Goal: Task Accomplishment & Management: Manage account settings

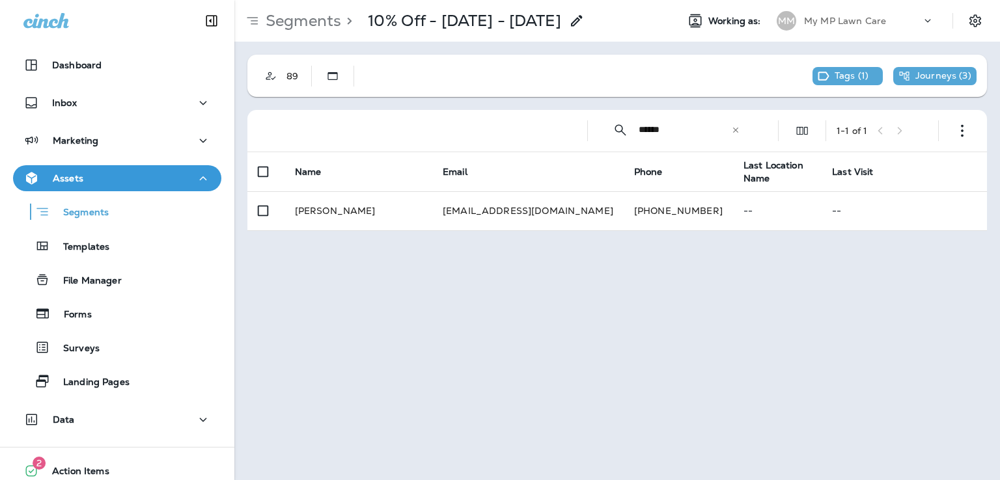
click at [737, 130] on icon at bounding box center [735, 130] width 9 height 9
click at [694, 130] on input "text" at bounding box center [696, 130] width 116 height 34
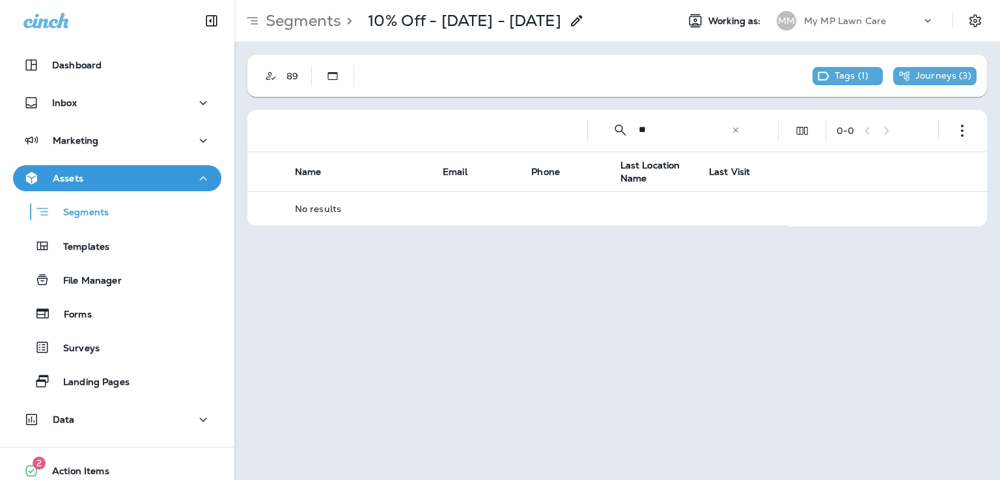
type input "*"
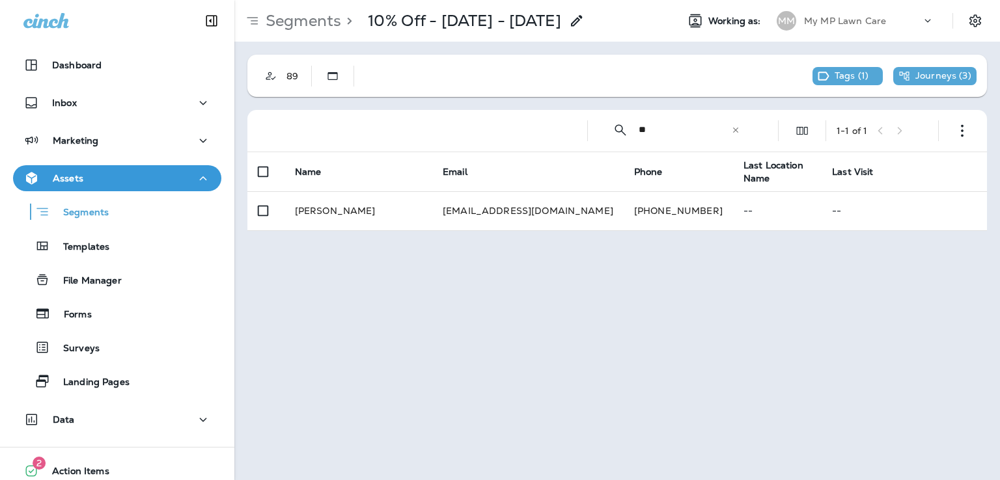
type input "*"
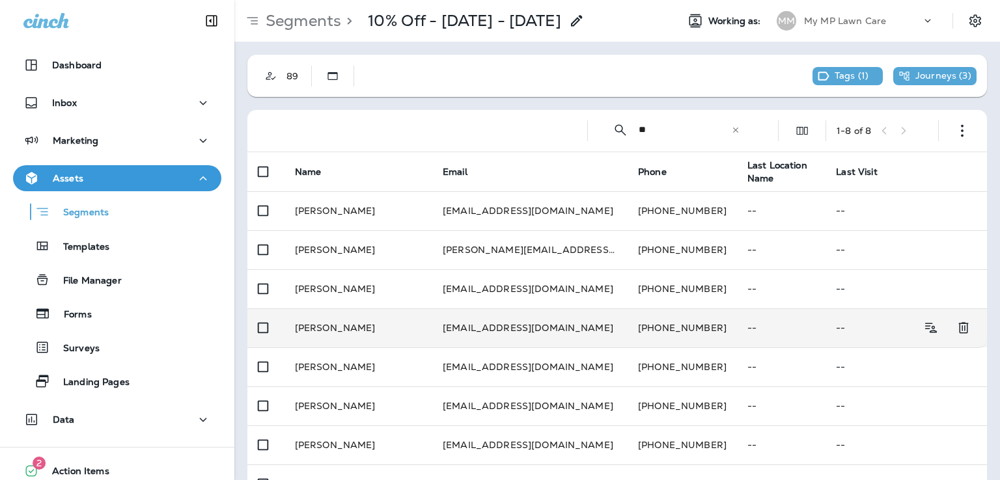
scroll to position [36, 0]
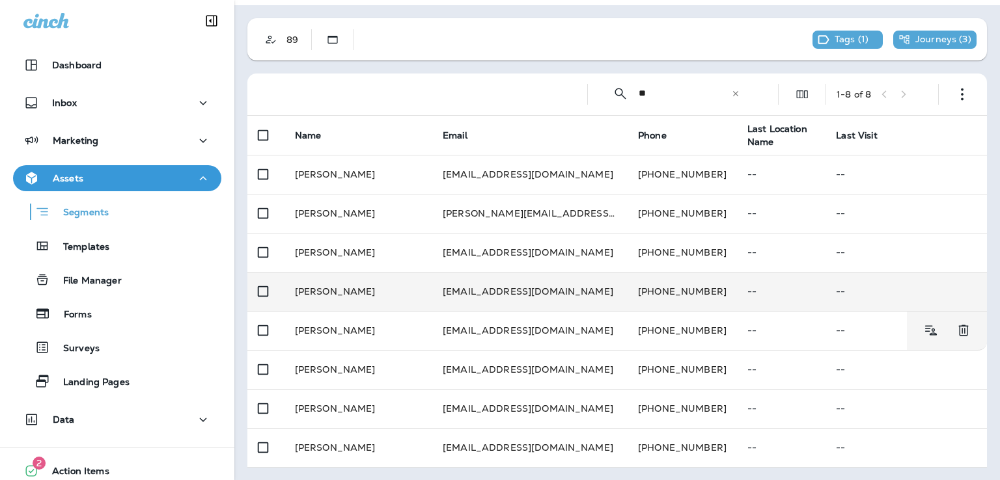
type input "*"
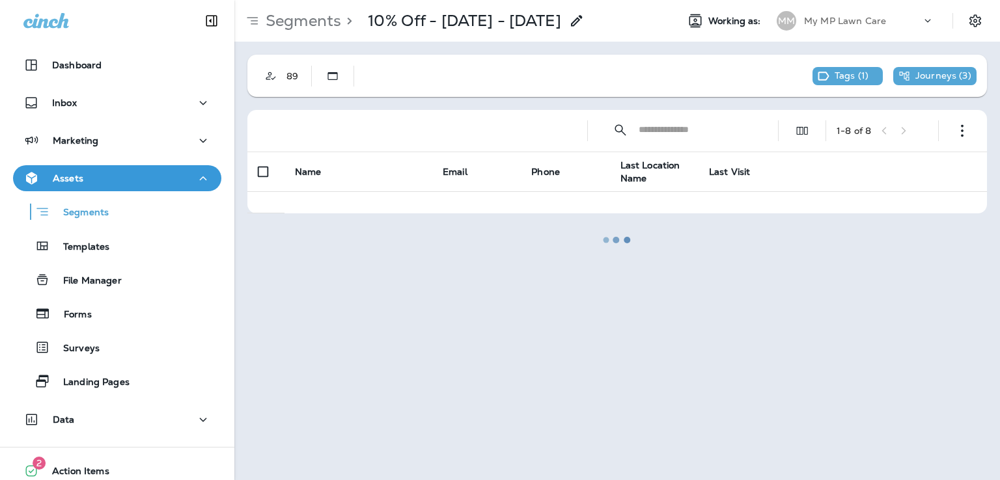
scroll to position [0, 0]
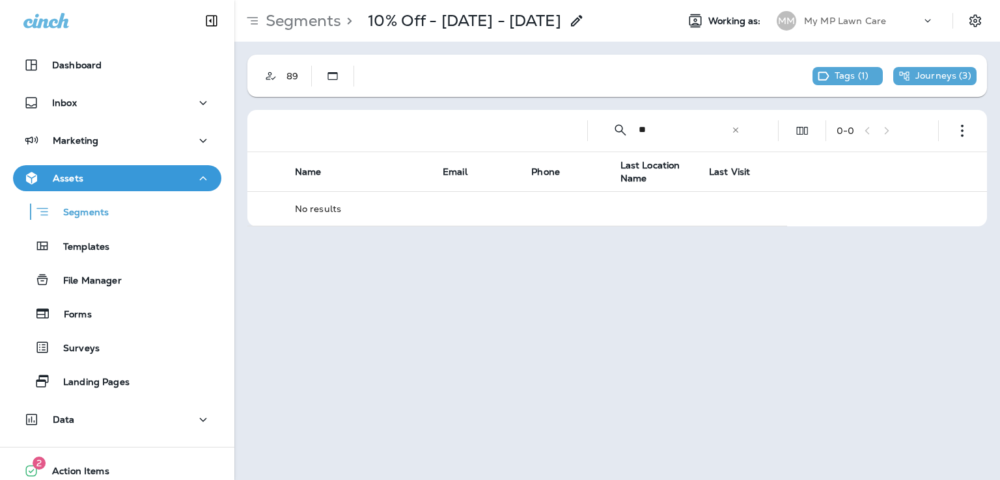
type input "*"
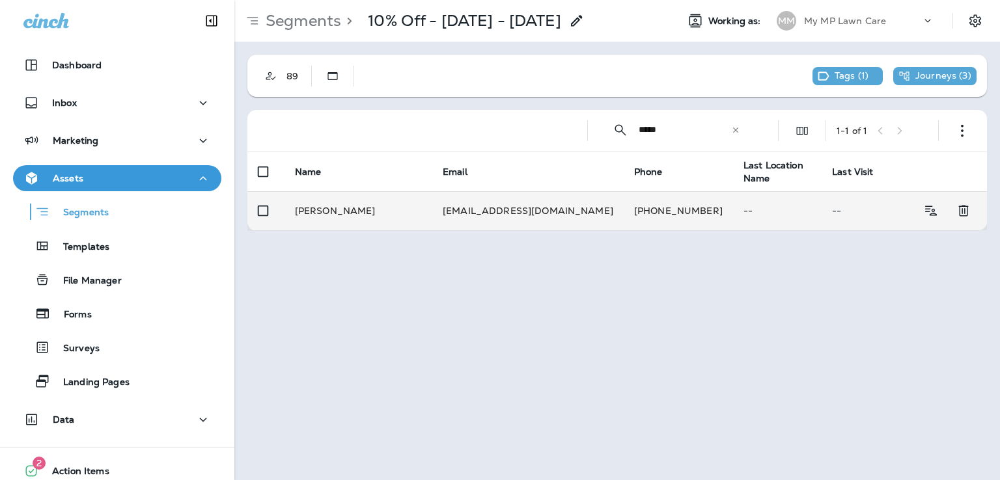
type input "*****"
click at [502, 222] on td "[EMAIL_ADDRESS][DOMAIN_NAME]" at bounding box center [527, 210] width 191 height 39
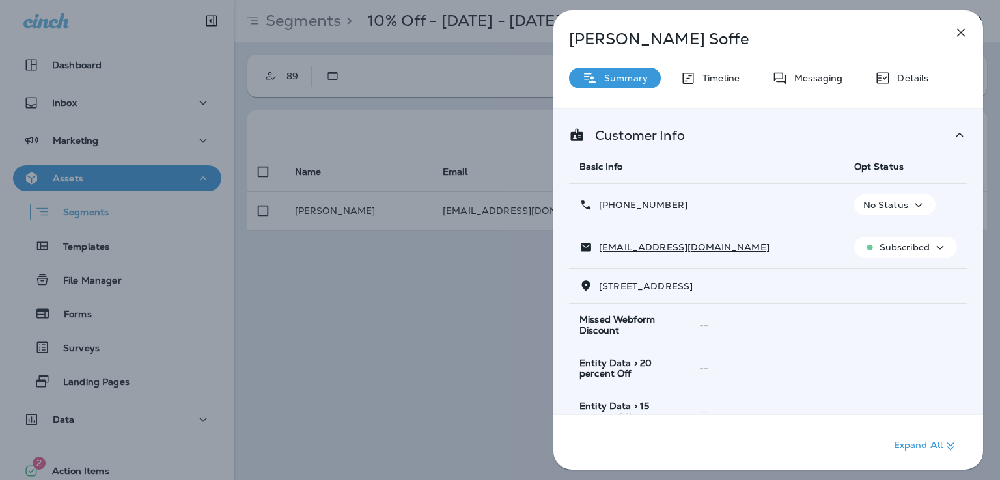
scroll to position [258, 0]
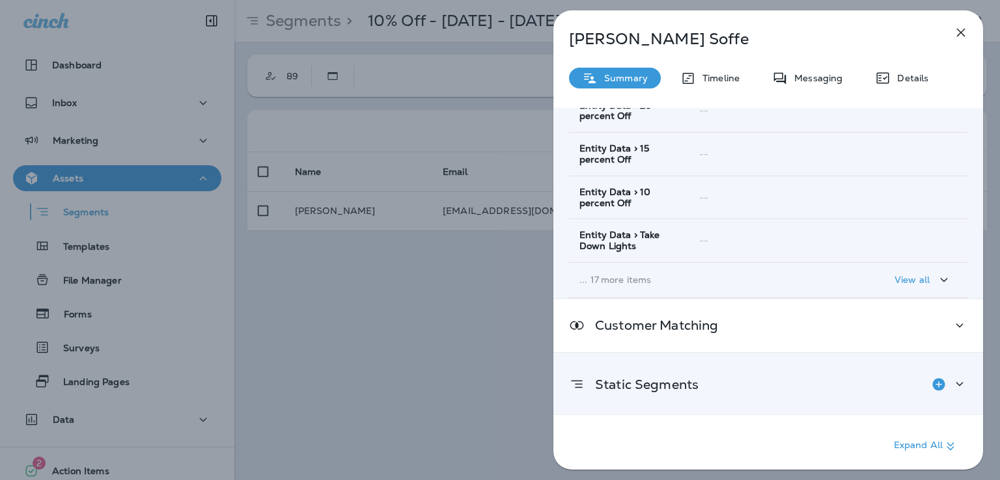
click at [746, 372] on div "Static Segments" at bounding box center [768, 385] width 398 height 26
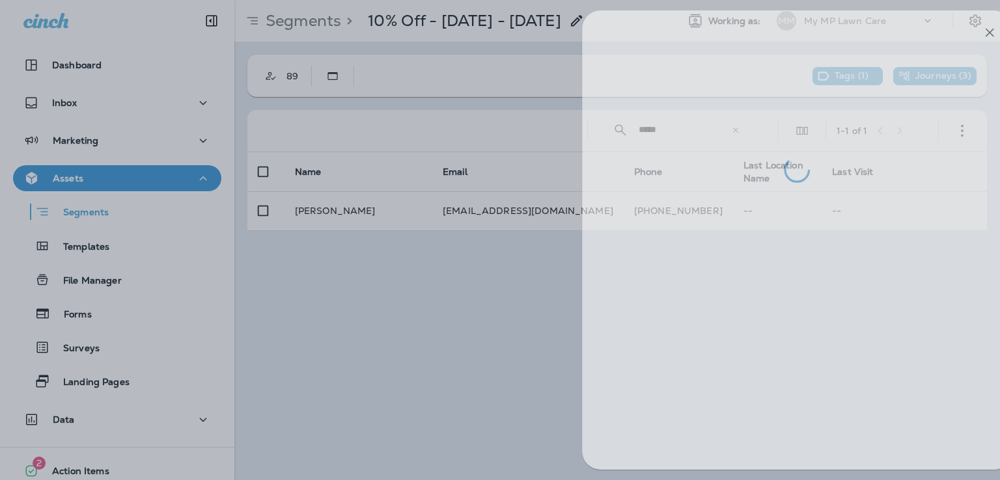
click at [525, 297] on div at bounding box center [529, 240] width 1000 height 480
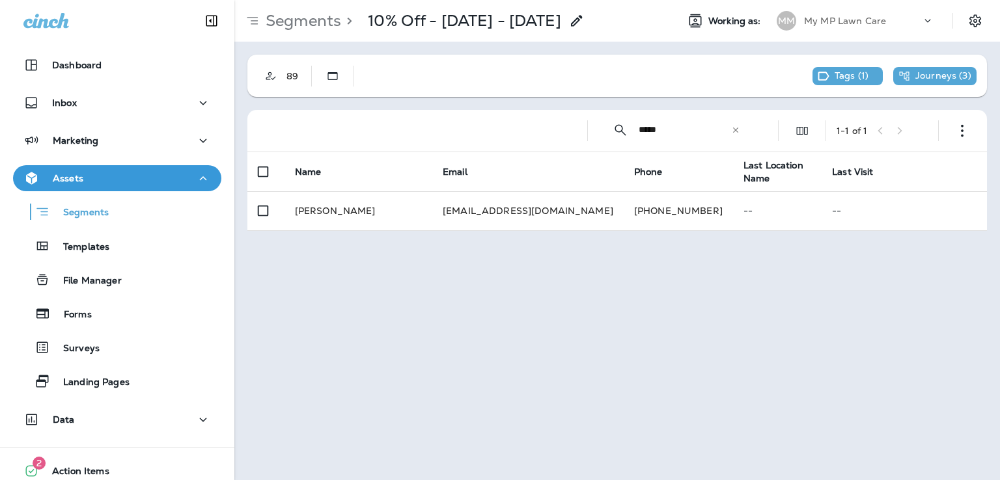
click at [733, 131] on icon at bounding box center [735, 130] width 9 height 9
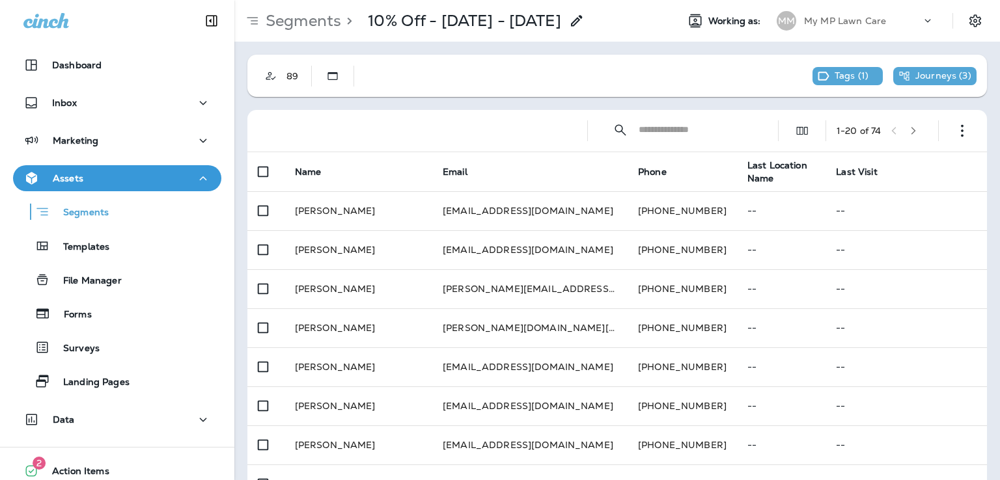
click at [685, 130] on input "text" at bounding box center [696, 130] width 116 height 34
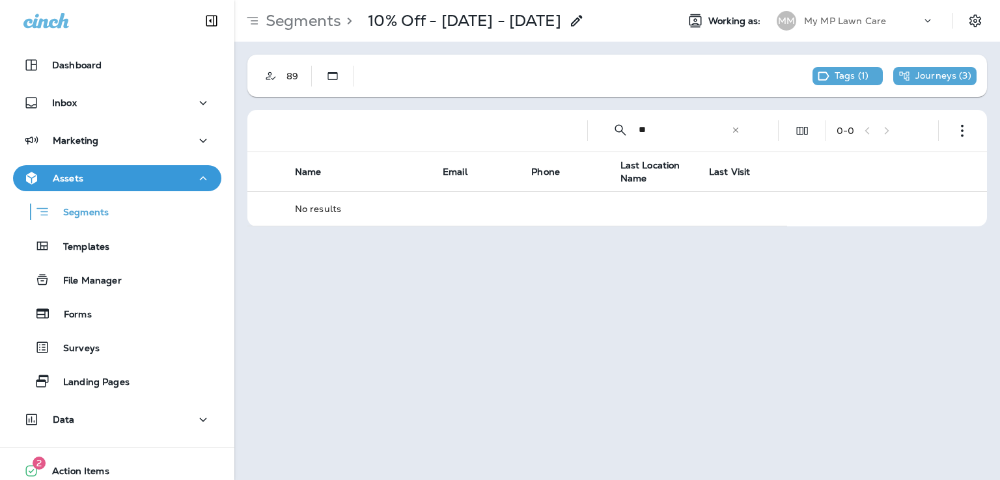
type input "*"
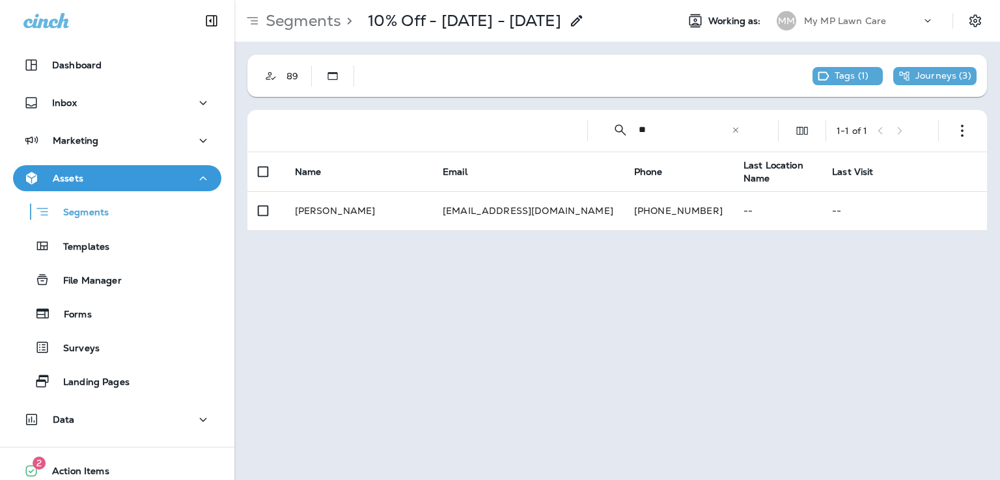
type input "*"
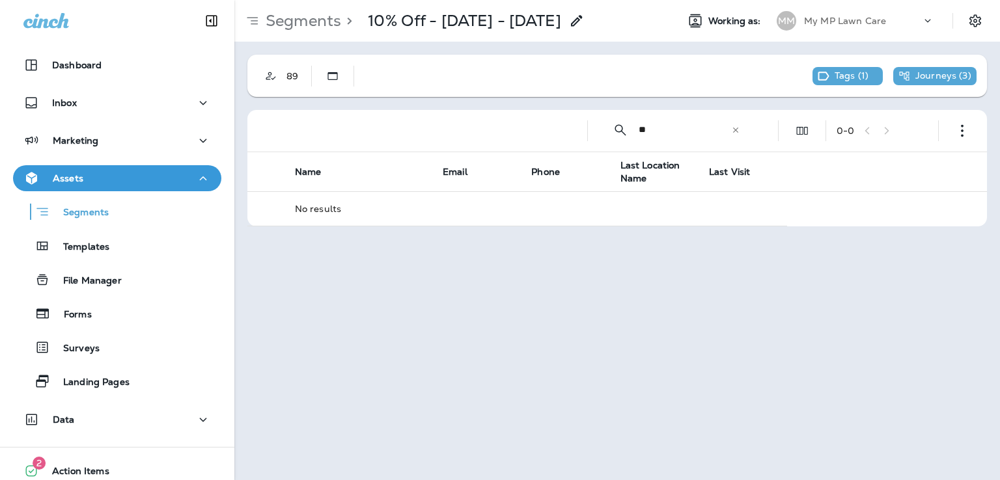
type input "*"
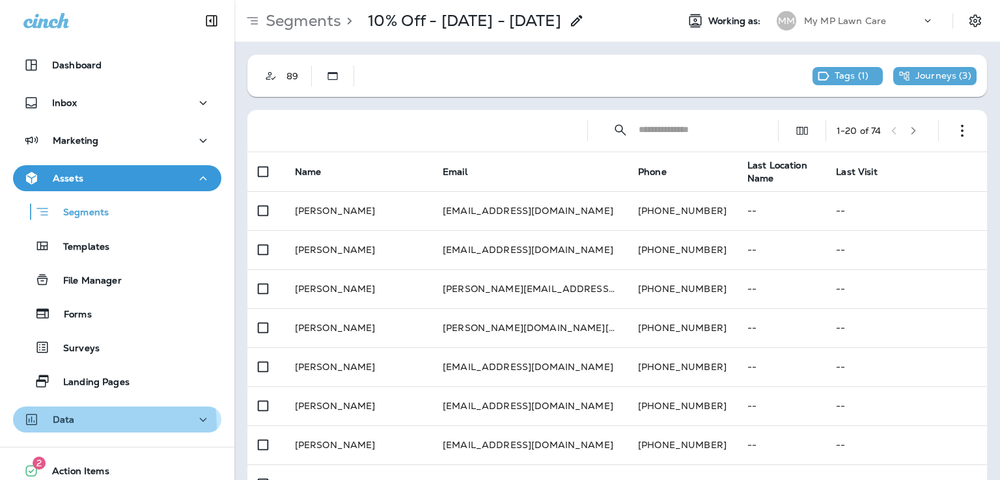
click at [77, 426] on div "Data" at bounding box center [116, 420] width 187 height 16
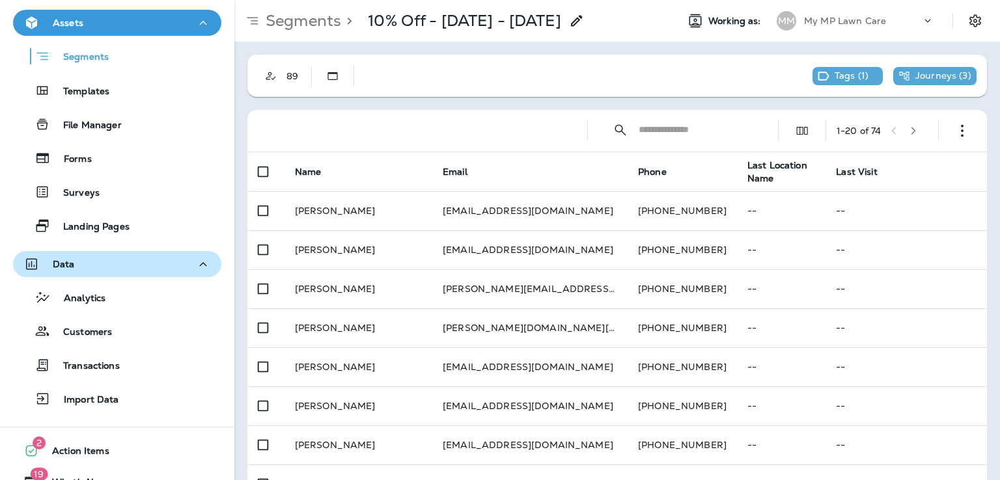
scroll to position [156, 0]
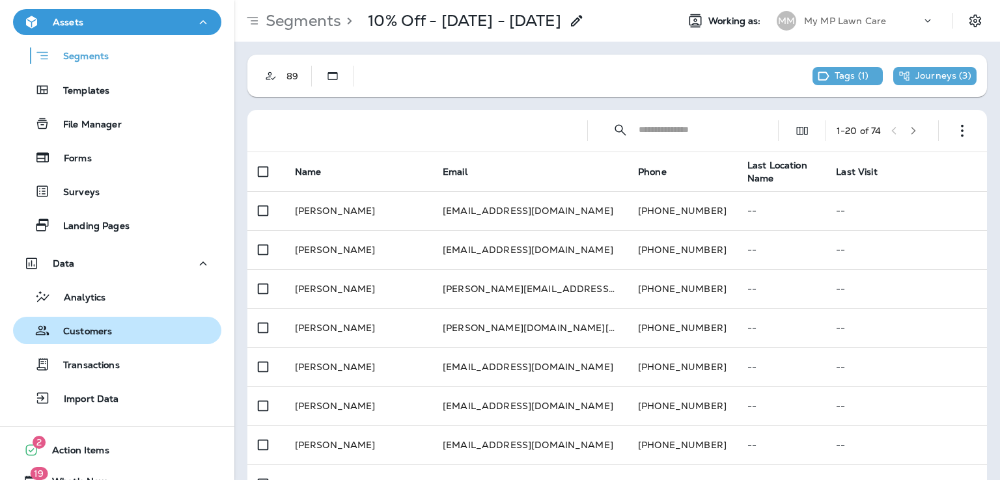
click at [94, 324] on div "Customers" at bounding box center [65, 331] width 94 height 20
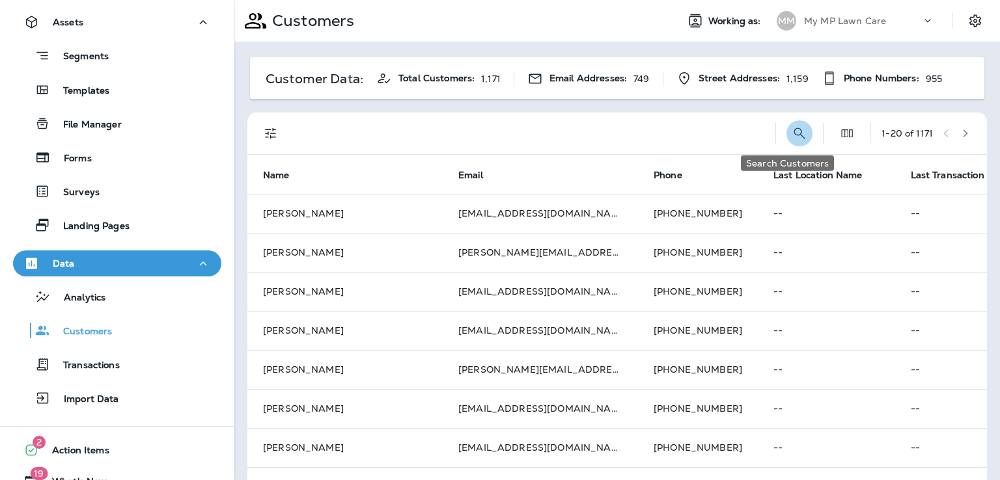
click at [791, 133] on icon "Search Customers" at bounding box center [799, 134] width 16 height 16
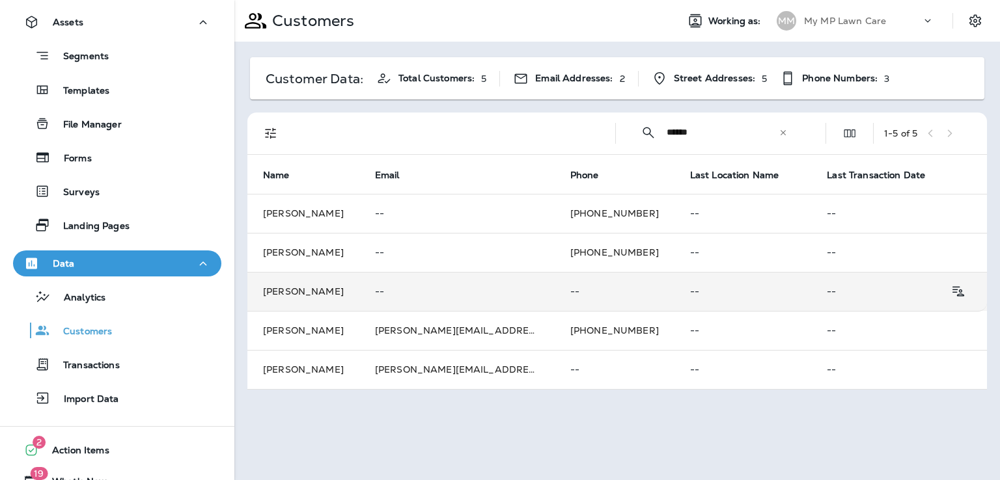
type input "******"
click at [500, 297] on td "--" at bounding box center [456, 291] width 195 height 39
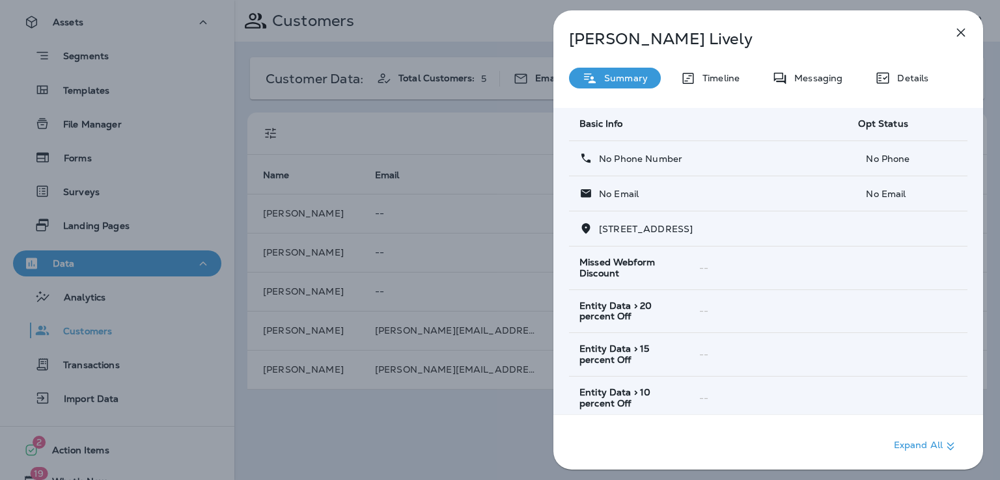
scroll to position [243, 0]
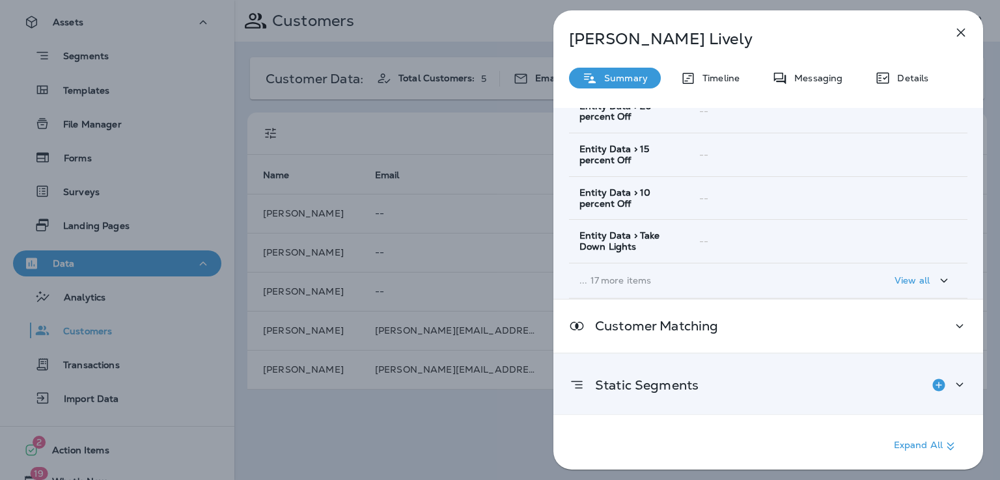
click at [722, 387] on div "Static Segments" at bounding box center [768, 385] width 398 height 26
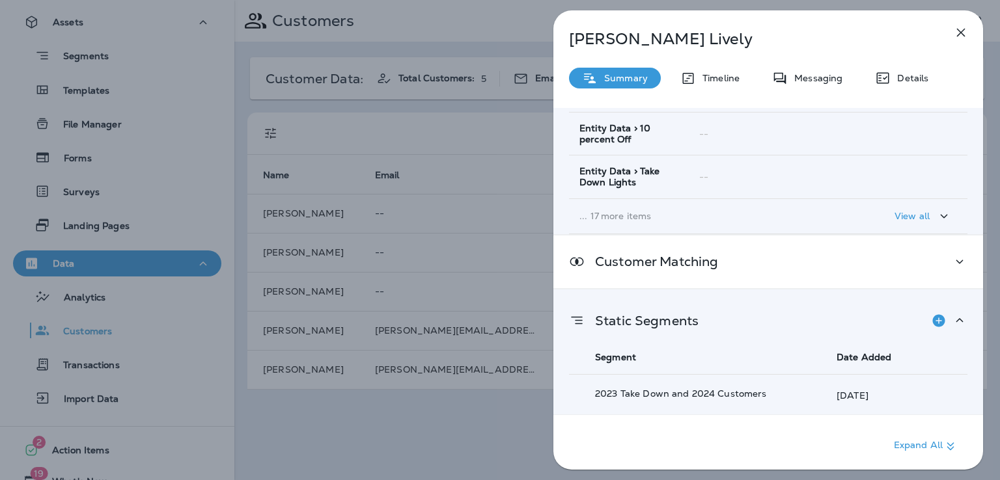
click at [548, 290] on div "[PERSON_NAME] Summary Timeline Messaging Details Customer Info Basic Info Opt S…" at bounding box center [500, 240] width 1000 height 480
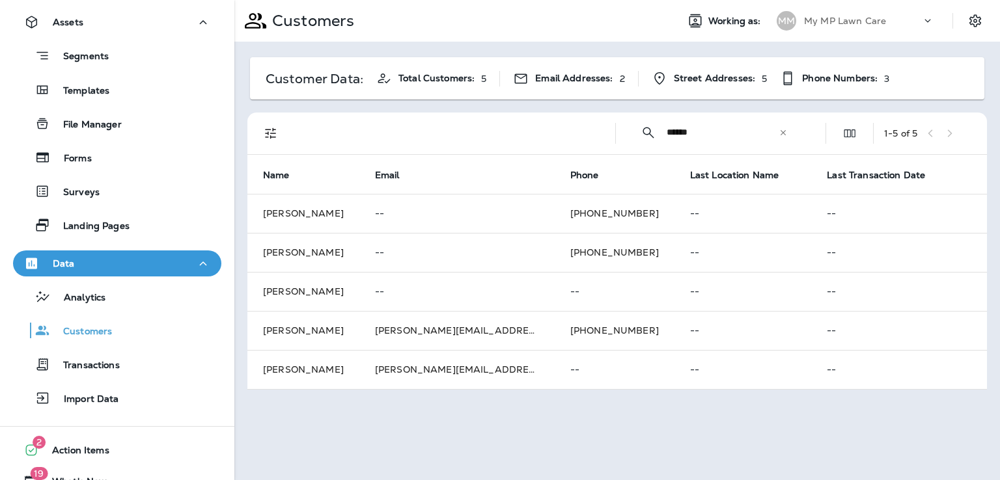
click at [523, 325] on td "[PERSON_NAME][EMAIL_ADDRESS][DOMAIN_NAME]" at bounding box center [456, 330] width 195 height 39
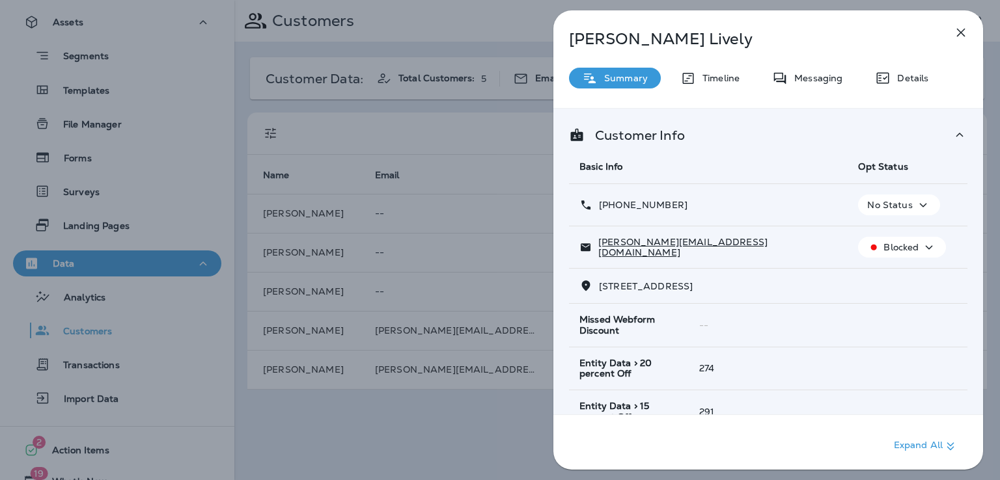
scroll to position [258, 0]
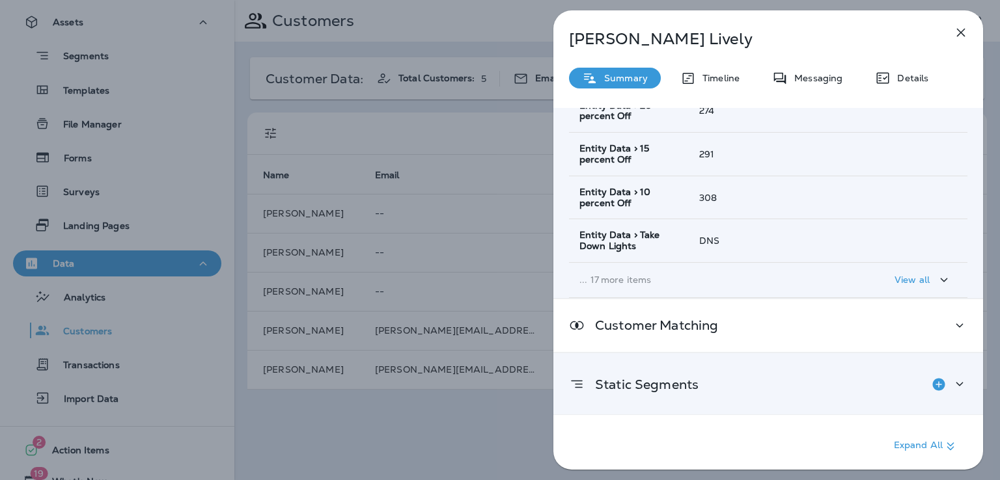
click at [669, 381] on p "Static Segments" at bounding box center [641, 384] width 114 height 10
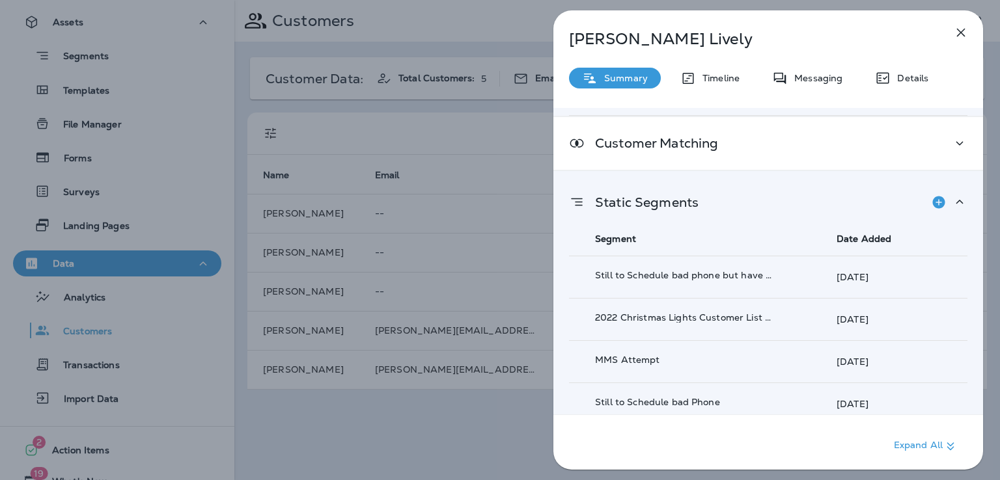
scroll to position [523, 0]
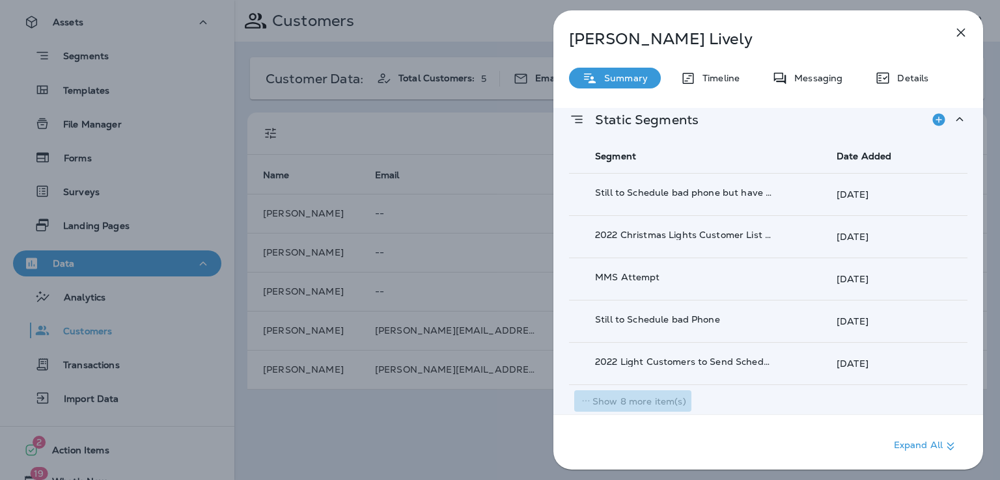
click at [661, 402] on p "Show 8 more item(s)" at bounding box center [639, 401] width 94 height 10
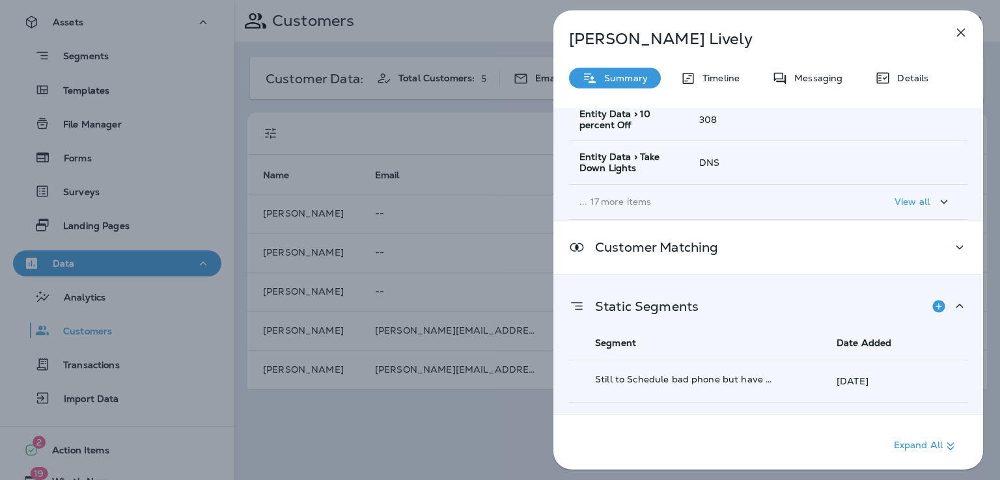
scroll to position [333, 0]
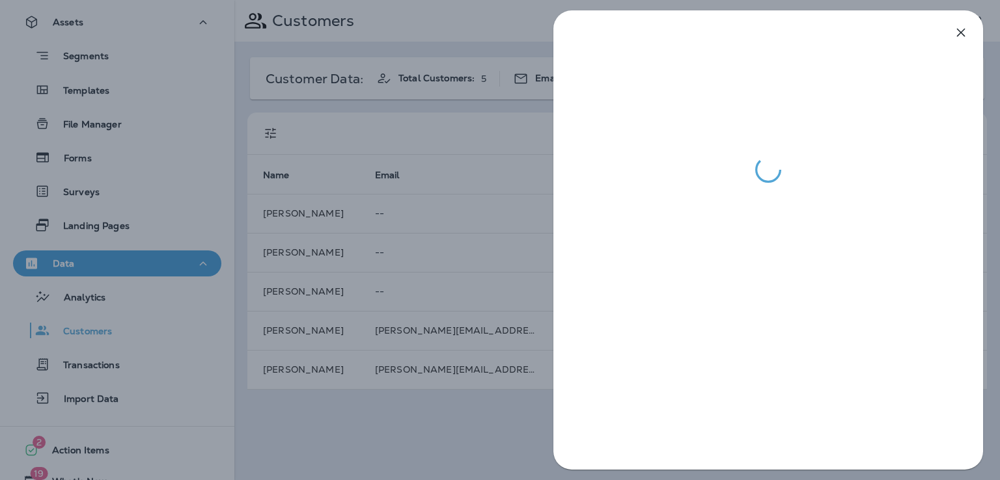
click at [485, 377] on div at bounding box center [500, 240] width 1000 height 480
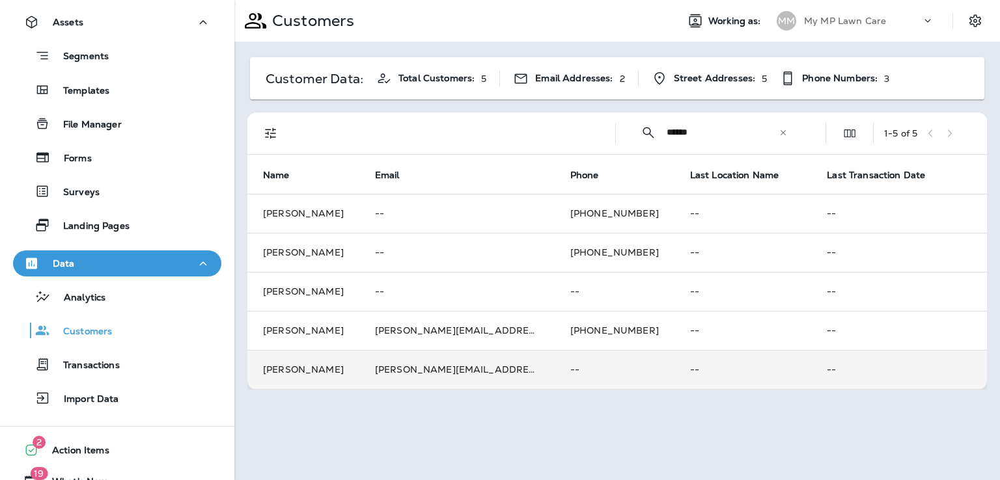
click at [508, 368] on td "[PERSON_NAME][EMAIL_ADDRESS][DOMAIN_NAME]" at bounding box center [456, 369] width 195 height 39
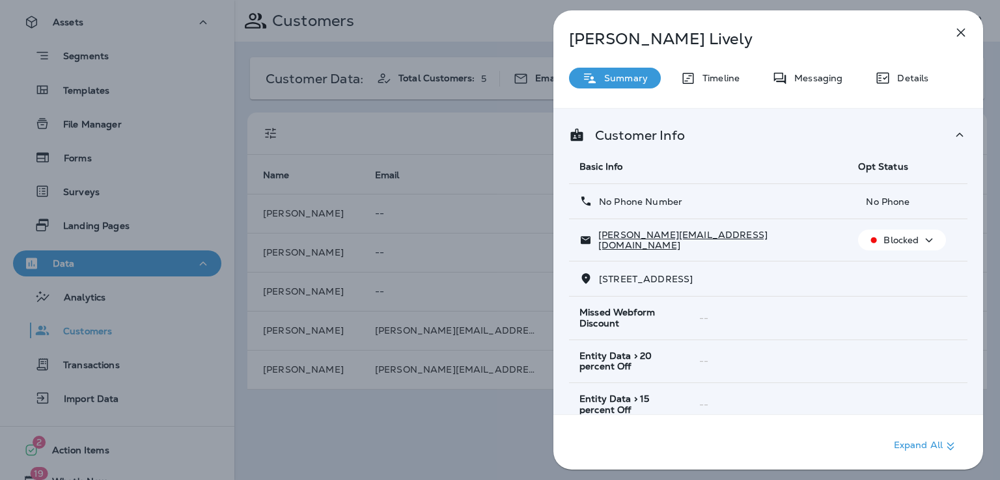
scroll to position [250, 0]
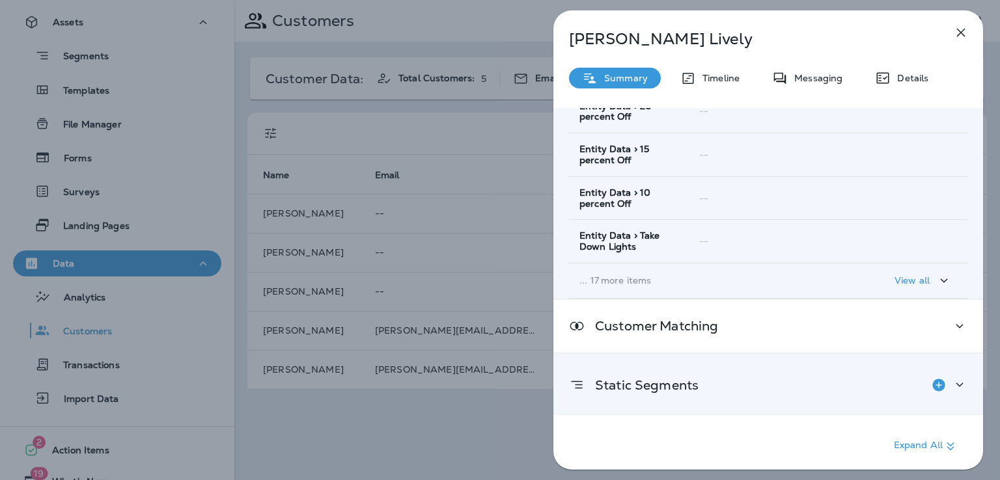
click at [695, 389] on p "Static Segments" at bounding box center [641, 385] width 114 height 10
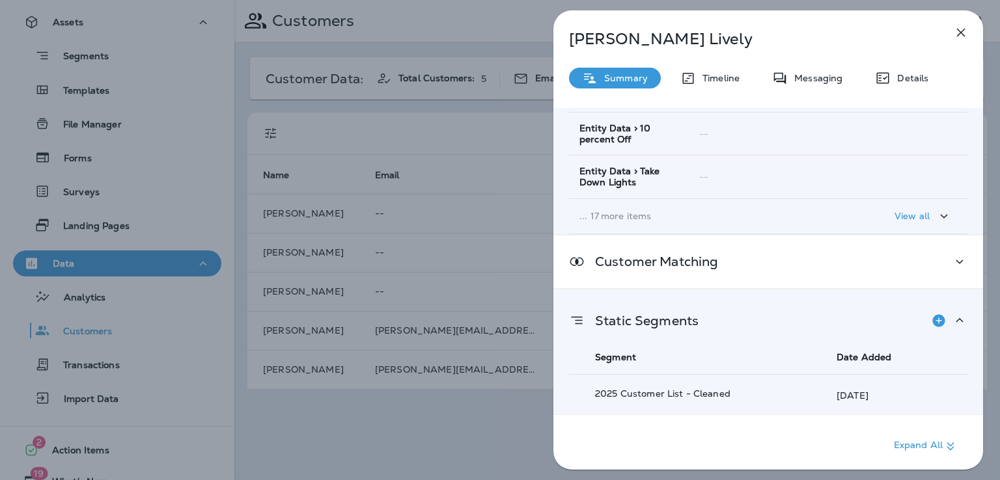
click at [502, 412] on div "[PERSON_NAME] Summary Timeline Messaging Details Customer Info Basic Info Opt S…" at bounding box center [500, 240] width 1000 height 480
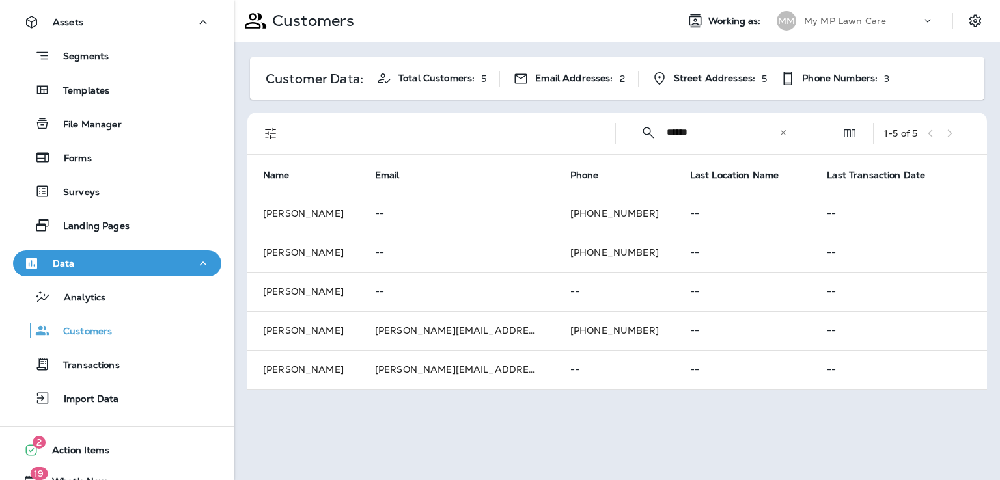
click at [565, 328] on td "[PHONE_NUMBER]" at bounding box center [614, 330] width 120 height 39
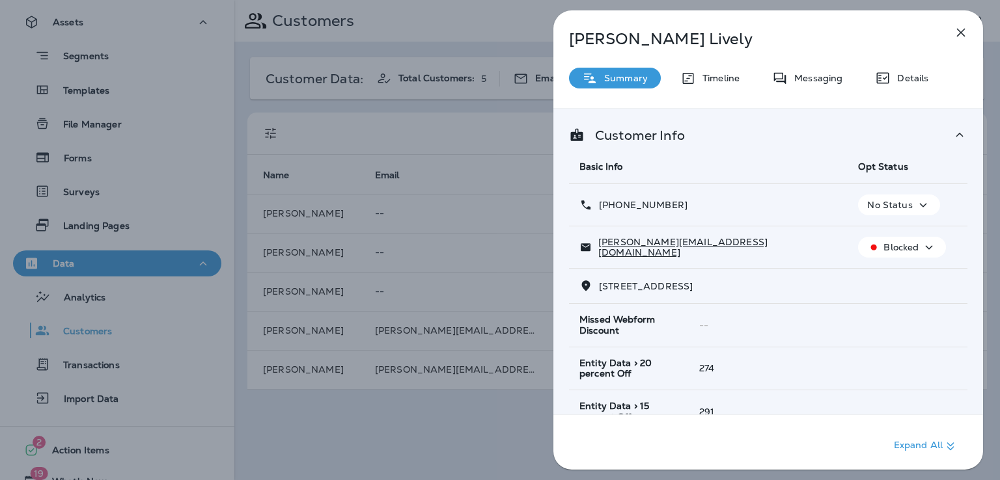
scroll to position [258, 0]
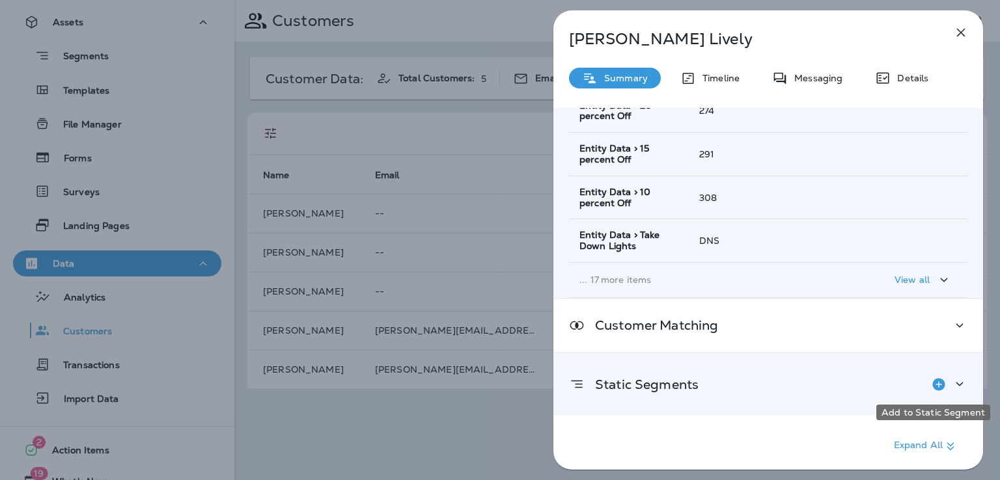
click at [936, 383] on icon "Add to Static Segment" at bounding box center [938, 384] width 12 height 12
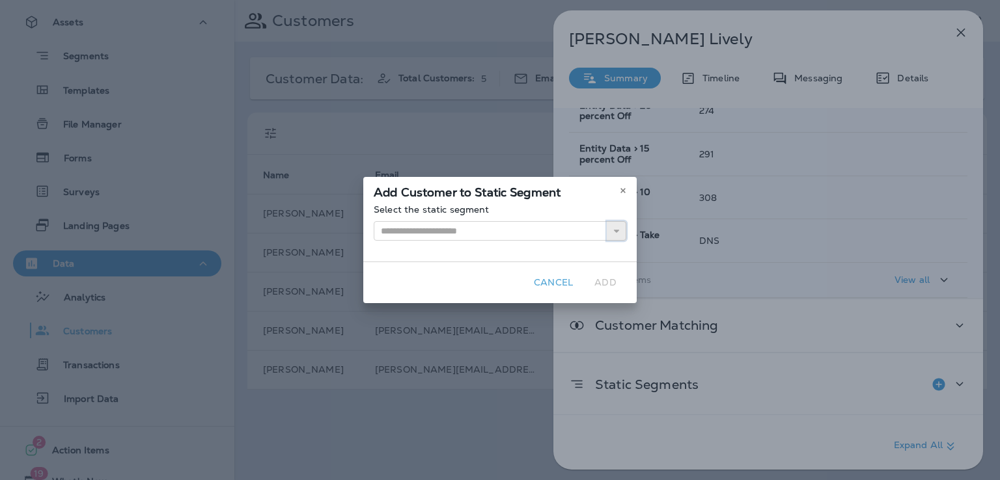
click at [620, 230] on icon "button" at bounding box center [616, 230] width 9 height 9
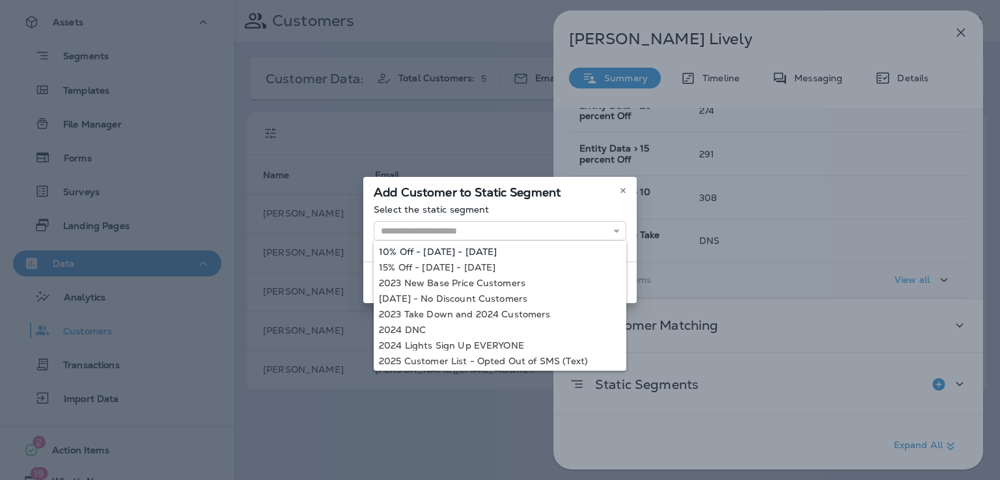
type input "**********"
click at [498, 253] on div "**********" at bounding box center [499, 232] width 273 height 57
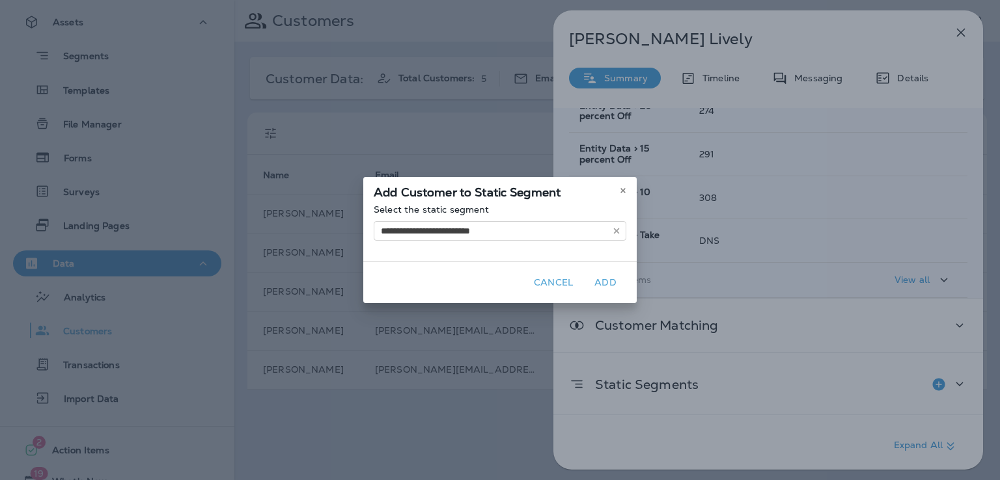
click at [602, 282] on button "Add" at bounding box center [605, 283] width 42 height 20
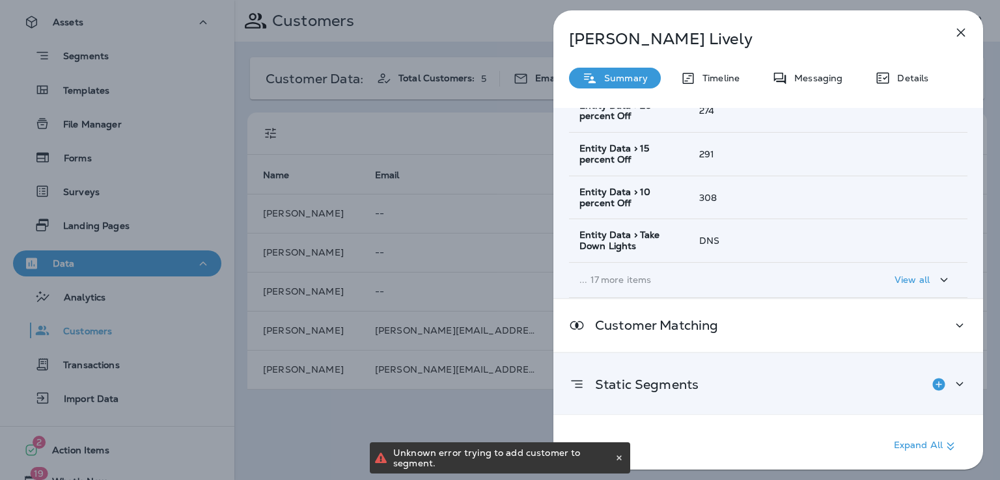
click at [931, 383] on icon "Add to Static Segment" at bounding box center [939, 385] width 16 height 16
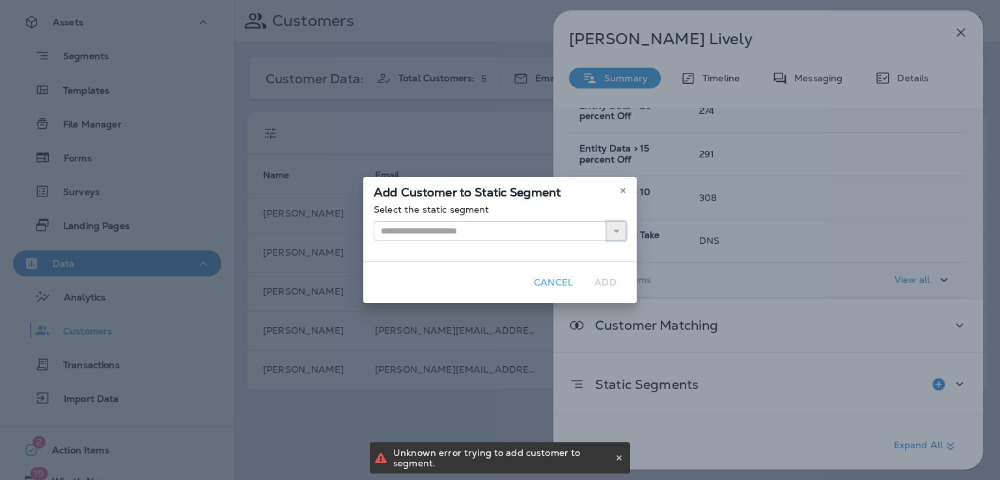
click at [616, 226] on icon "button" at bounding box center [616, 230] width 9 height 9
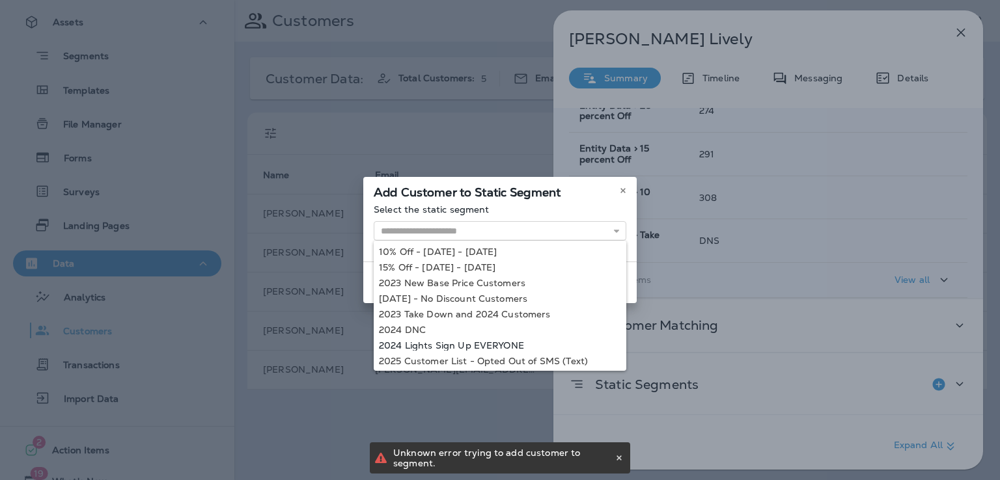
type input "**********"
click at [479, 346] on div "**********" at bounding box center [500, 240] width 1000 height 480
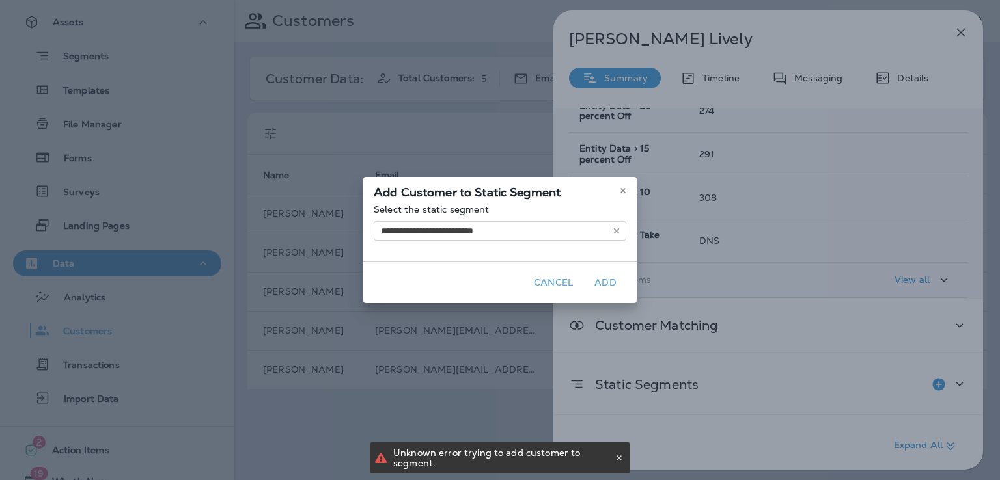
click at [604, 279] on button "Add" at bounding box center [605, 283] width 42 height 20
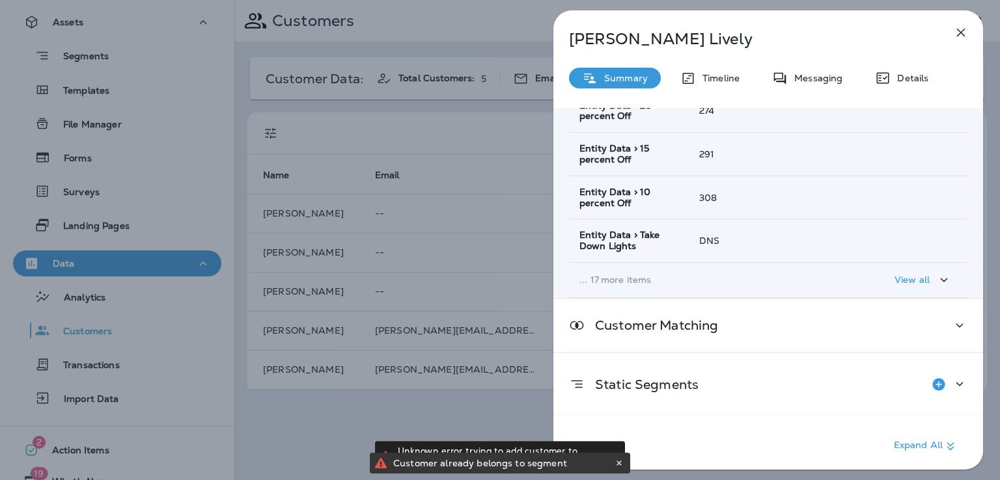
click at [510, 411] on div "[PERSON_NAME] Summary Timeline Messaging Details Customer Info Basic Info Opt S…" at bounding box center [500, 240] width 1000 height 480
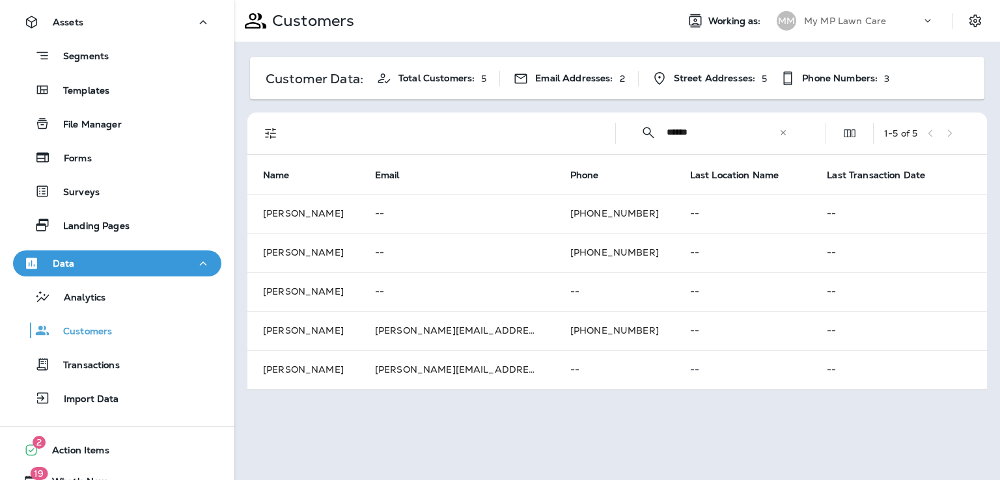
click at [784, 133] on icon at bounding box center [782, 132] width 9 height 9
click at [746, 136] on input "text" at bounding box center [733, 132] width 135 height 34
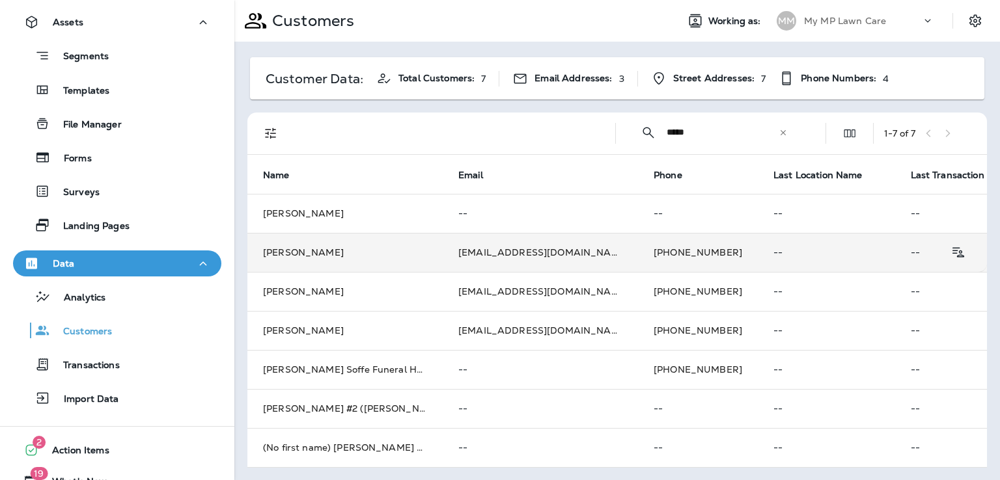
scroll to position [10, 0]
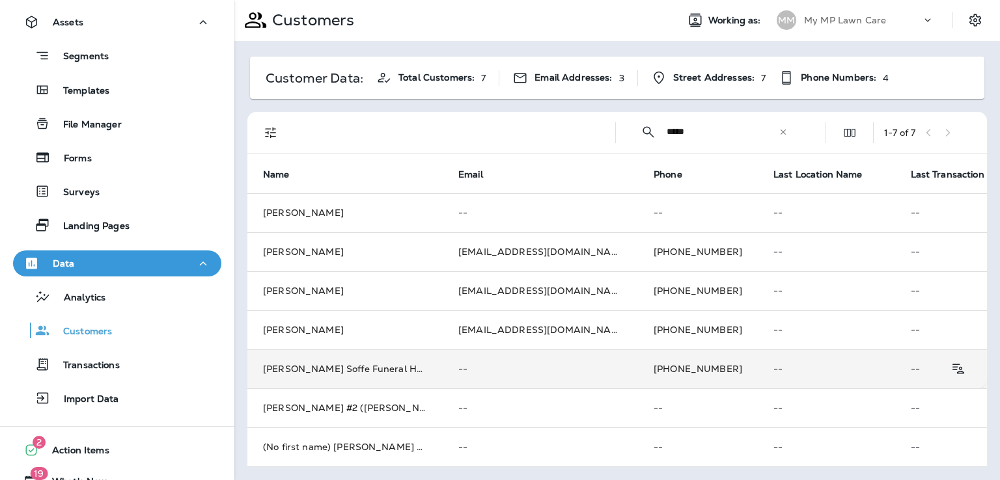
type input "*****"
click at [525, 364] on p "--" at bounding box center [540, 369] width 164 height 10
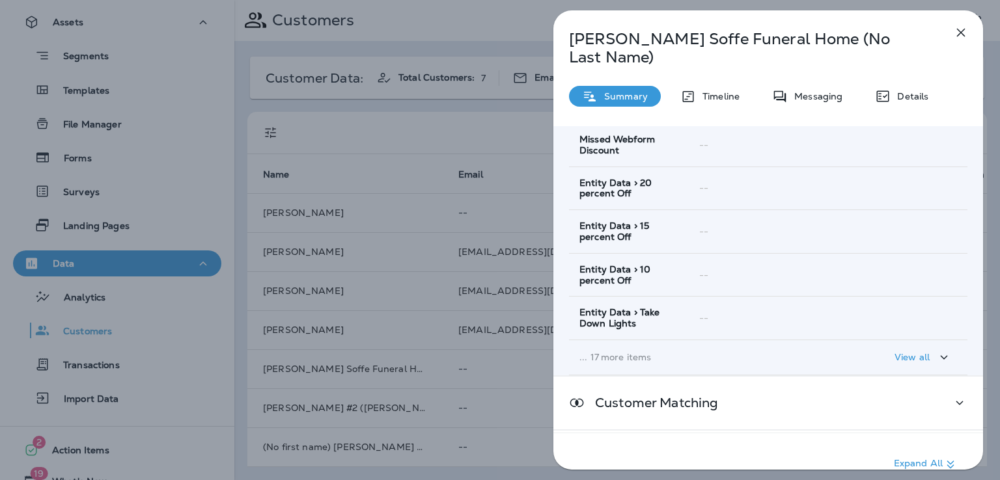
scroll to position [250, 0]
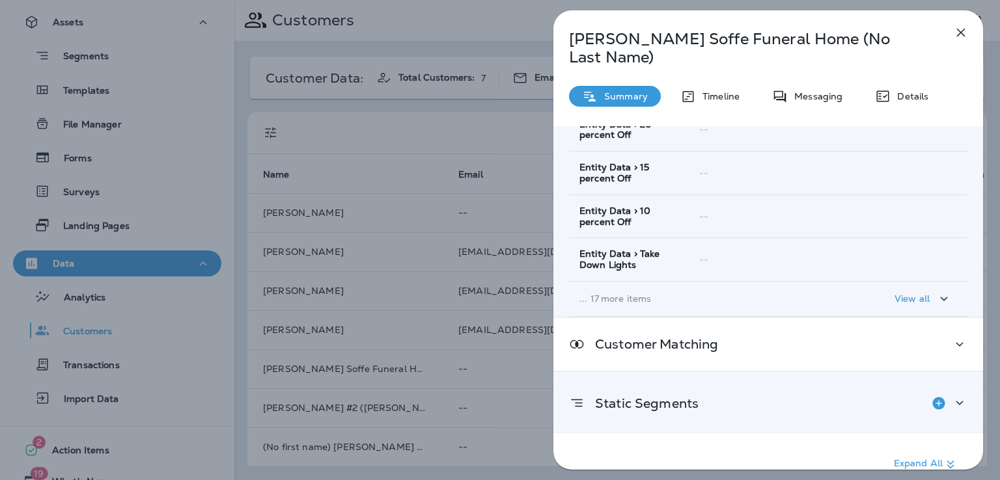
click at [698, 398] on p "Static Segments" at bounding box center [641, 403] width 114 height 10
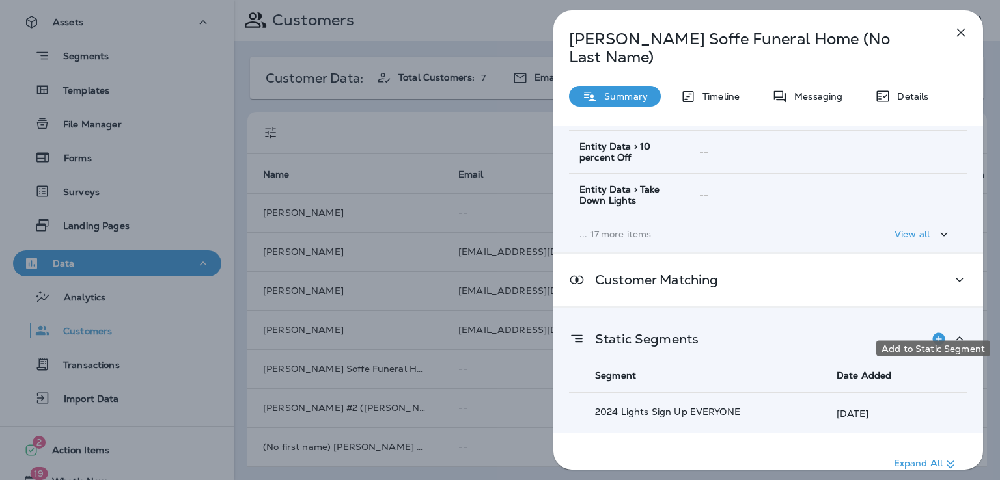
click at [936, 331] on icon "Add to Static Segment" at bounding box center [939, 339] width 16 height 16
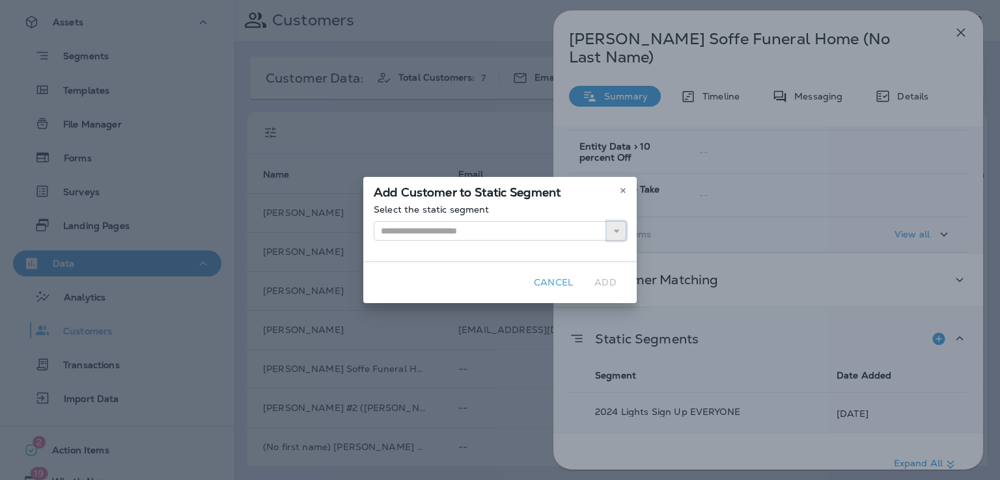
click at [614, 228] on icon "button" at bounding box center [616, 230] width 9 height 9
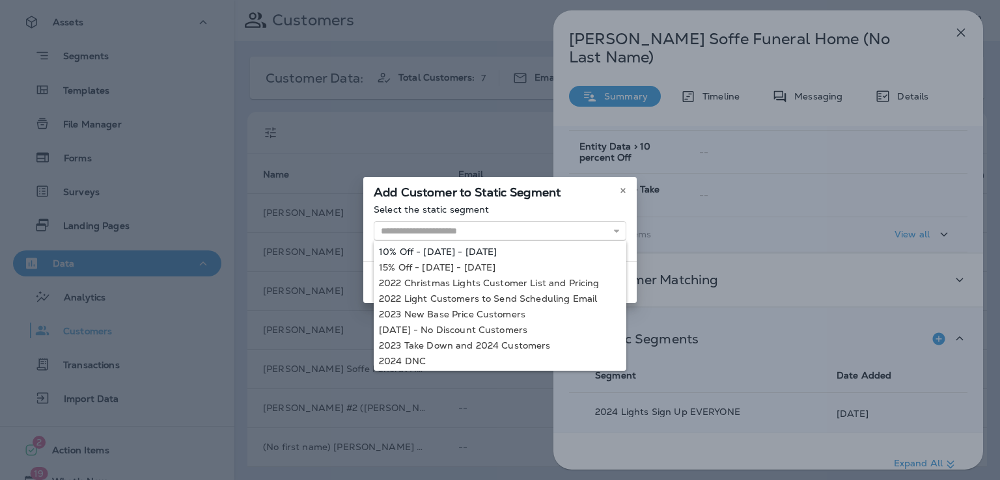
type input "**********"
click at [497, 254] on div "**********" at bounding box center [499, 232] width 273 height 57
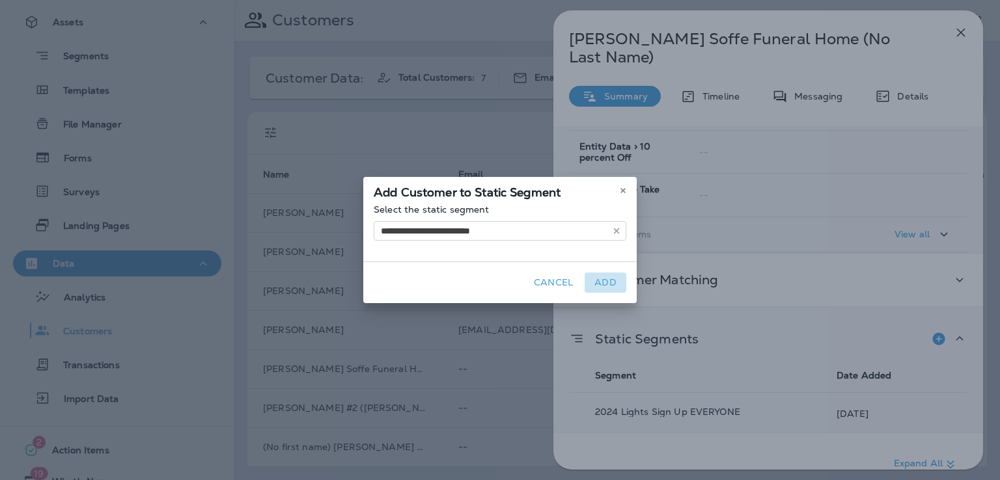
click at [605, 282] on button "Add" at bounding box center [605, 283] width 42 height 20
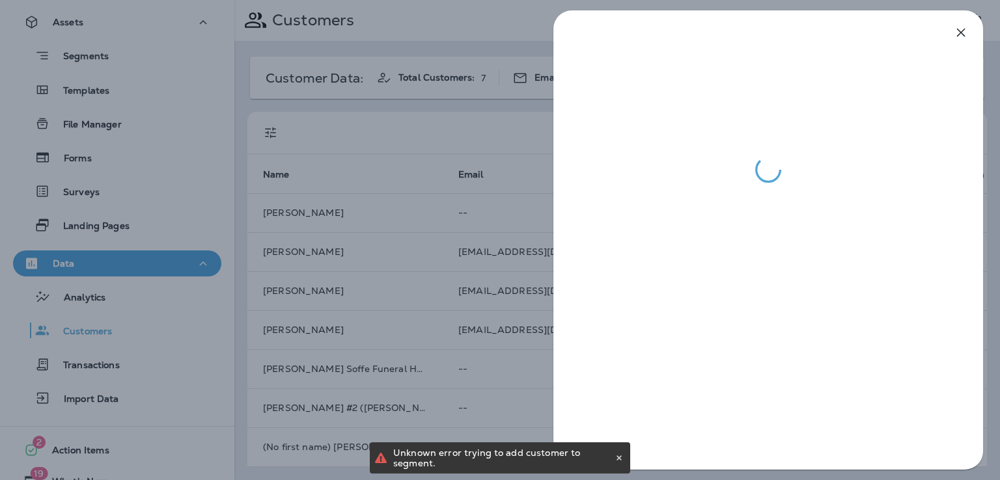
click at [521, 370] on div at bounding box center [500, 240] width 1000 height 480
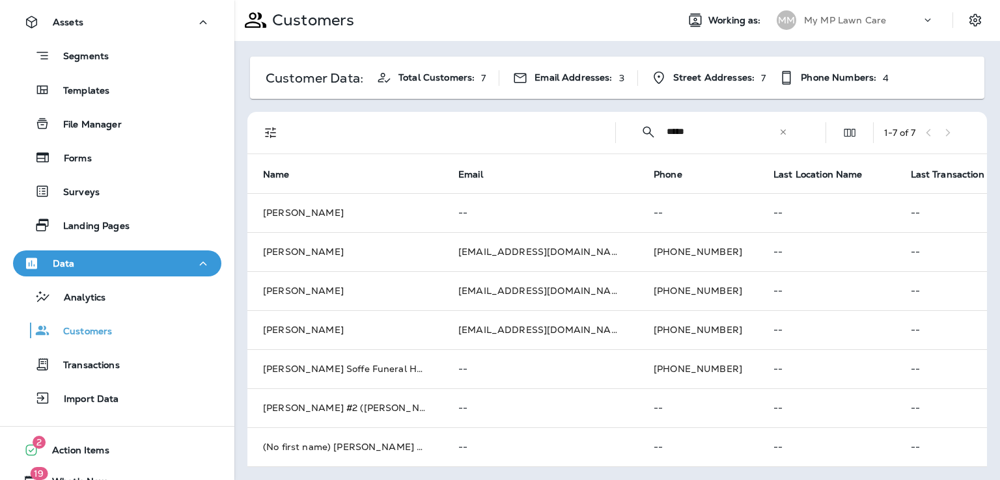
click at [778, 128] on icon at bounding box center [782, 132] width 9 height 9
click at [737, 122] on input "text" at bounding box center [733, 132] width 135 height 34
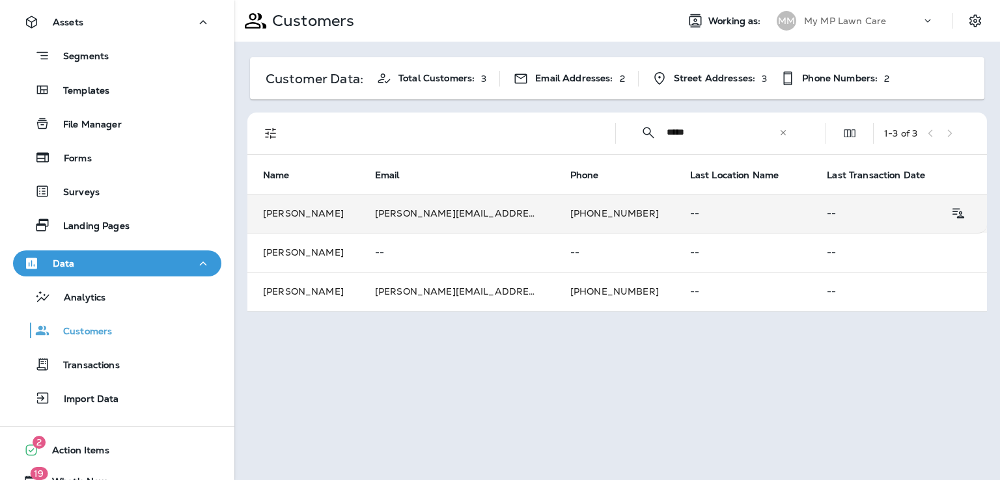
type input "*****"
click at [515, 210] on td "[PERSON_NAME][EMAIL_ADDRESS][DOMAIN_NAME]" at bounding box center [456, 213] width 195 height 39
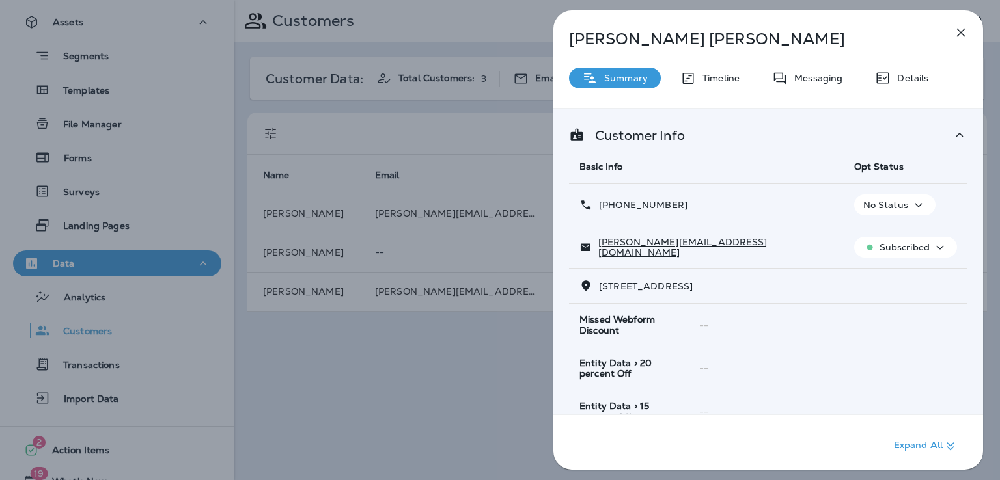
scroll to position [258, 0]
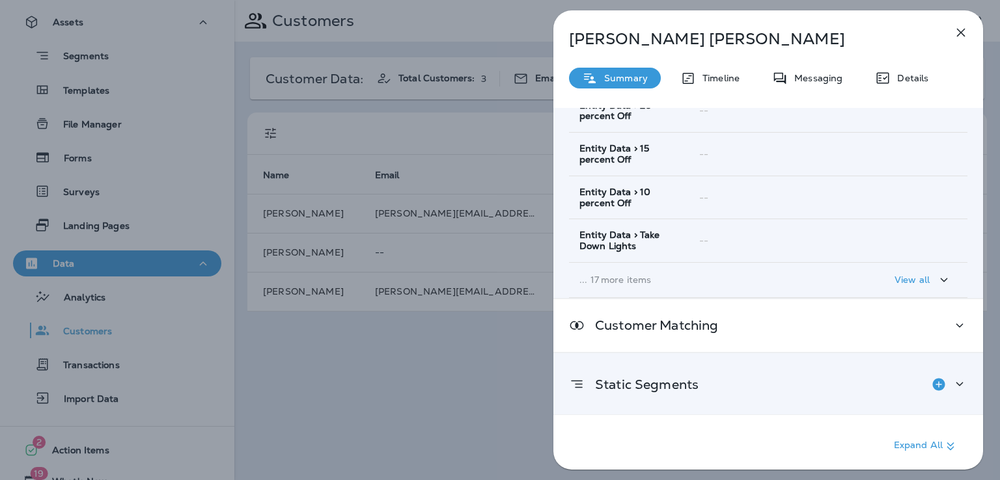
click at [704, 392] on div "Static Segments" at bounding box center [768, 385] width 398 height 26
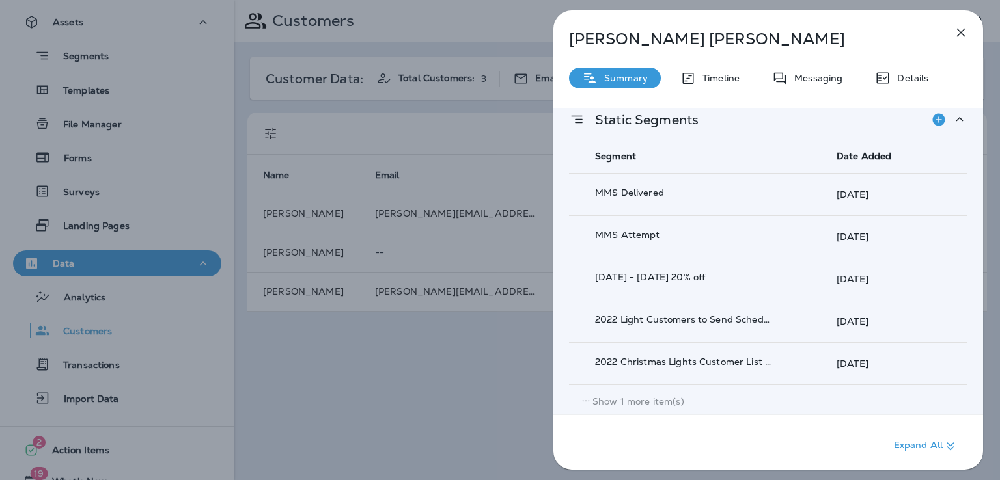
click at [644, 396] on p "Show 1 more item(s)" at bounding box center [638, 401] width 92 height 10
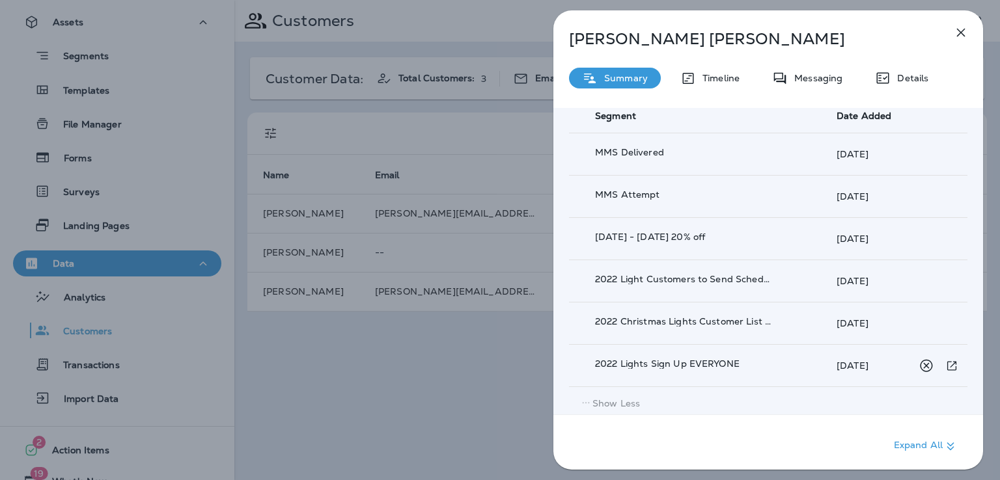
scroll to position [565, 0]
click at [493, 382] on div "[PERSON_NAME] Summary Timeline Messaging Details Customer Info Basic Info Opt S…" at bounding box center [500, 240] width 1000 height 480
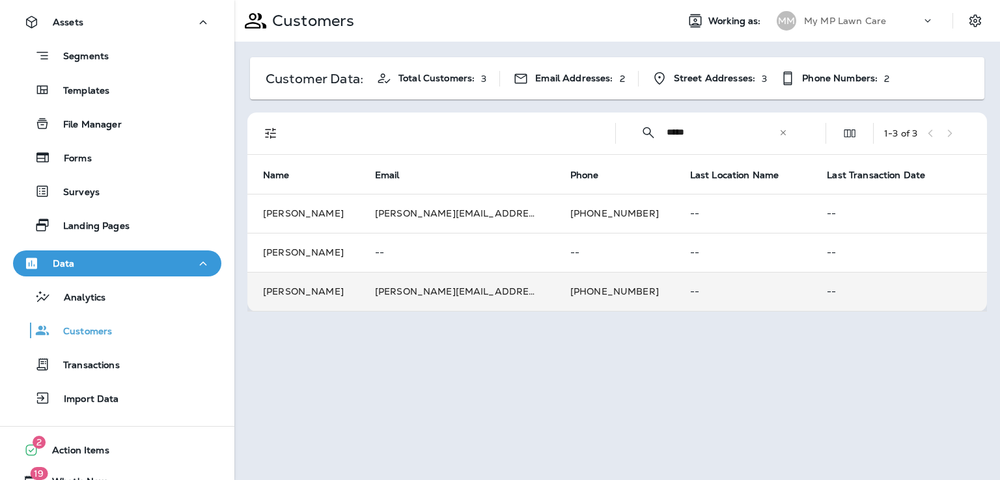
click at [528, 290] on td "[PERSON_NAME][EMAIL_ADDRESS][DOMAIN_NAME]" at bounding box center [456, 291] width 195 height 39
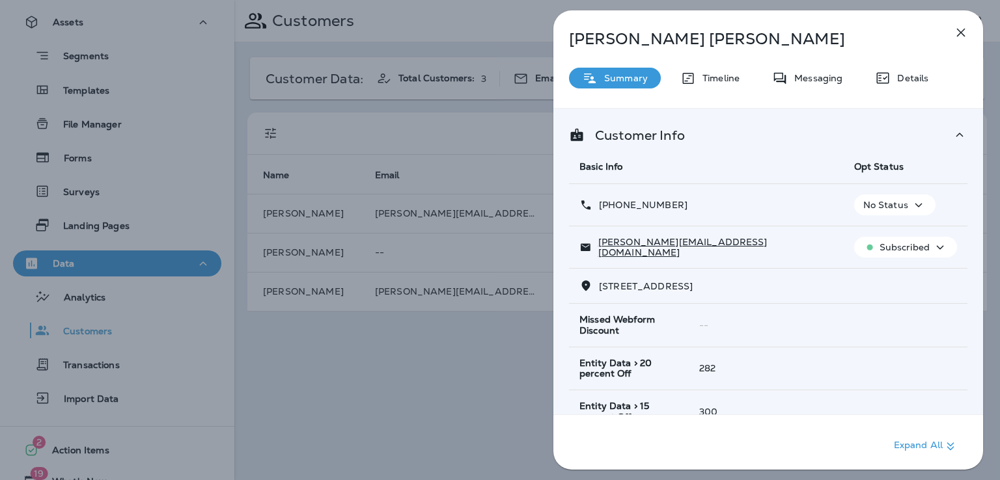
scroll to position [258, 0]
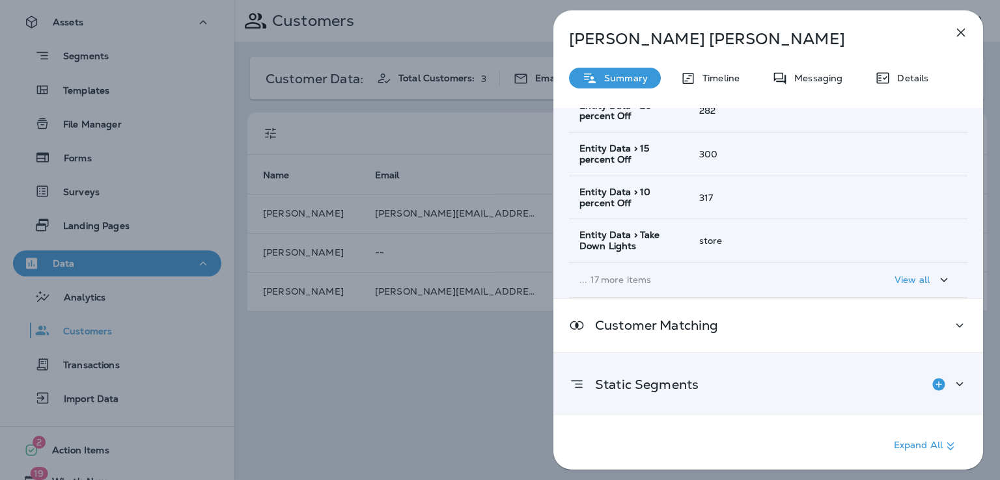
click at [688, 381] on p "Static Segments" at bounding box center [641, 384] width 114 height 10
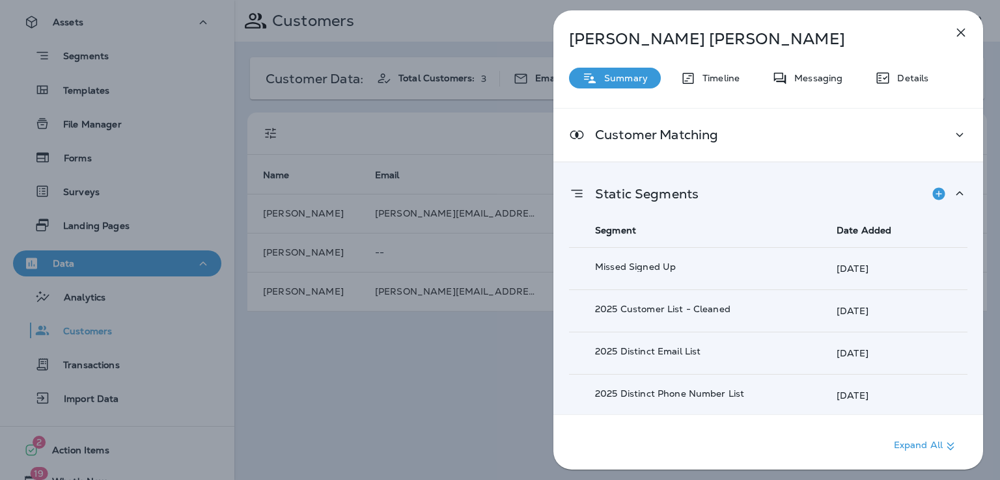
click at [537, 378] on div "[PERSON_NAME] Summary Timeline Messaging Details Customer Info Basic Info Opt S…" at bounding box center [500, 240] width 1000 height 480
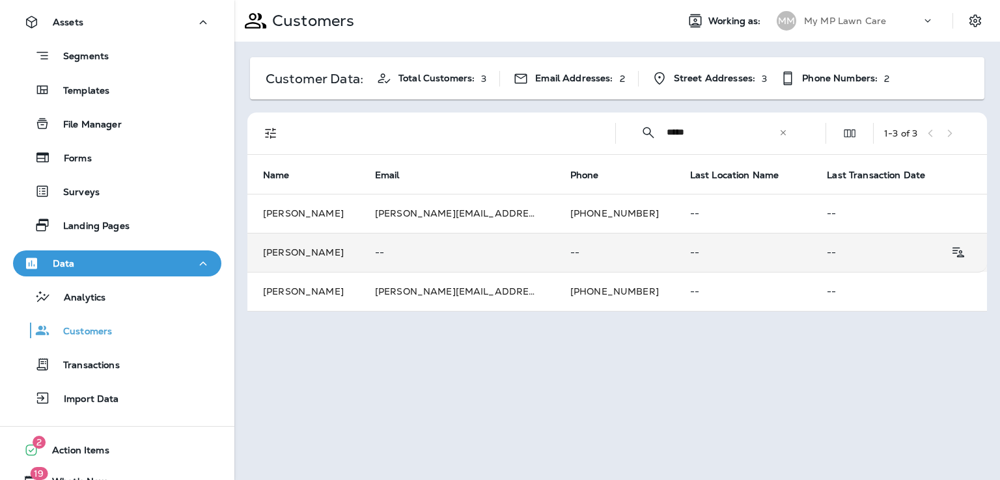
click at [503, 251] on p "--" at bounding box center [457, 252] width 164 height 10
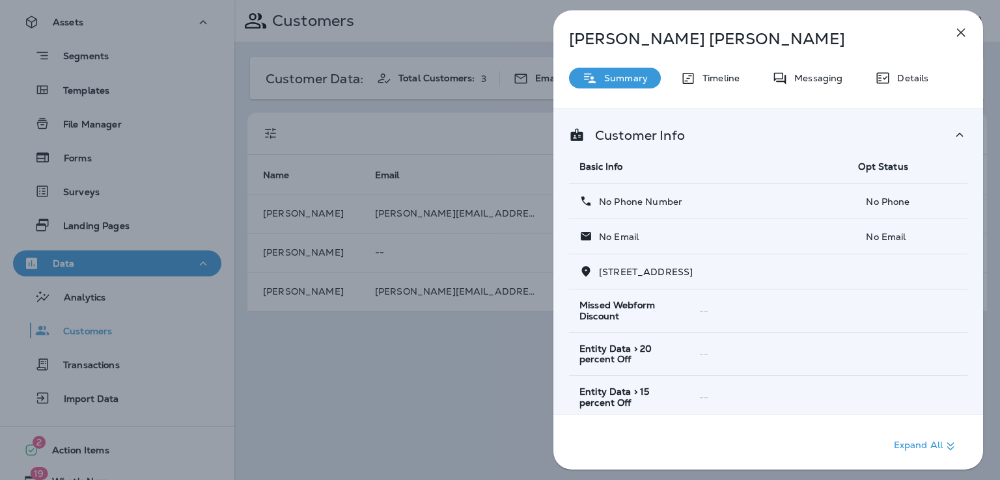
scroll to position [243, 0]
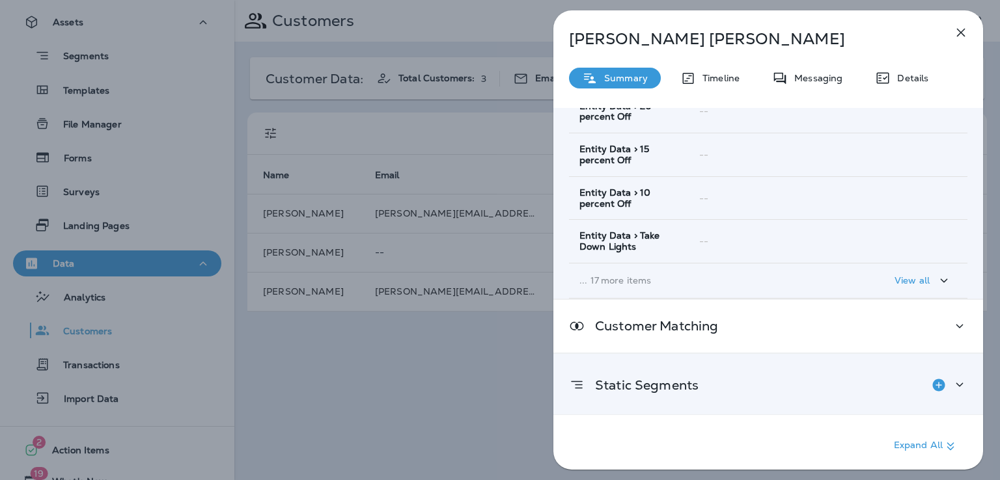
click at [703, 392] on div "Static Segments" at bounding box center [768, 385] width 398 height 26
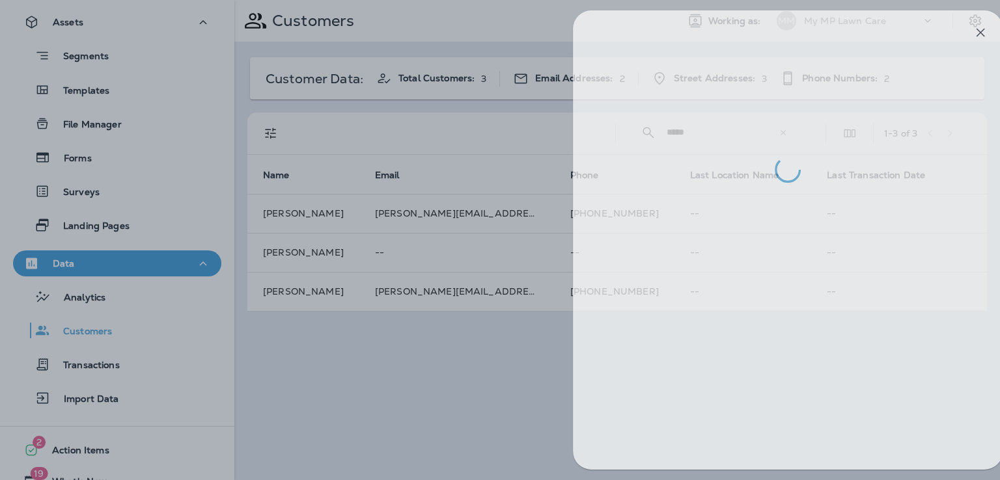
click at [452, 355] on div at bounding box center [520, 240] width 1000 height 480
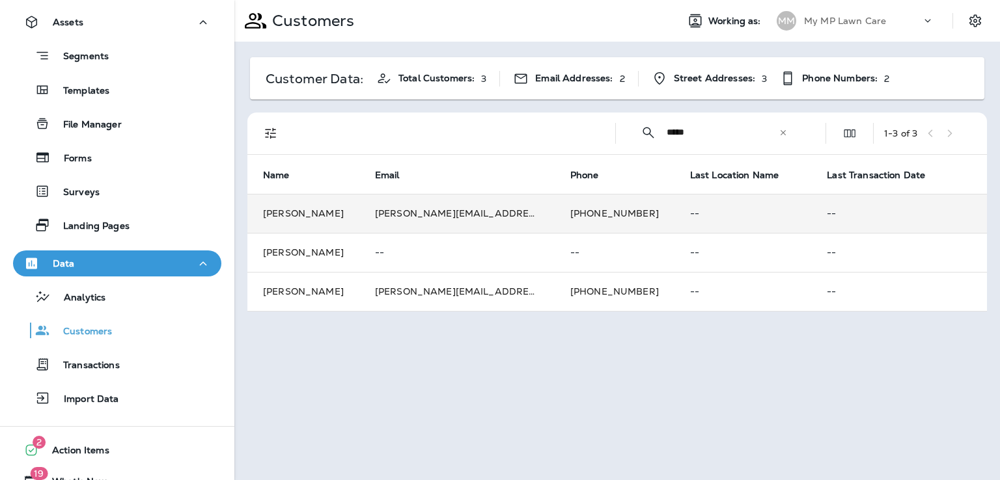
click at [533, 217] on td "[PERSON_NAME][EMAIL_ADDRESS][DOMAIN_NAME]" at bounding box center [456, 213] width 195 height 39
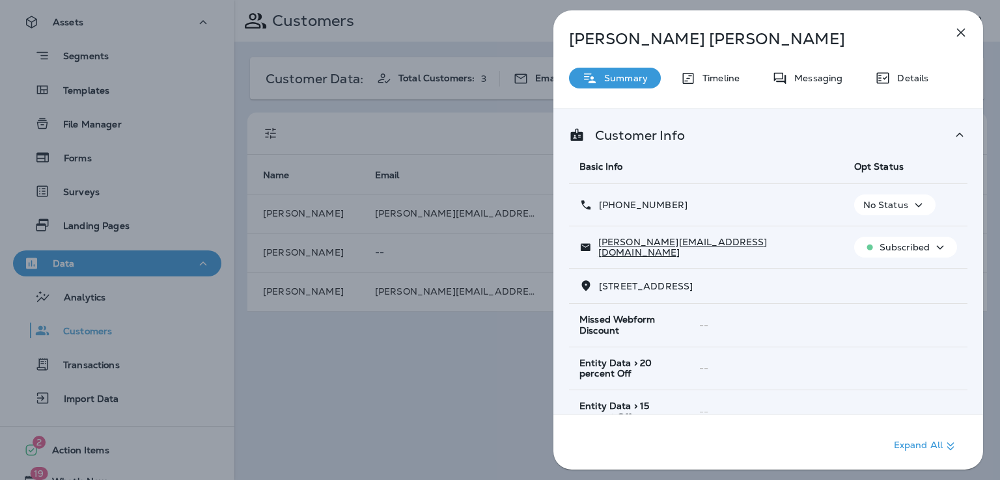
scroll to position [258, 0]
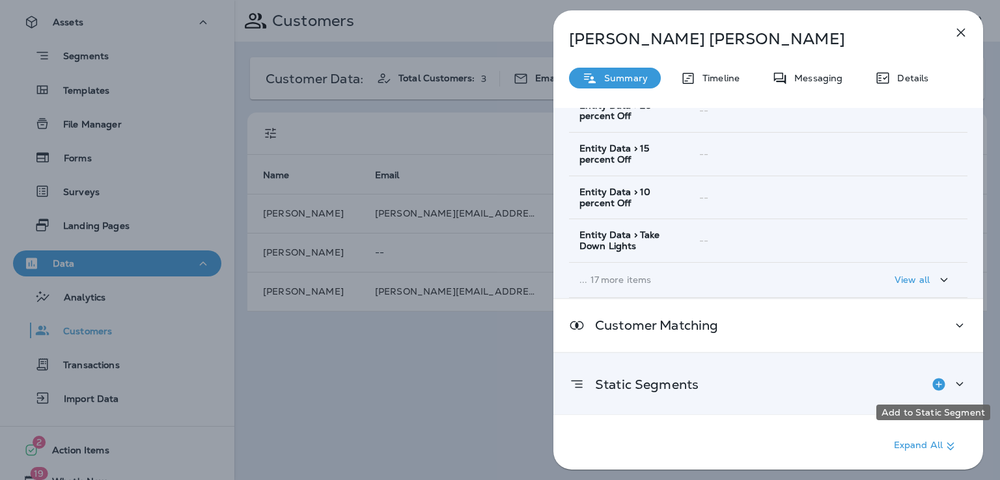
click at [932, 384] on icon "Add to Static Segment" at bounding box center [938, 384] width 12 height 12
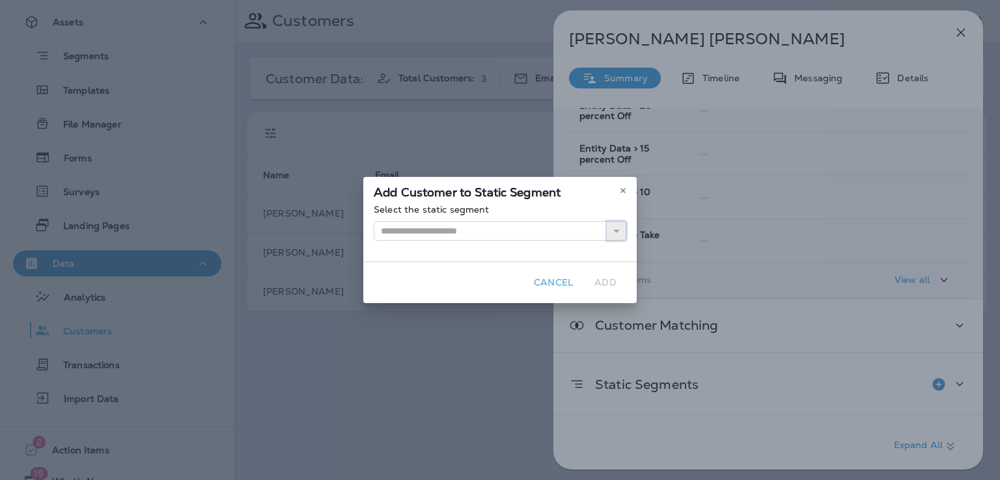
click at [612, 226] on icon "button" at bounding box center [616, 230] width 9 height 9
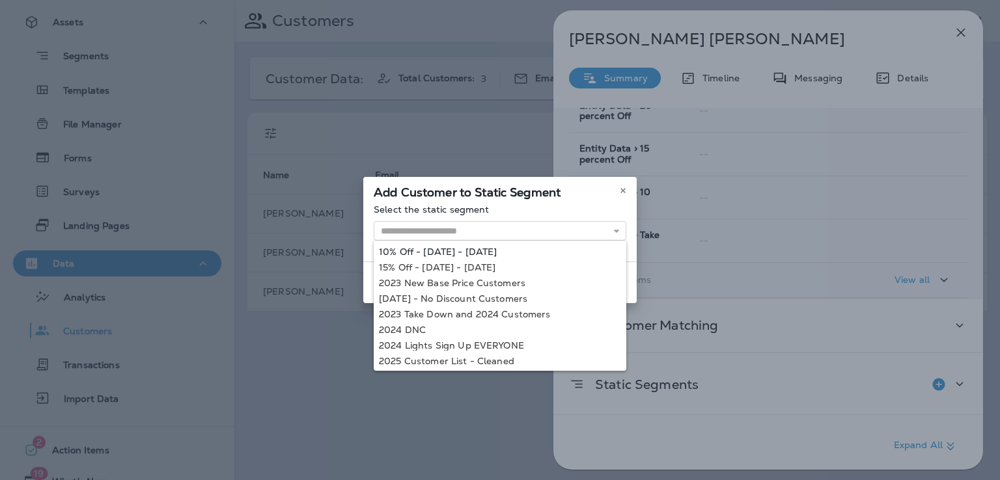
type input "**********"
click at [525, 251] on div "**********" at bounding box center [499, 232] width 273 height 57
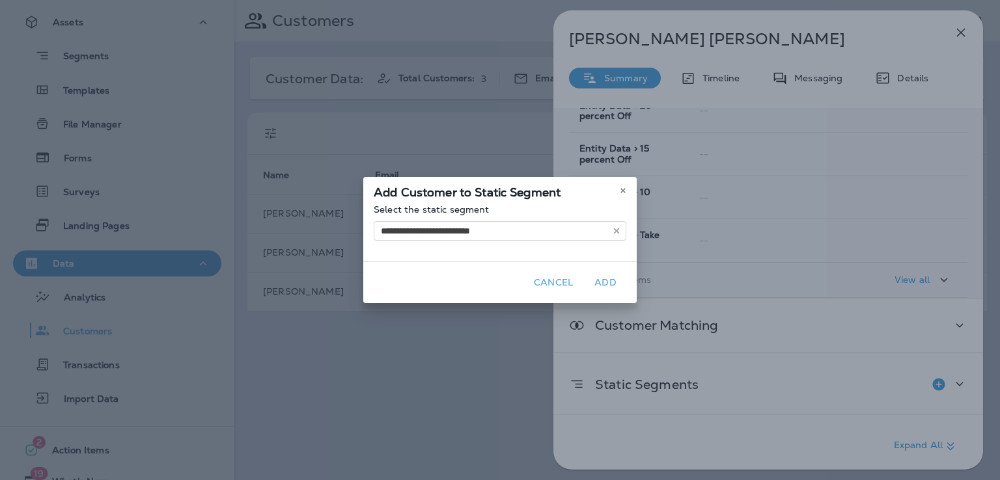
click at [599, 279] on button "Add" at bounding box center [605, 283] width 42 height 20
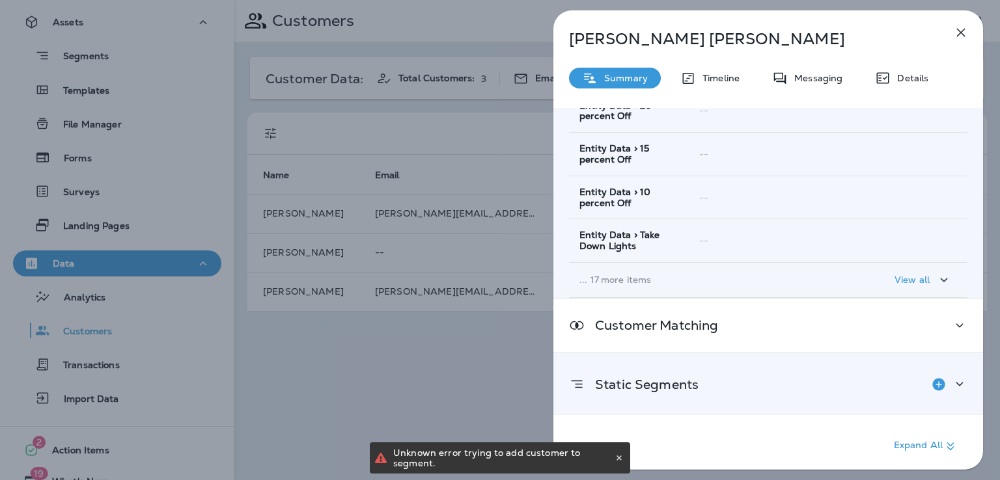
click at [932, 381] on icon "Add to Static Segment" at bounding box center [939, 385] width 16 height 16
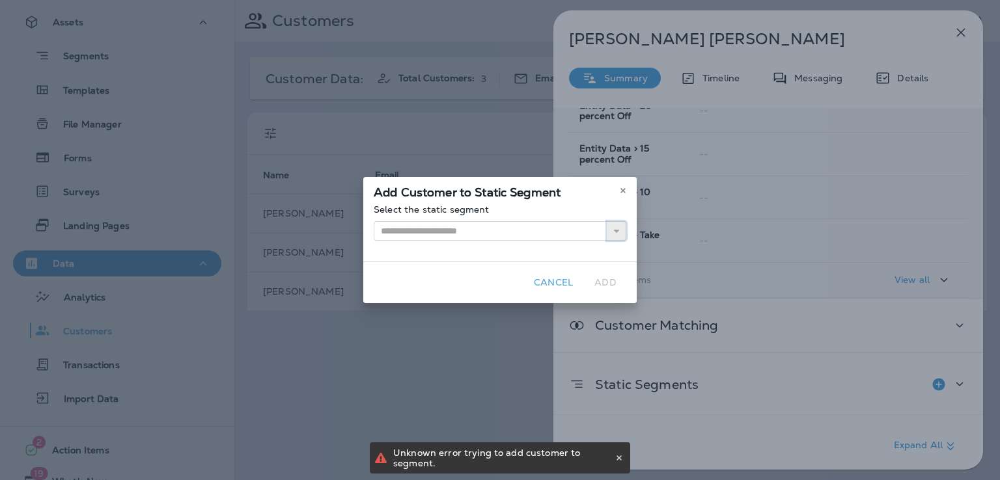
click at [608, 232] on button "button" at bounding box center [617, 231] width 20 height 20
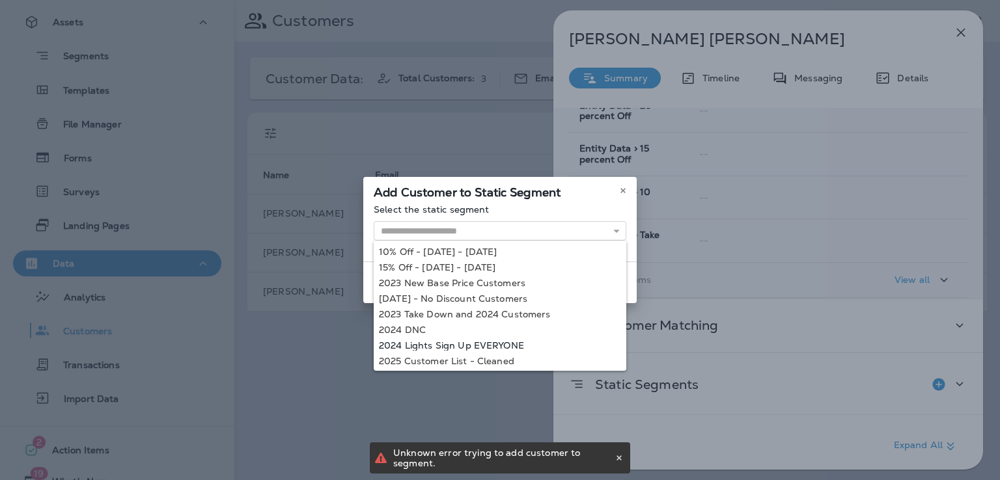
type input "**********"
click at [502, 345] on div "**********" at bounding box center [500, 240] width 1000 height 480
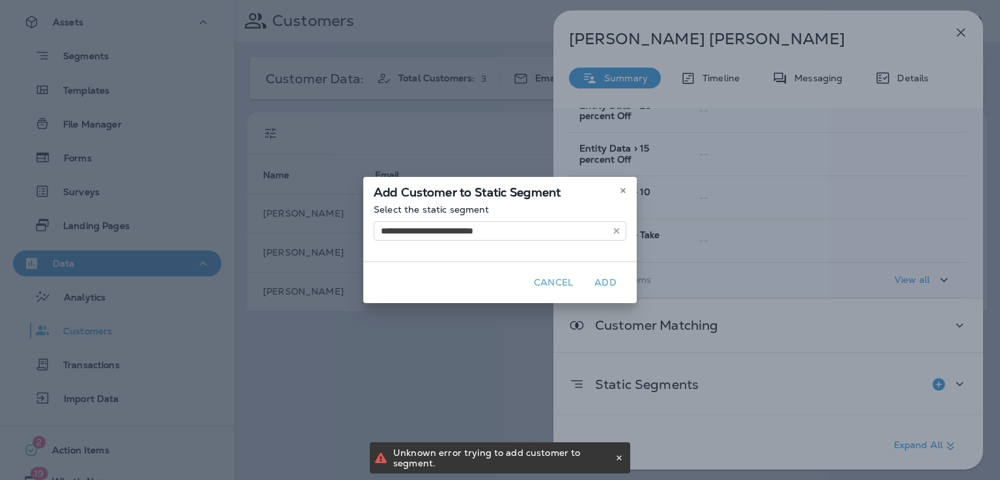
click at [607, 283] on button "Add" at bounding box center [605, 283] width 42 height 20
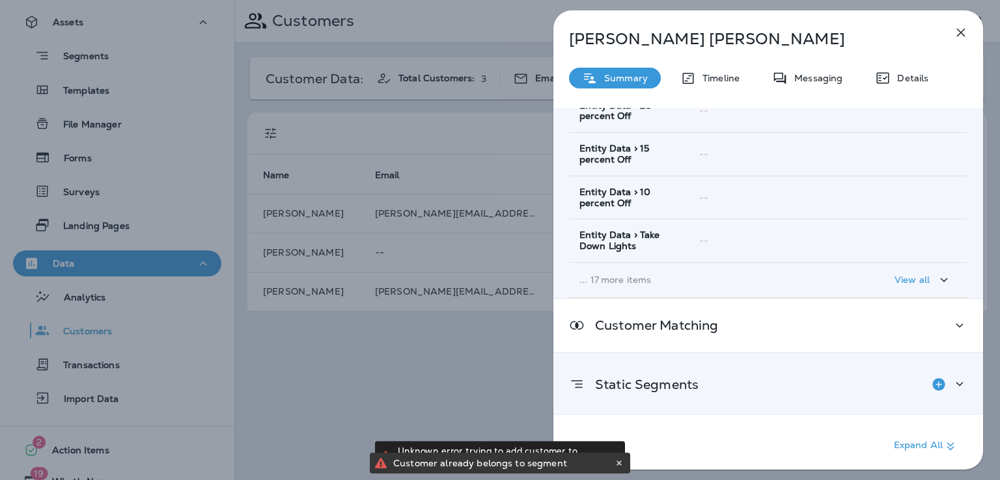
click at [790, 378] on div "Static Segments" at bounding box center [768, 385] width 398 height 26
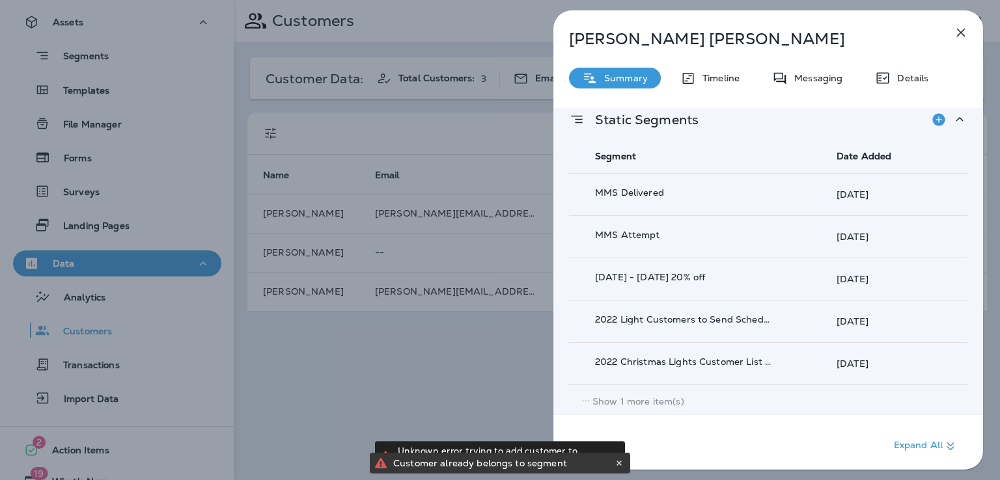
click at [649, 399] on p "Show 1 more item(s)" at bounding box center [638, 401] width 92 height 10
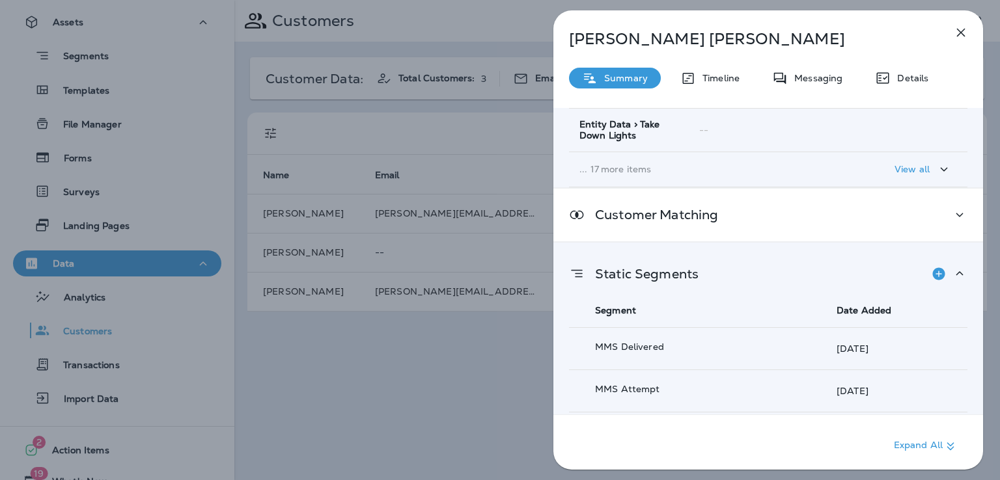
scroll to position [367, 0]
click at [935, 274] on icon "Add to Static Segment" at bounding box center [938, 275] width 12 height 12
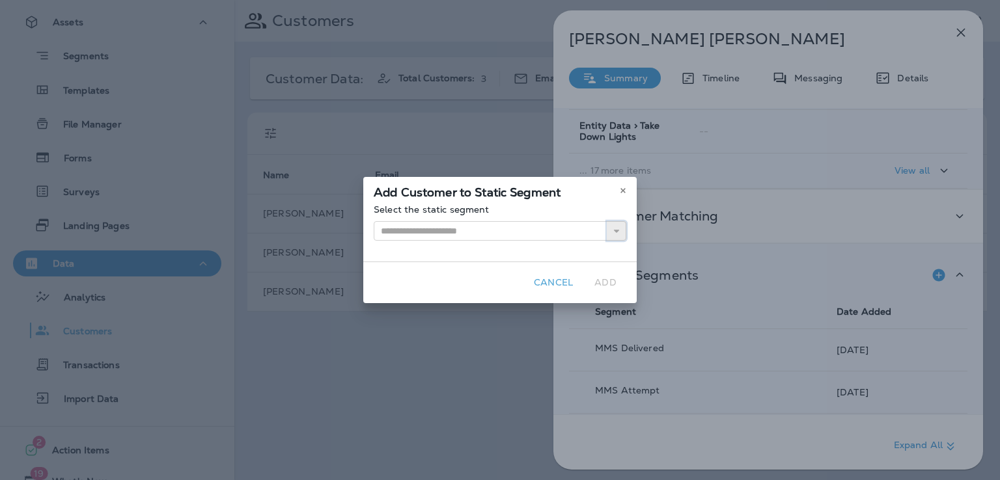
click at [616, 232] on use "button" at bounding box center [616, 231] width 5 height 3
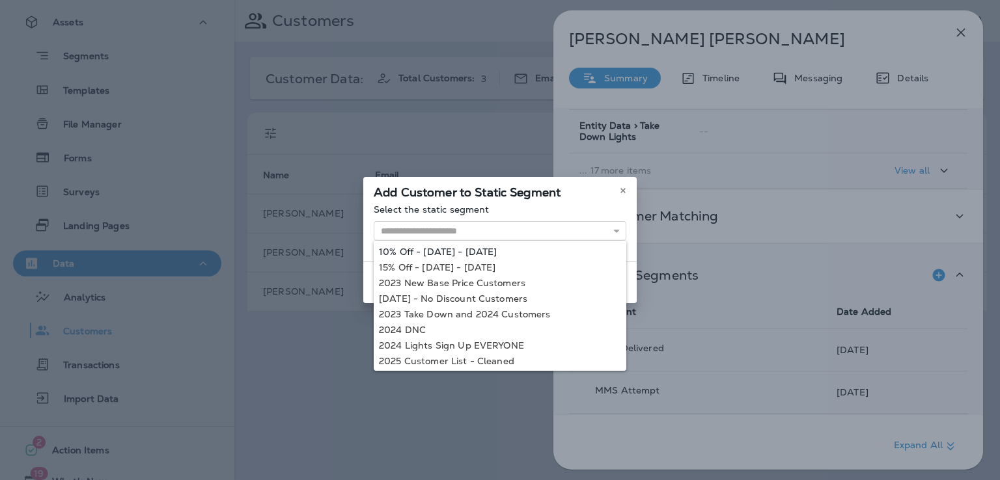
type input "**********"
click at [507, 251] on div "**********" at bounding box center [499, 232] width 273 height 57
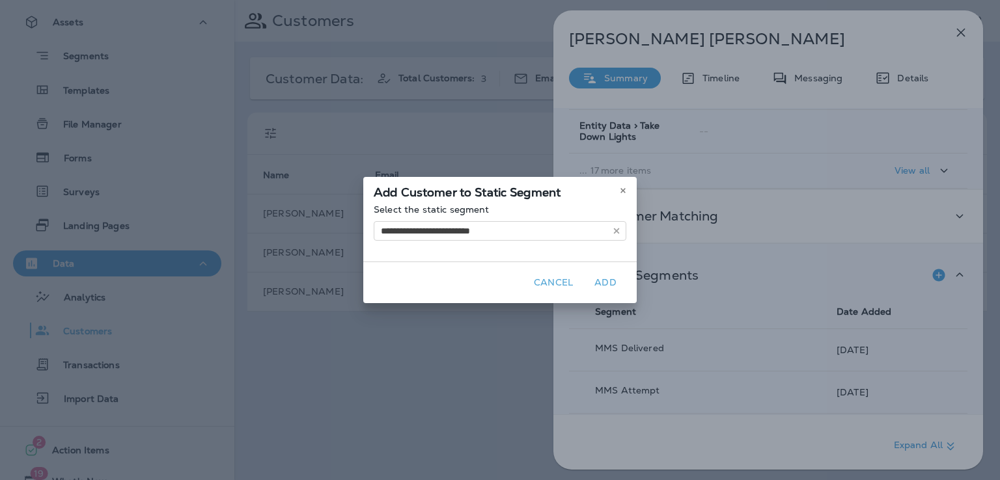
click at [609, 282] on button "Add" at bounding box center [605, 283] width 42 height 20
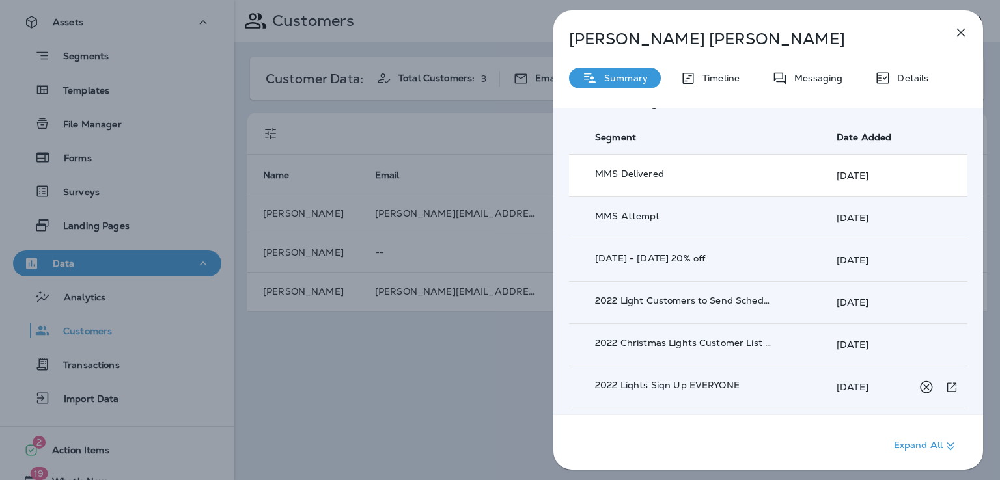
scroll to position [565, 0]
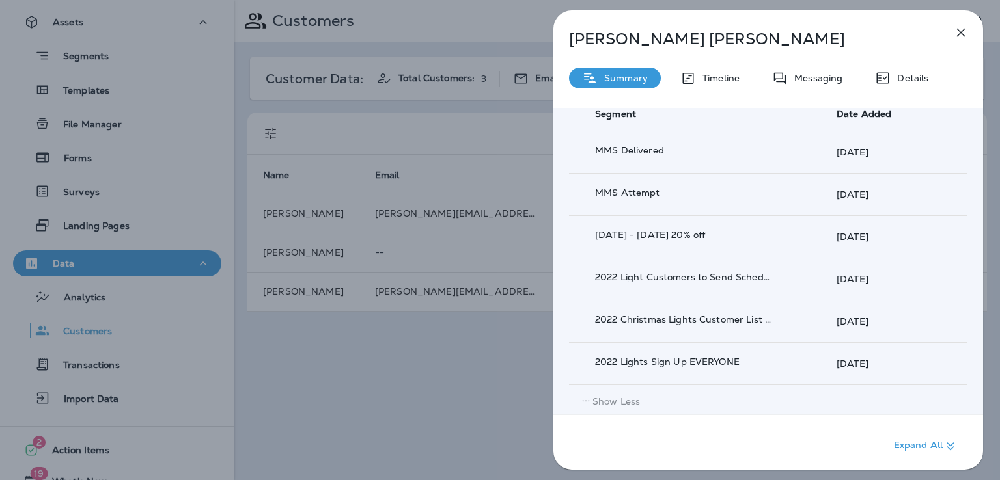
click at [510, 360] on div "[PERSON_NAME] Summary Timeline Messaging Details Customer Info Basic Info Opt S…" at bounding box center [500, 240] width 1000 height 480
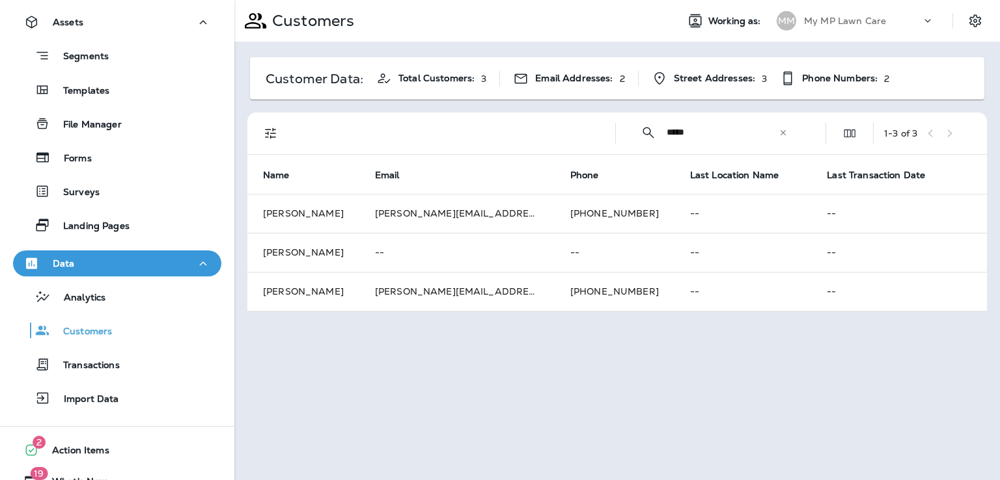
click at [782, 131] on icon at bounding box center [782, 132] width 5 height 5
click at [742, 134] on input "text" at bounding box center [733, 132] width 135 height 34
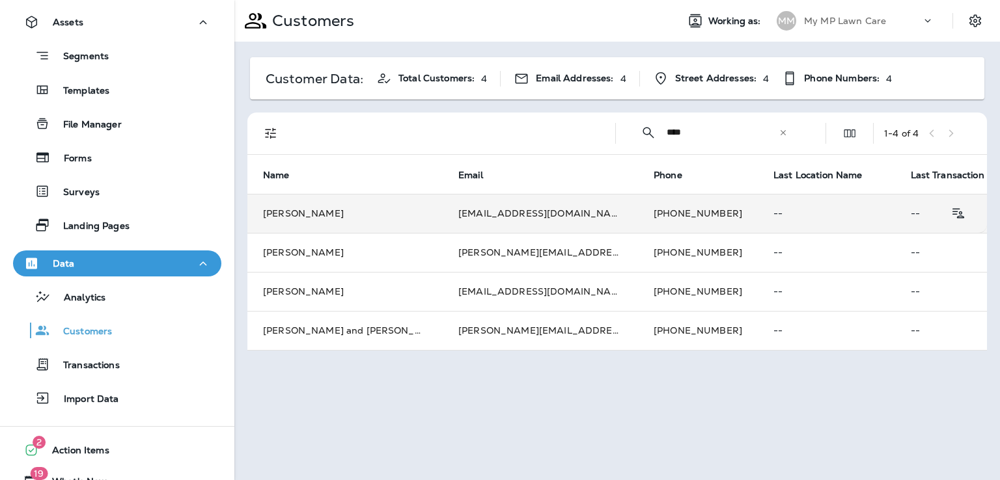
type input "****"
click at [638, 209] on td "[PHONE_NUMBER]" at bounding box center [698, 213] width 120 height 39
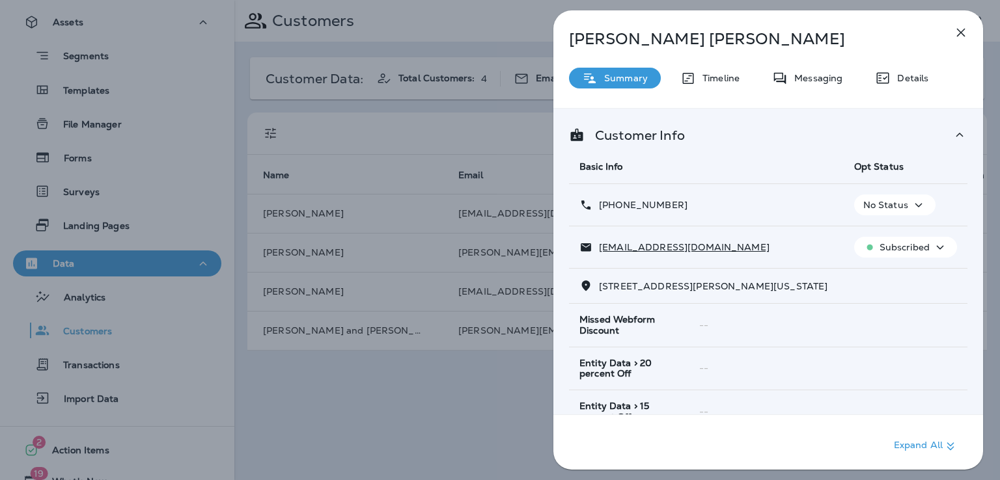
scroll to position [258, 0]
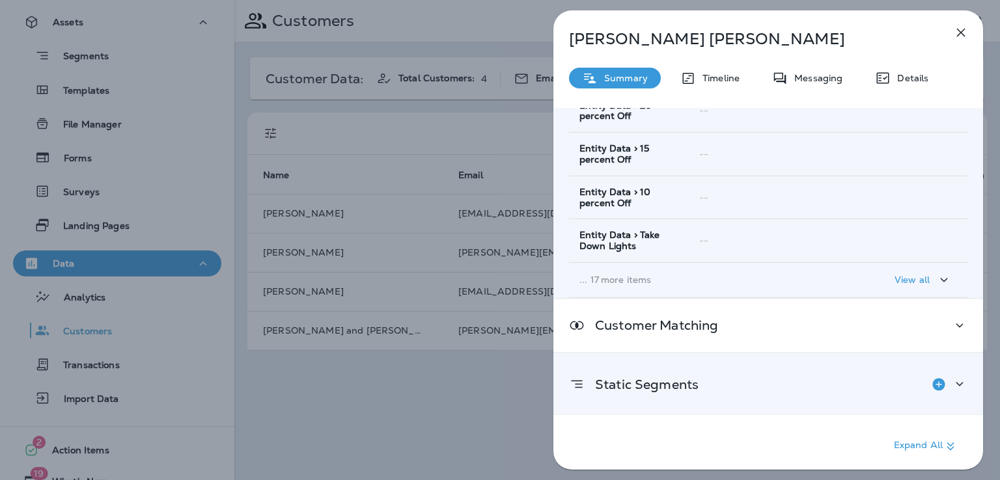
click at [759, 378] on div "Static Segments" at bounding box center [768, 385] width 398 height 26
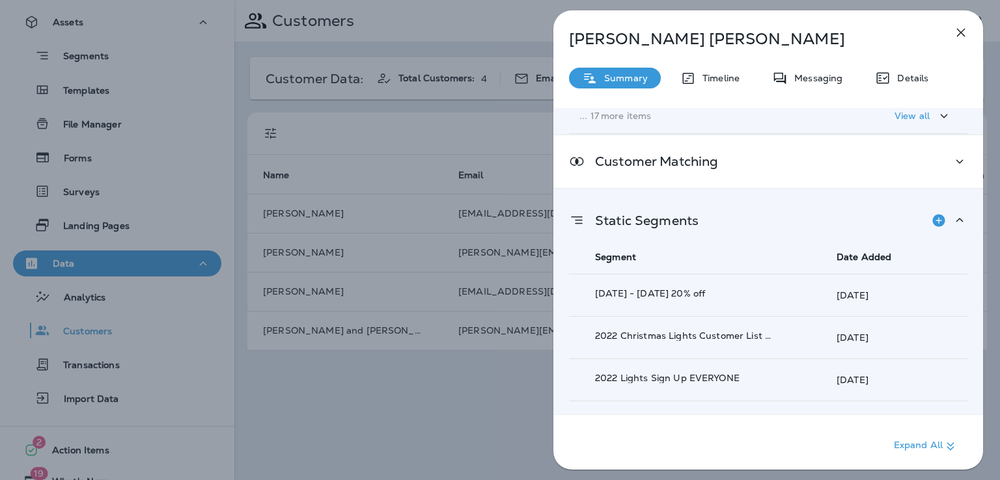
scroll to position [523, 0]
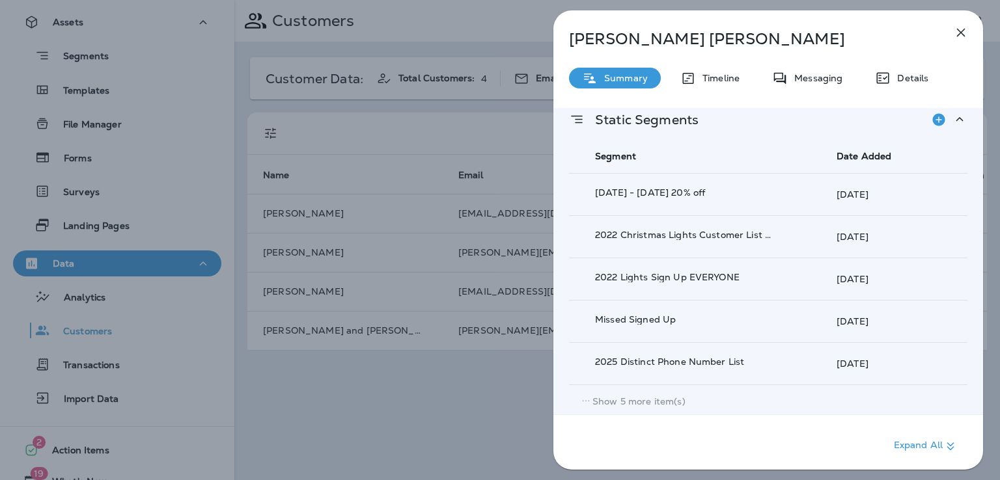
click at [652, 398] on p "Show 5 more item(s)" at bounding box center [638, 401] width 93 height 10
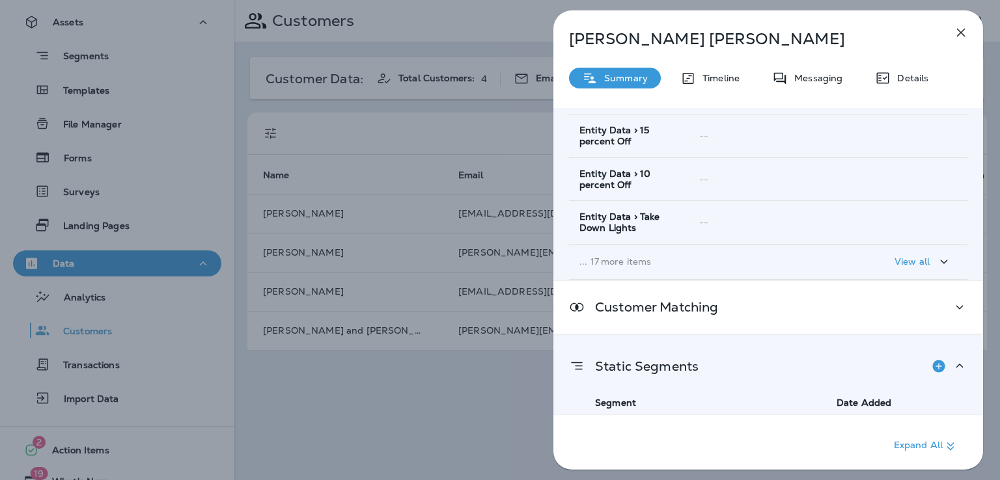
scroll to position [275, 0]
click at [497, 383] on div "[PERSON_NAME] Summary Timeline Messaging Details Customer Info Basic Info Opt S…" at bounding box center [500, 240] width 1000 height 480
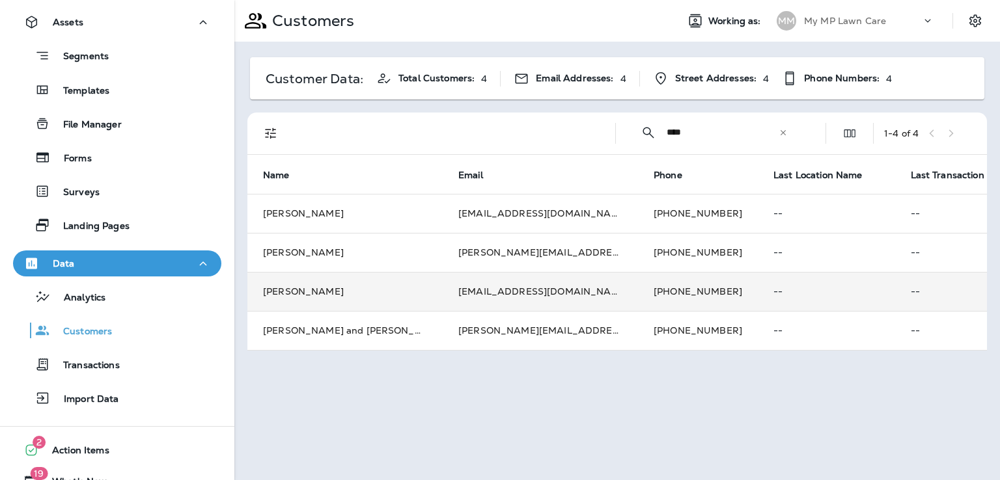
click at [541, 287] on td "[EMAIL_ADDRESS][DOMAIN_NAME]" at bounding box center [540, 291] width 195 height 39
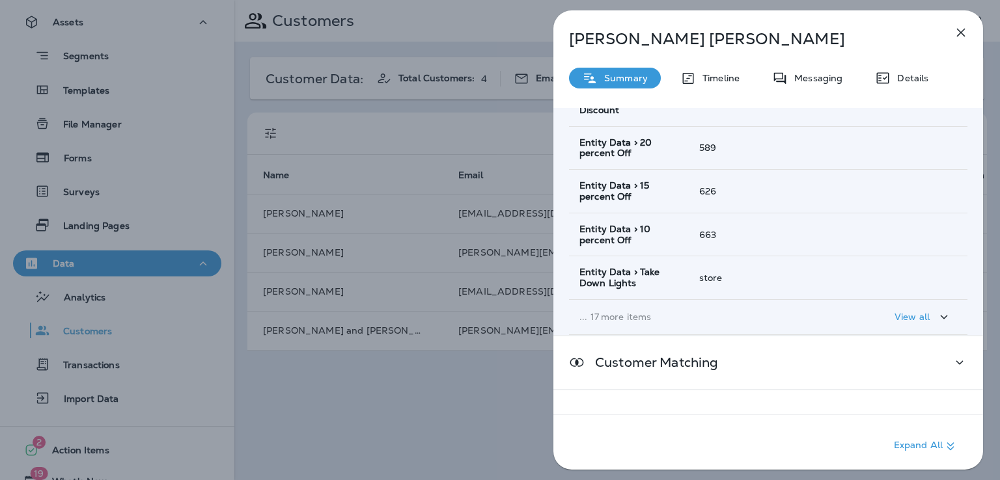
scroll to position [258, 0]
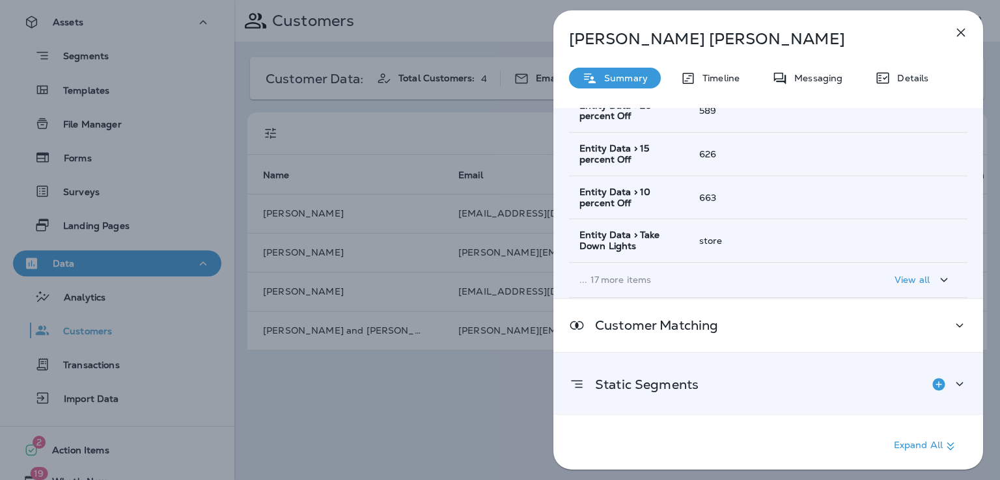
click at [711, 381] on div "Static Segments" at bounding box center [768, 385] width 398 height 26
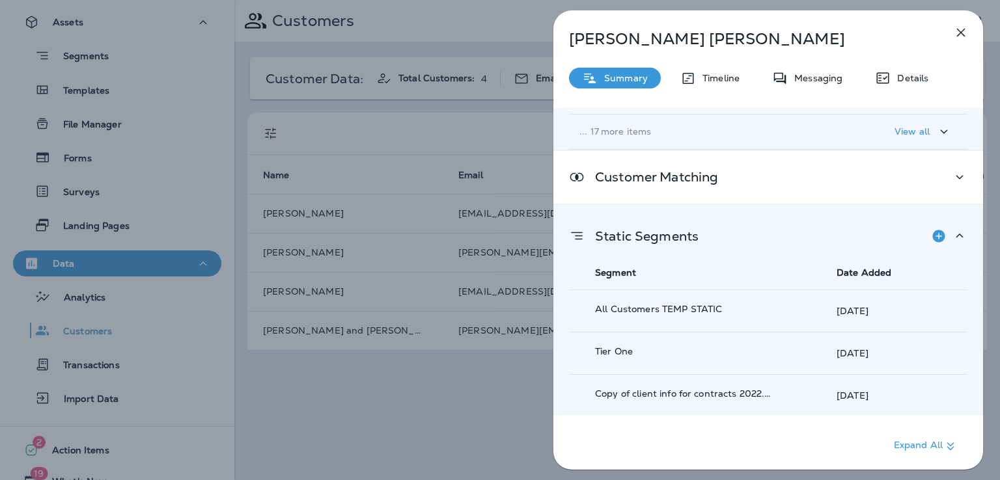
click at [507, 407] on div "[PERSON_NAME] Summary Timeline Messaging Details Customer Info Basic Info Opt S…" at bounding box center [500, 240] width 1000 height 480
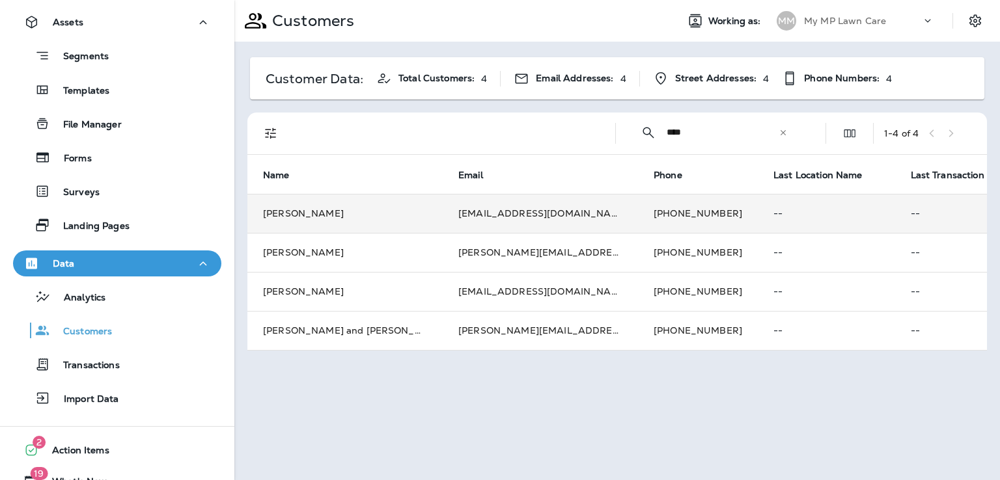
click at [638, 217] on td "[PHONE_NUMBER]" at bounding box center [698, 213] width 120 height 39
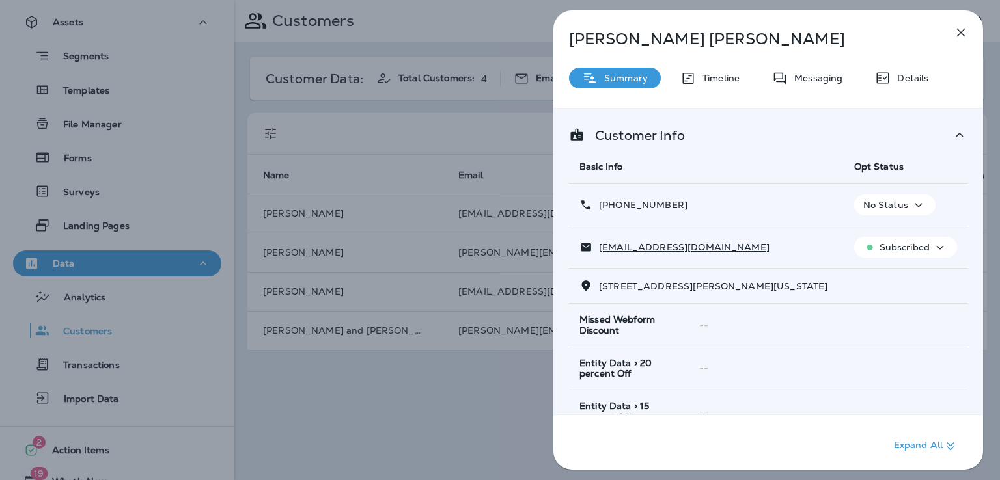
scroll to position [258, 0]
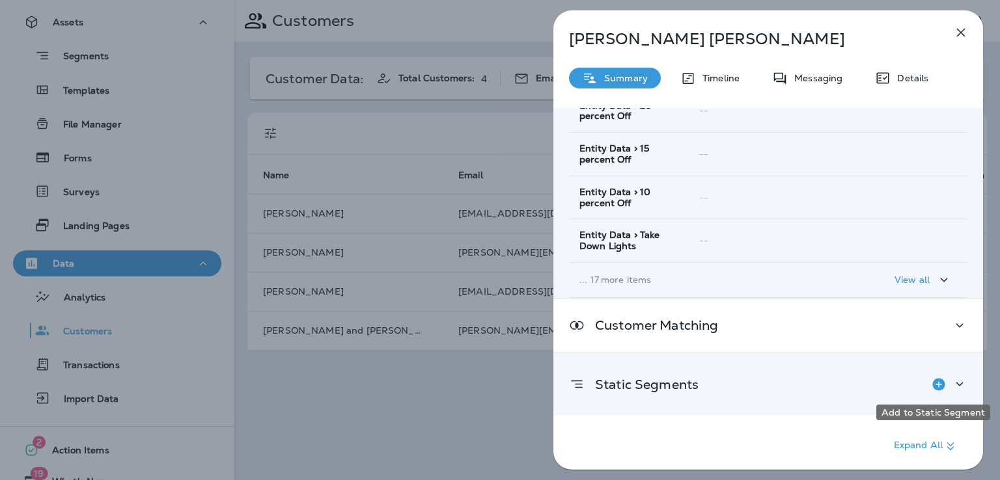
click at [934, 384] on icon "Add to Static Segment" at bounding box center [938, 384] width 12 height 12
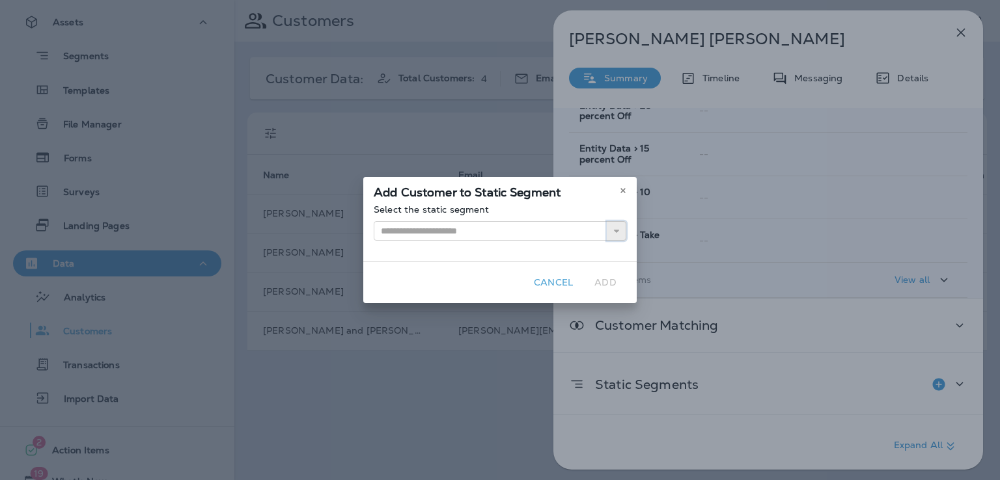
click at [614, 230] on icon "button" at bounding box center [616, 230] width 9 height 9
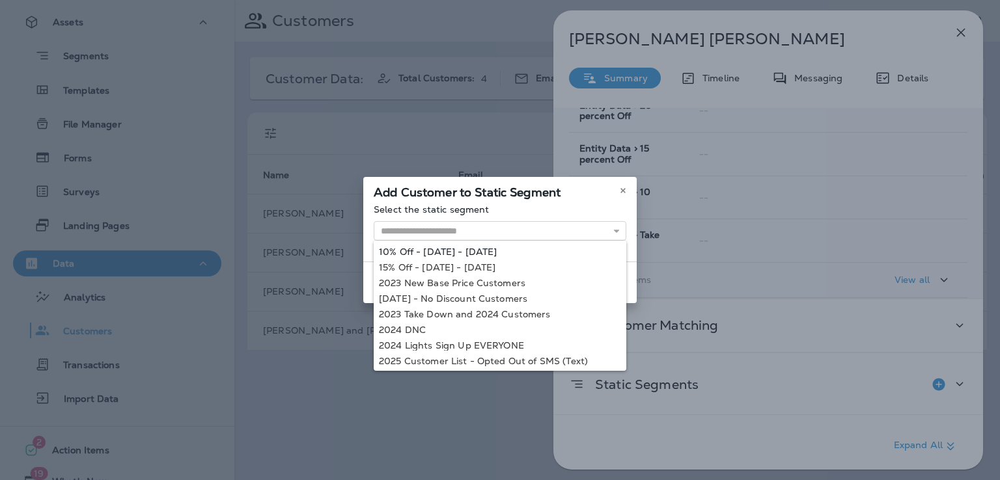
type input "**********"
click at [511, 248] on div "**********" at bounding box center [499, 232] width 273 height 57
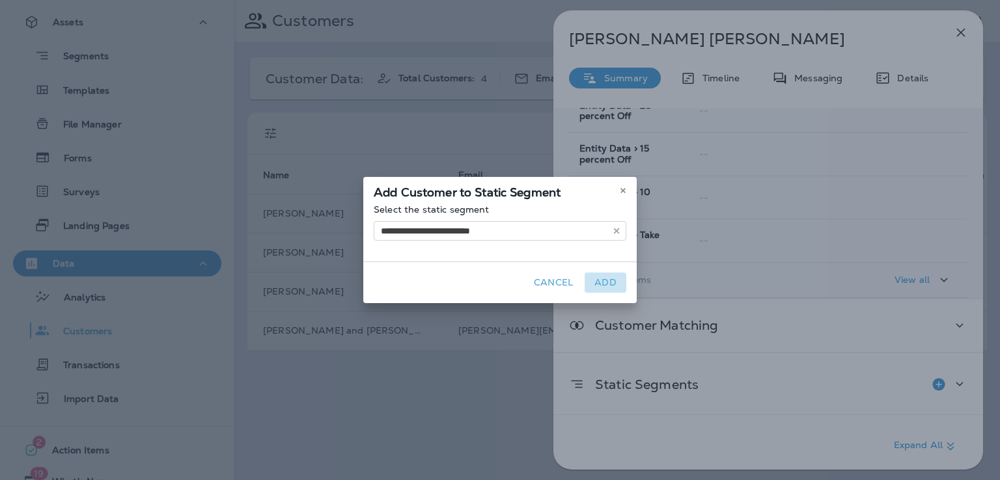
click at [605, 276] on button "Add" at bounding box center [605, 283] width 42 height 20
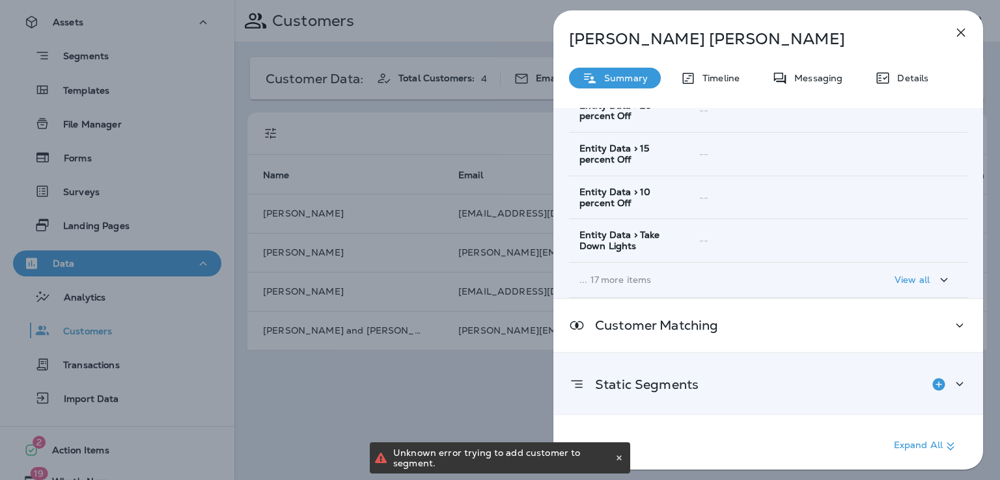
click at [931, 383] on icon "Add to Static Segment" at bounding box center [939, 385] width 16 height 16
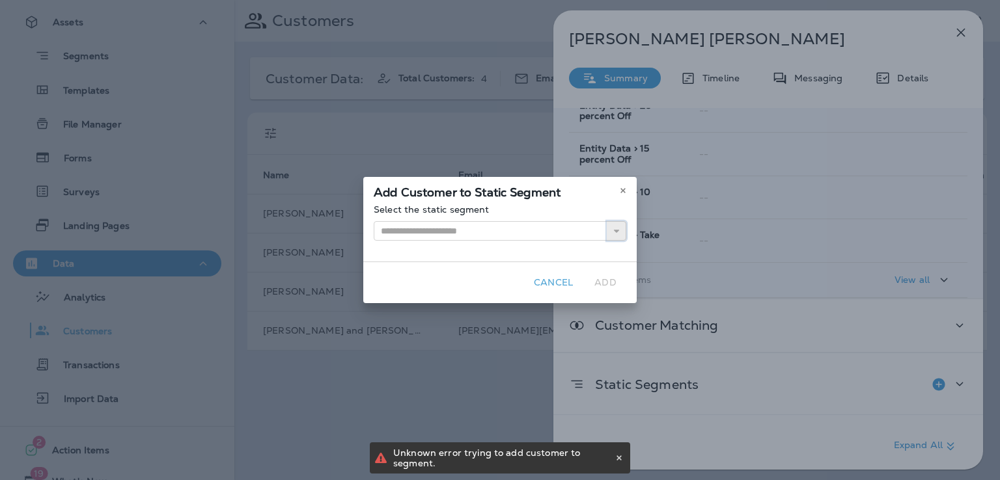
click at [611, 234] on button "button" at bounding box center [617, 231] width 20 height 20
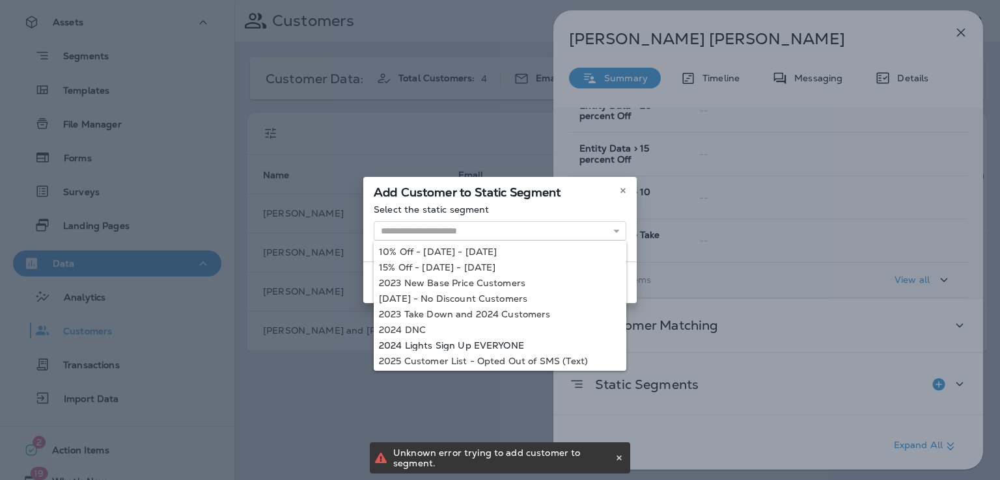
type input "**********"
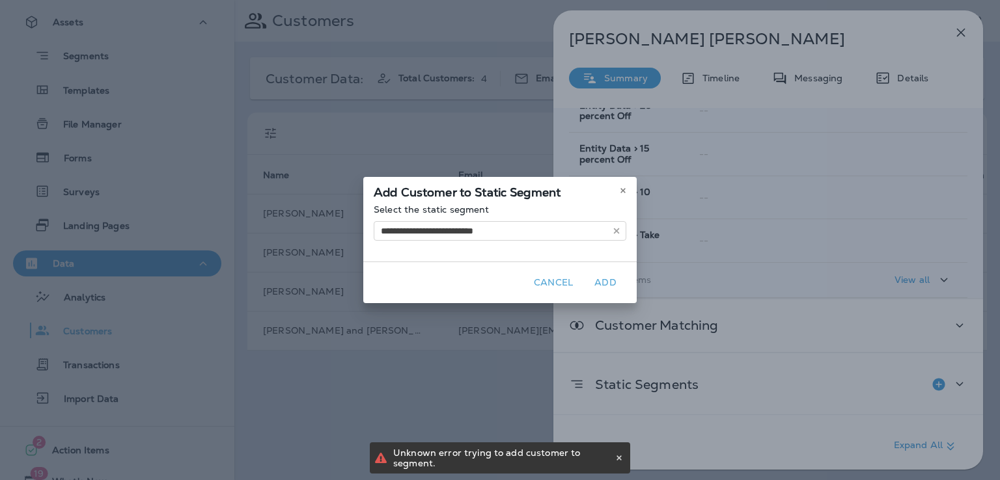
click at [489, 342] on div "**********" at bounding box center [500, 240] width 1000 height 480
click at [606, 280] on button "Add" at bounding box center [605, 283] width 42 height 20
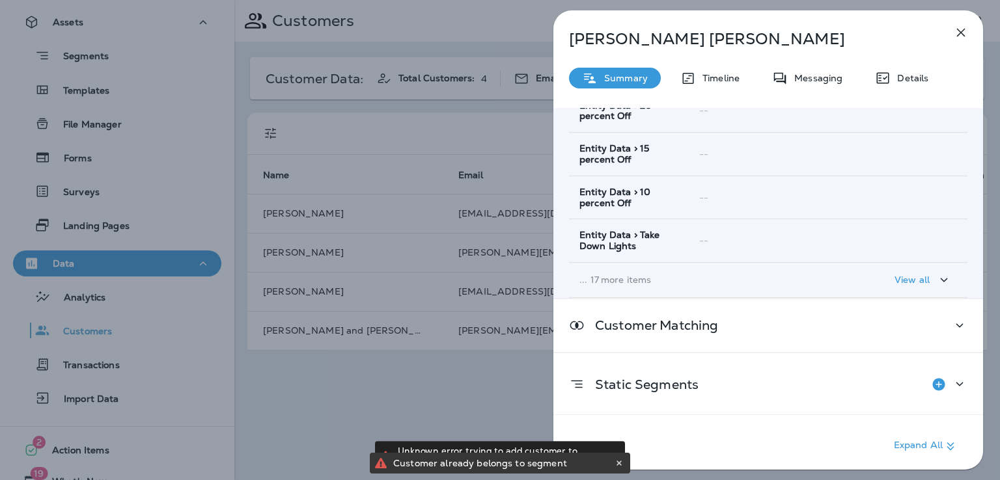
click at [480, 376] on div "[PERSON_NAME] Summary Timeline Messaging Details Customer Info Basic Info Opt S…" at bounding box center [500, 240] width 1000 height 480
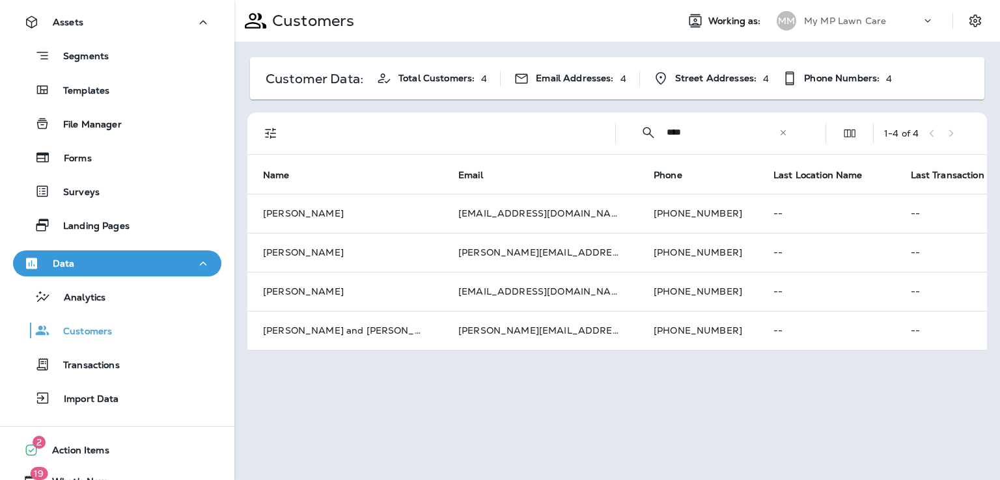
click at [786, 135] on icon at bounding box center [782, 132] width 9 height 9
click at [752, 131] on input "text" at bounding box center [733, 132] width 135 height 34
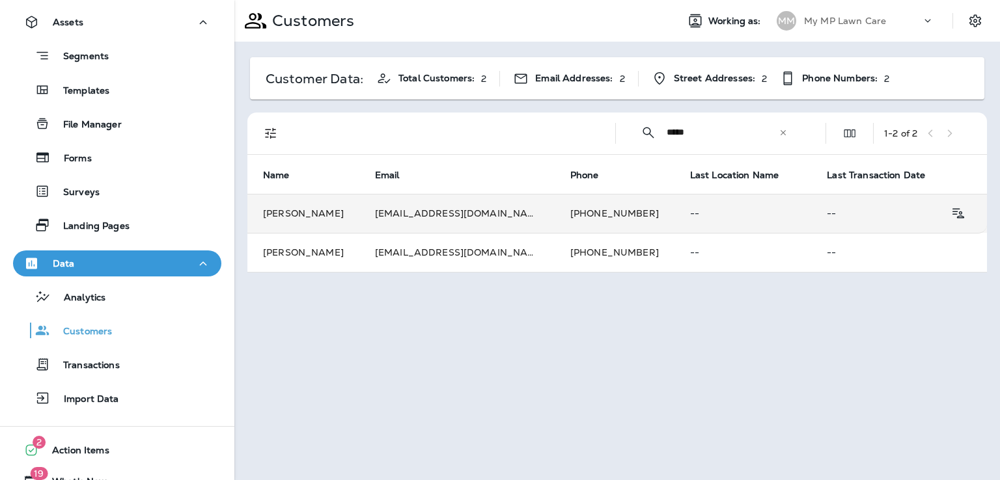
type input "*****"
click at [564, 214] on td "[PHONE_NUMBER]" at bounding box center [614, 213] width 120 height 39
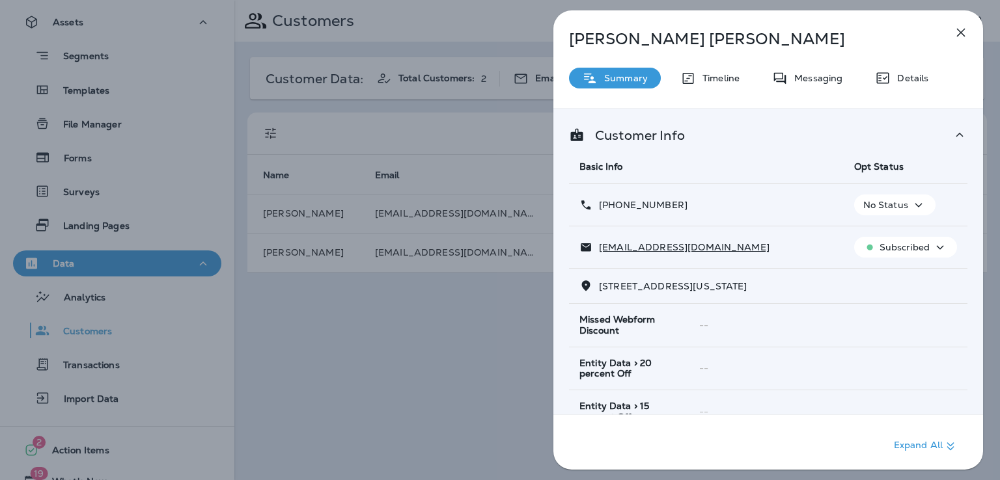
scroll to position [258, 0]
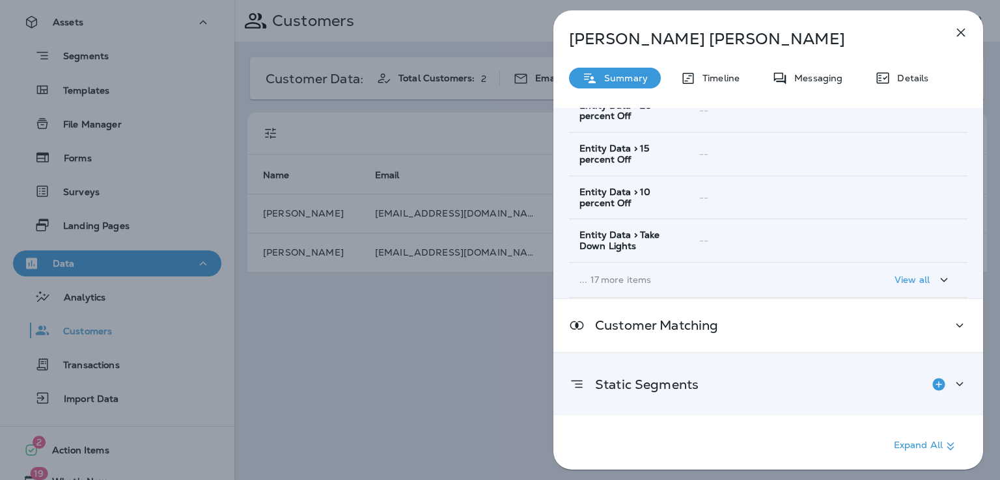
click at [685, 398] on div "Static Segments" at bounding box center [768, 384] width 430 height 62
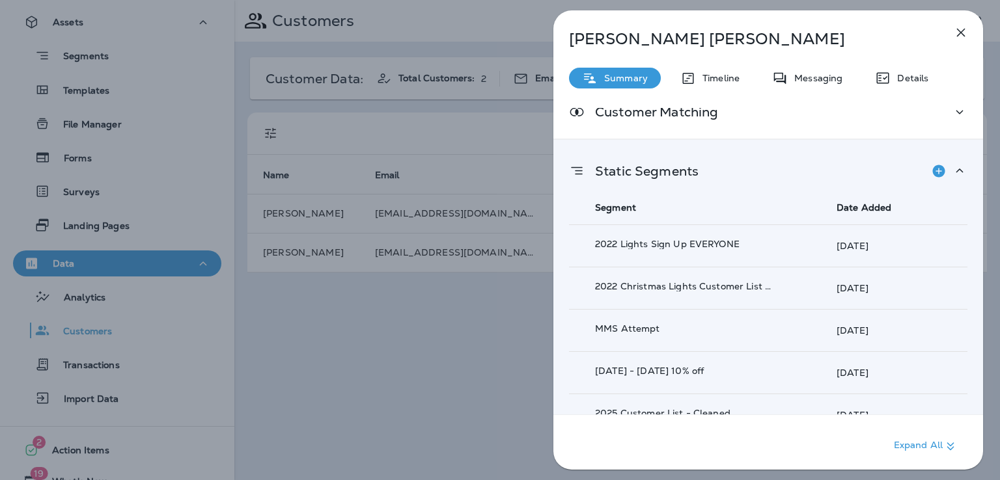
scroll to position [523, 0]
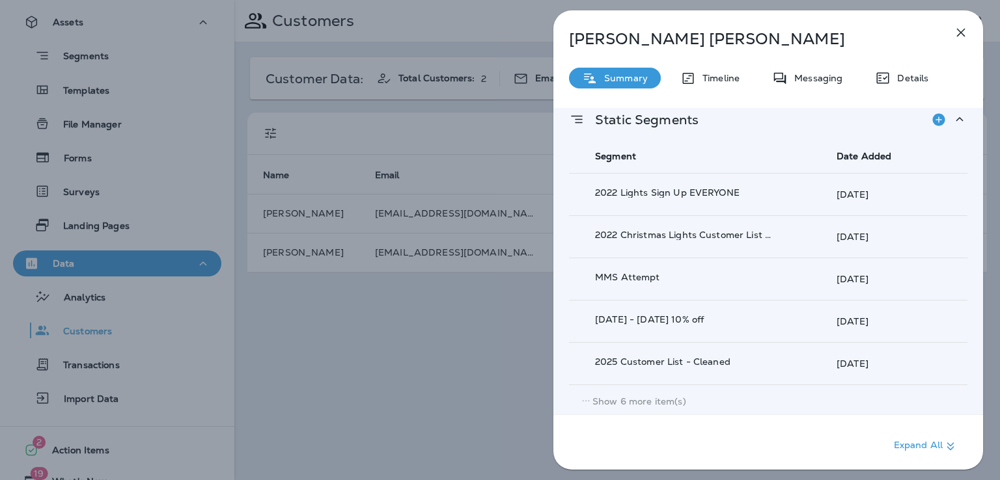
click at [668, 396] on p "Show 6 more item(s)" at bounding box center [639, 401] width 94 height 10
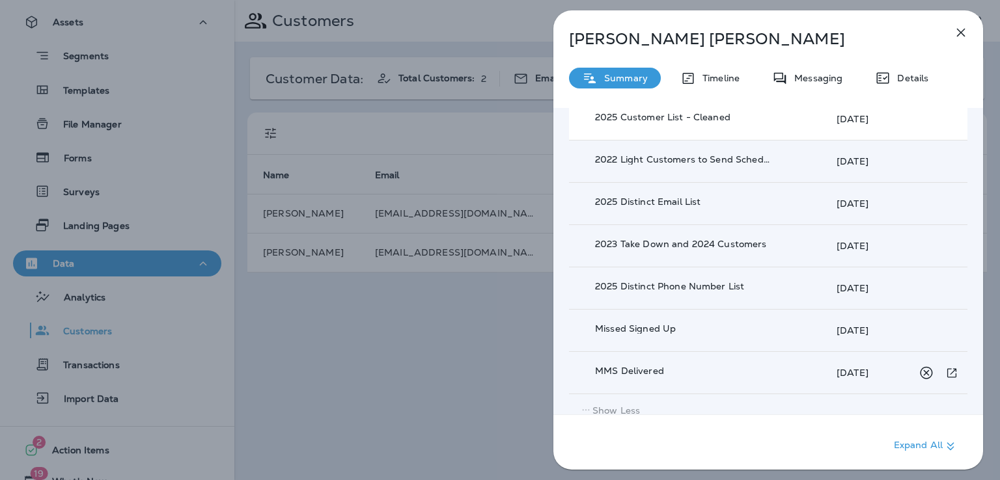
scroll to position [776, 0]
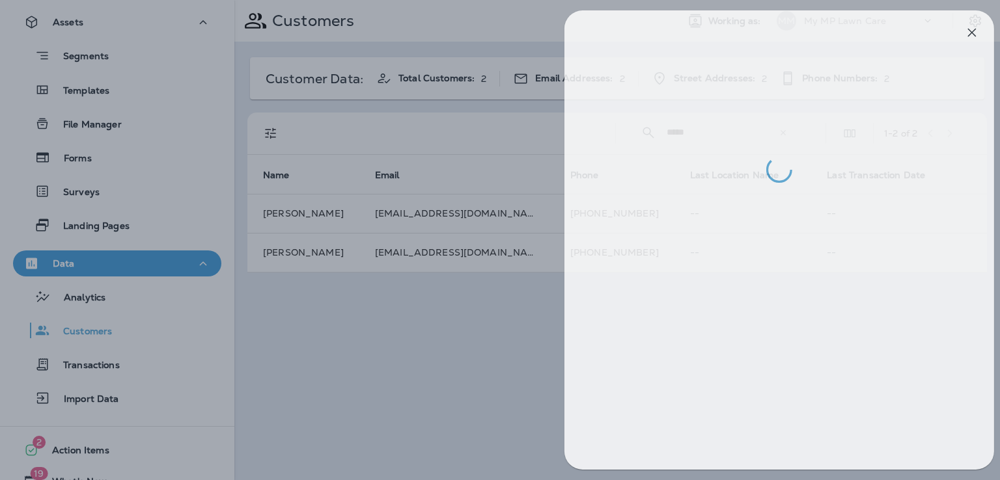
click at [499, 346] on div at bounding box center [511, 240] width 1000 height 480
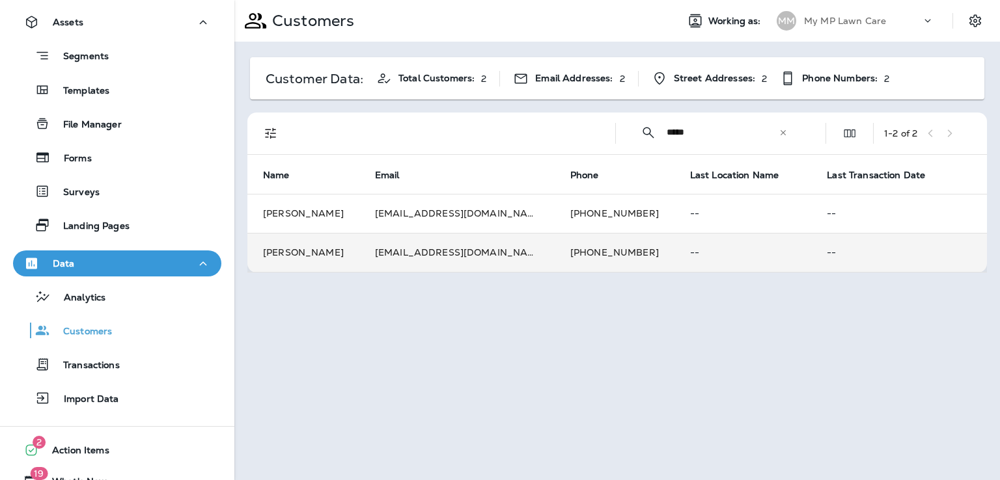
click at [554, 251] on td "[PHONE_NUMBER]" at bounding box center [614, 252] width 120 height 39
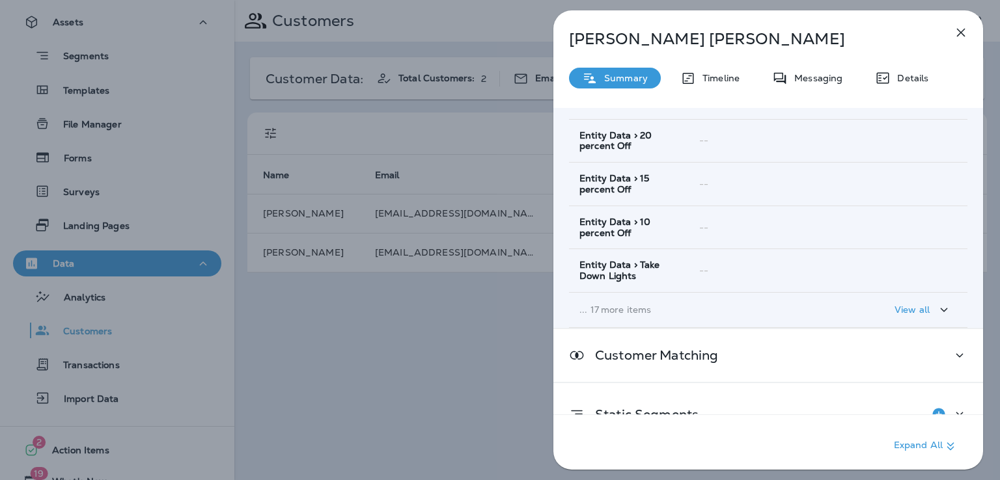
scroll to position [258, 0]
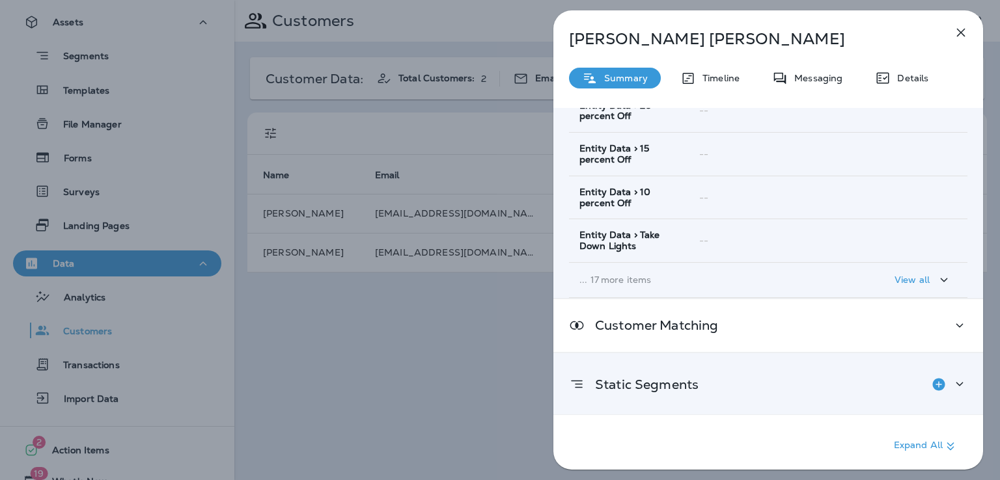
click at [696, 386] on p "Static Segments" at bounding box center [641, 384] width 114 height 10
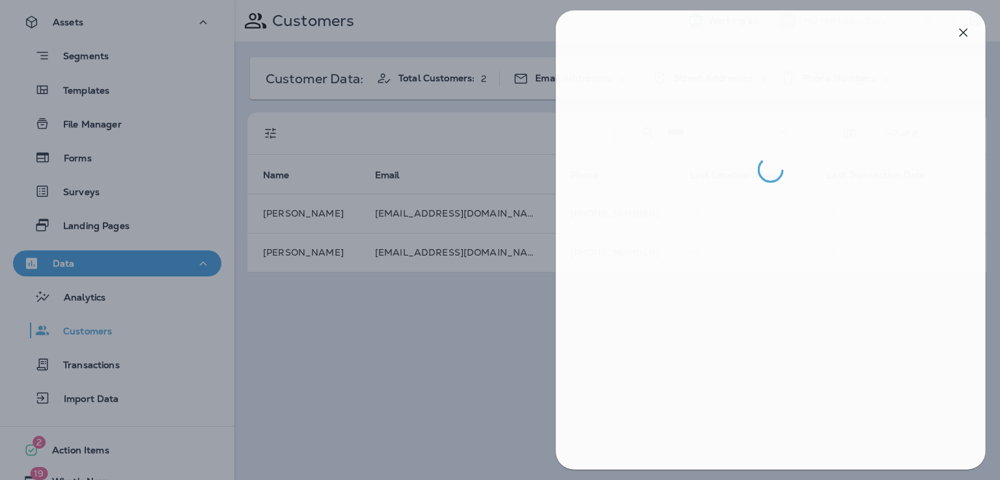
click at [487, 342] on div at bounding box center [503, 240] width 1000 height 480
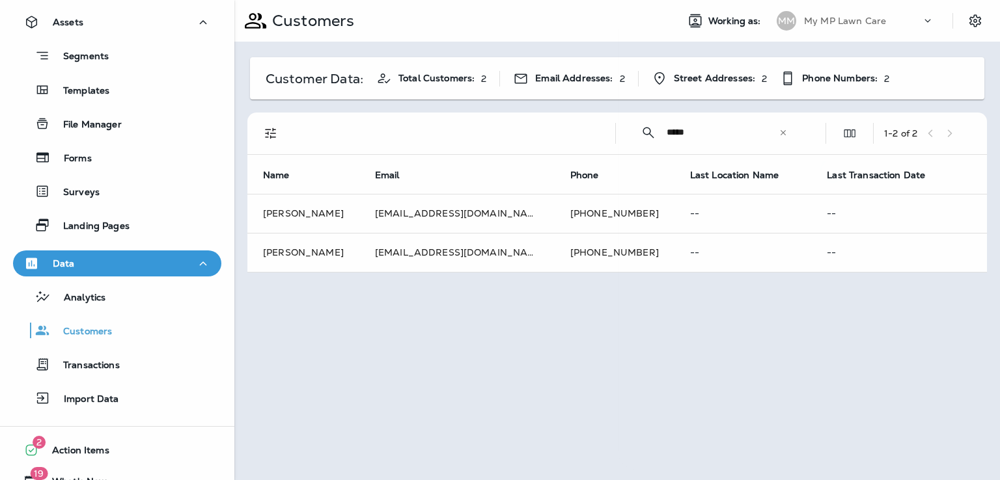
click at [568, 206] on div at bounding box center [500, 240] width 1000 height 480
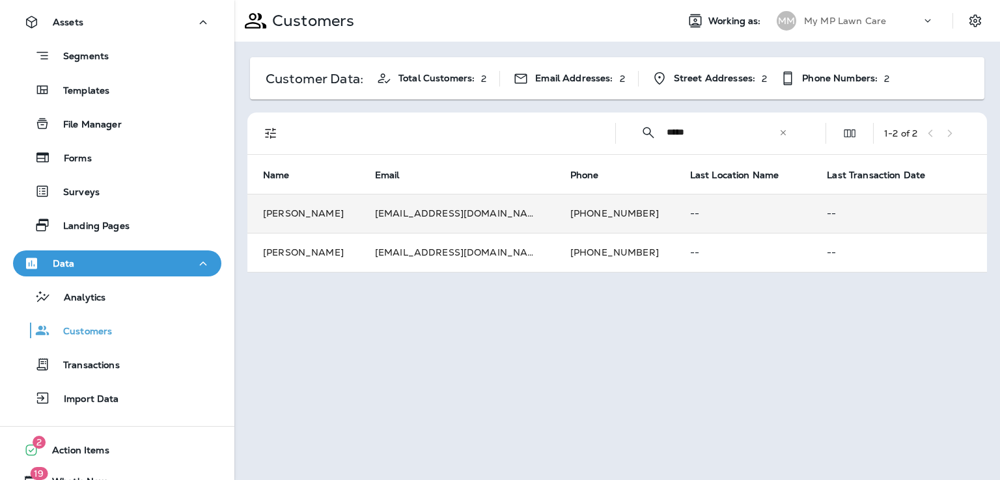
click at [595, 214] on td "[PHONE_NUMBER]" at bounding box center [614, 213] width 120 height 39
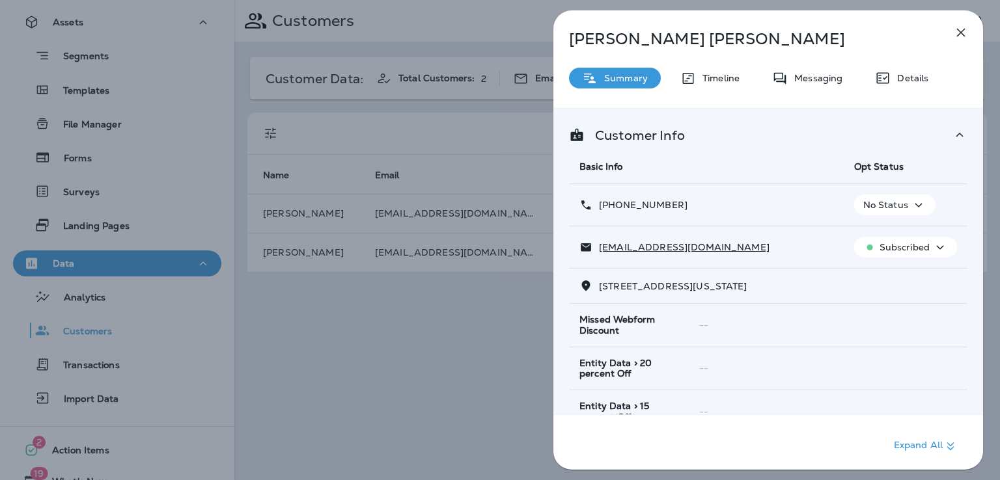
scroll to position [258, 0]
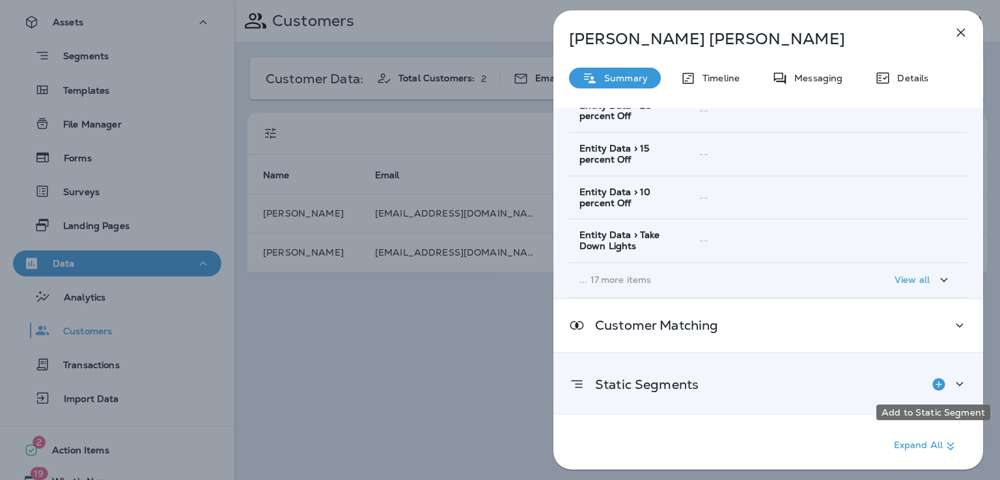
click at [932, 380] on icon "Add to Static Segment" at bounding box center [938, 384] width 12 height 12
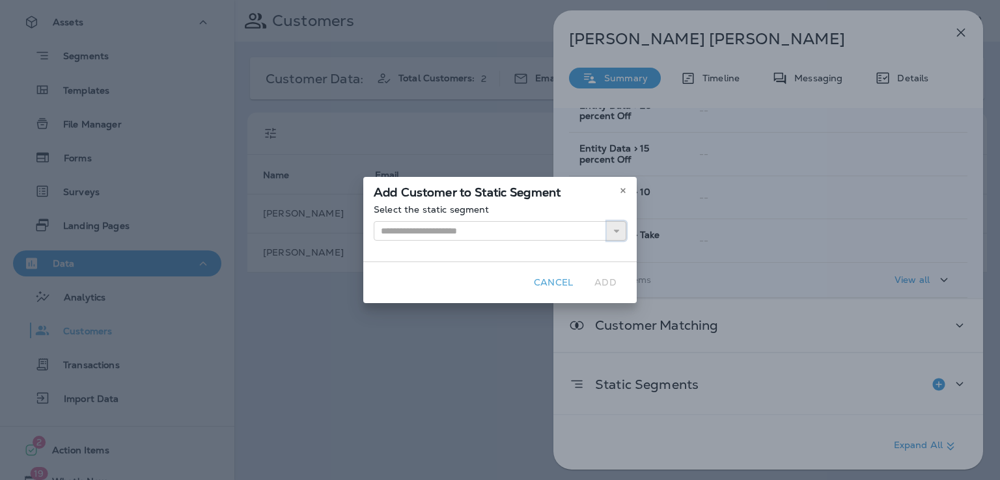
click at [612, 230] on icon "button" at bounding box center [616, 230] width 9 height 9
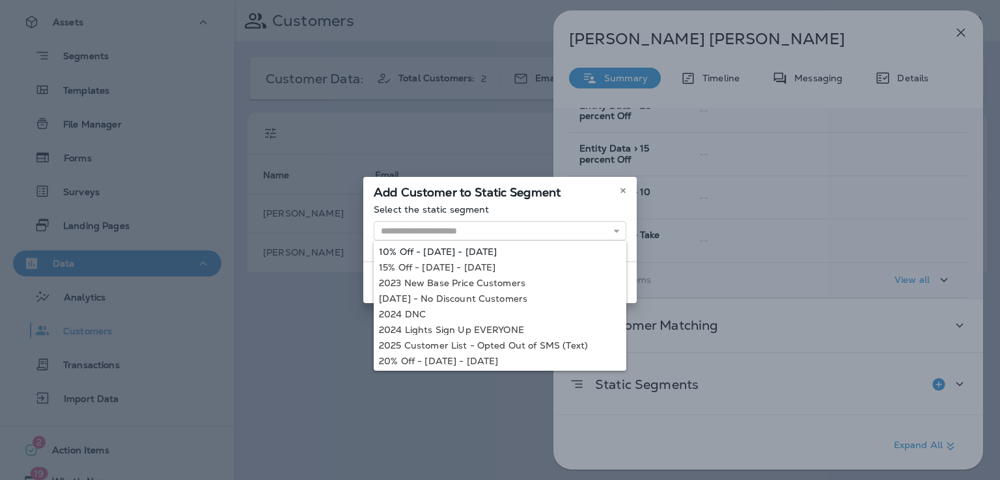
type input "**********"
click at [541, 247] on div "**********" at bounding box center [499, 232] width 273 height 57
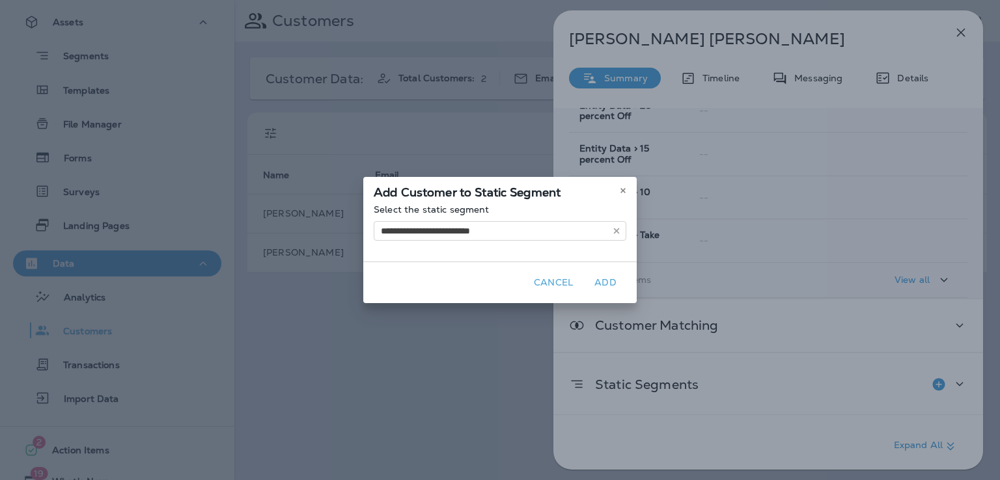
click at [601, 280] on button "Add" at bounding box center [605, 283] width 42 height 20
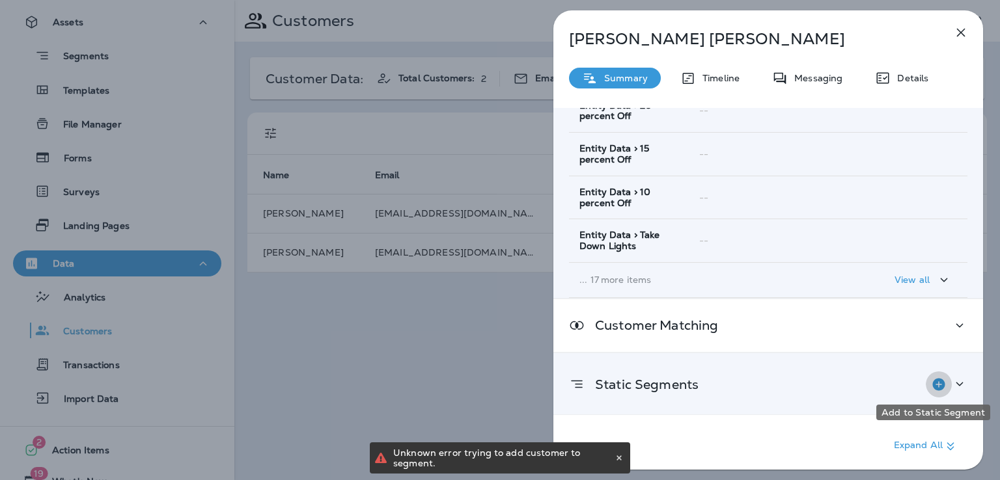
click at [932, 381] on icon "Add to Static Segment" at bounding box center [938, 384] width 12 height 12
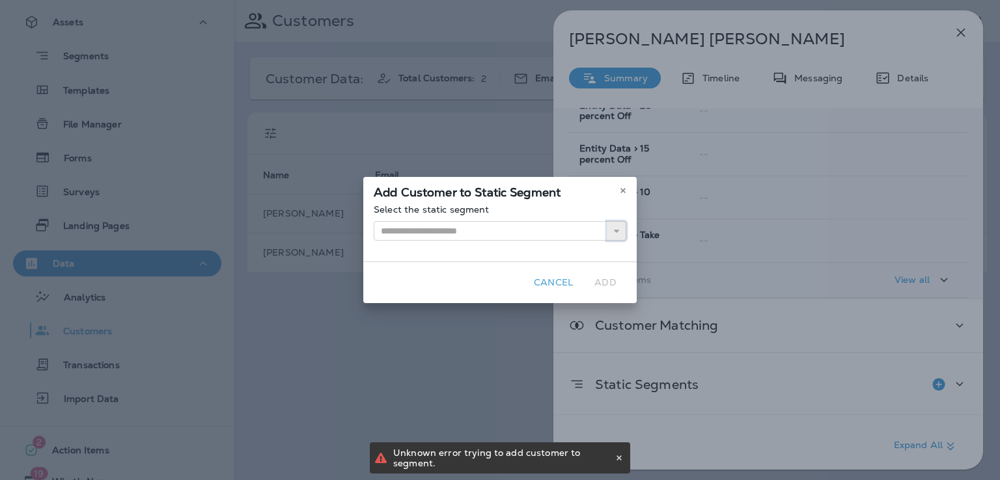
click at [614, 230] on icon "button" at bounding box center [616, 230] width 9 height 9
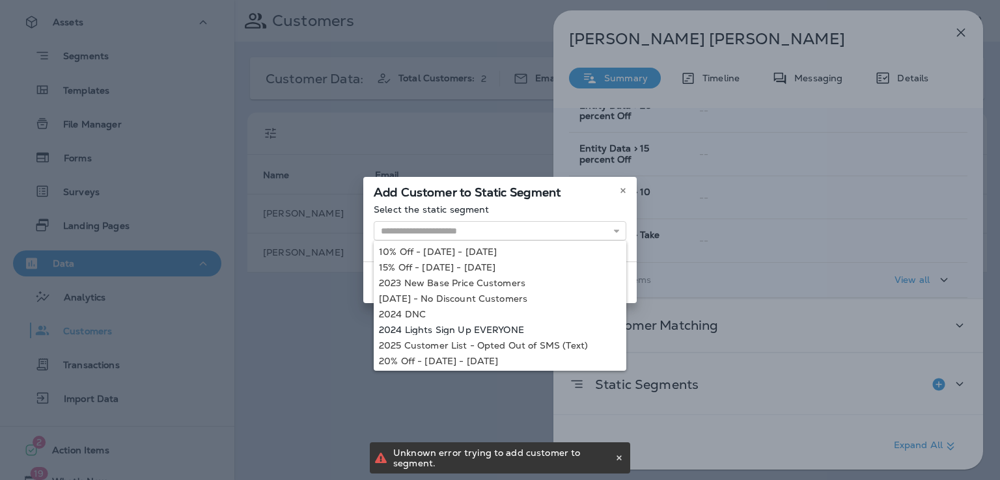
type input "**********"
click at [511, 329] on div "**********" at bounding box center [500, 240] width 1000 height 480
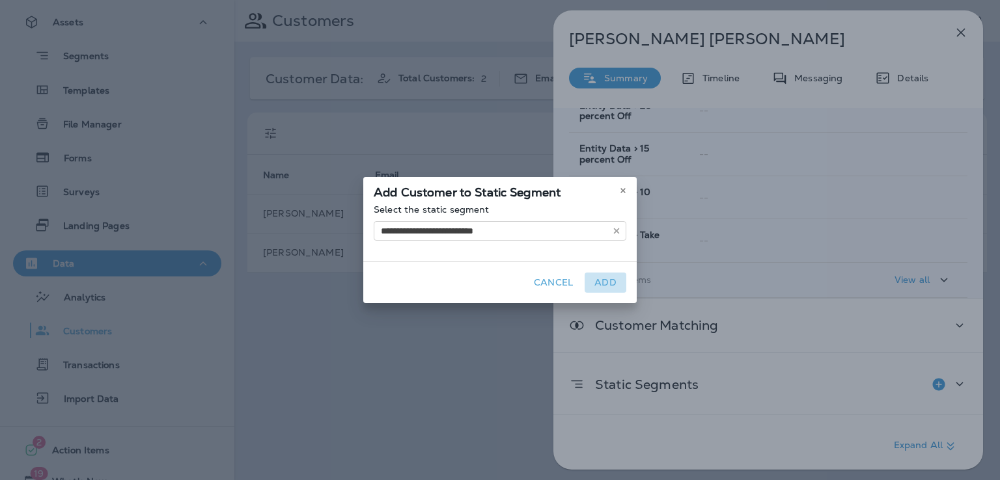
click at [608, 279] on button "Add" at bounding box center [605, 283] width 42 height 20
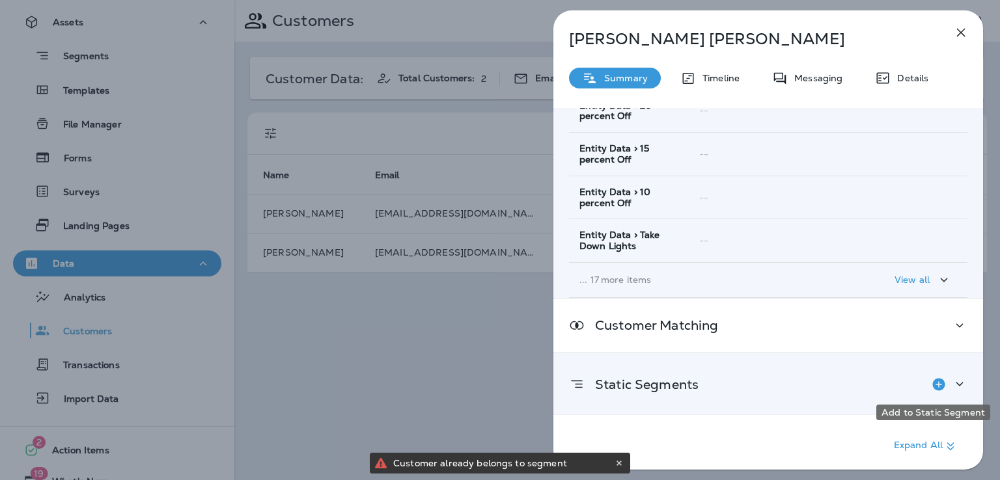
click at [933, 381] on icon "Add to Static Segment" at bounding box center [938, 384] width 12 height 12
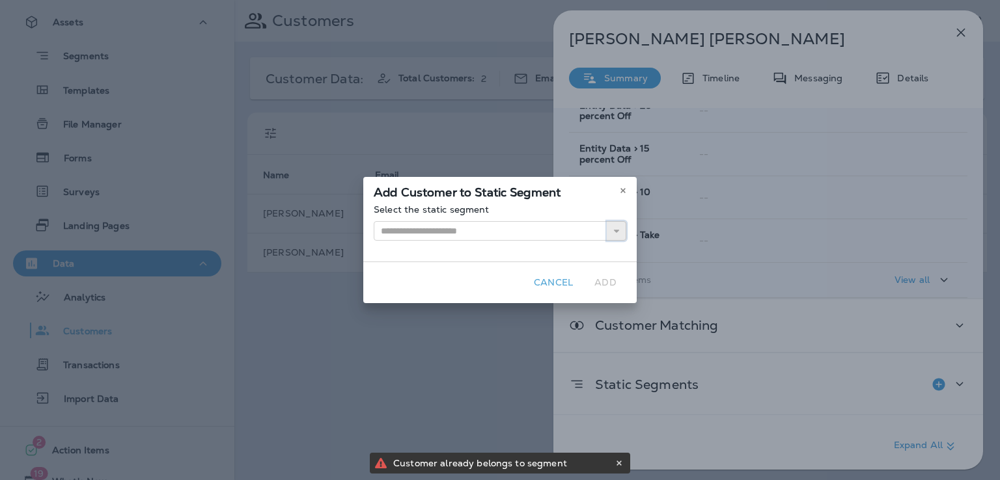
click at [618, 227] on icon "button" at bounding box center [616, 230] width 9 height 9
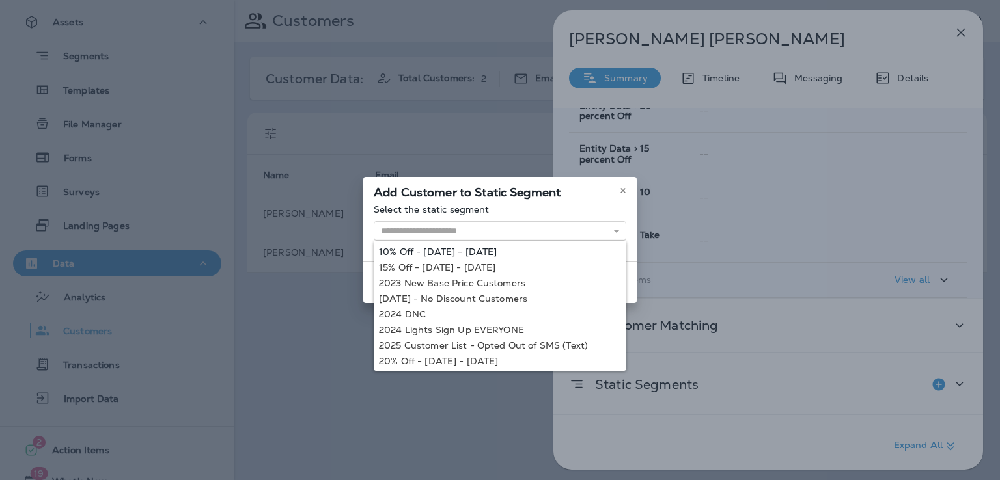
type input "**********"
click at [552, 248] on div "**********" at bounding box center [499, 232] width 273 height 57
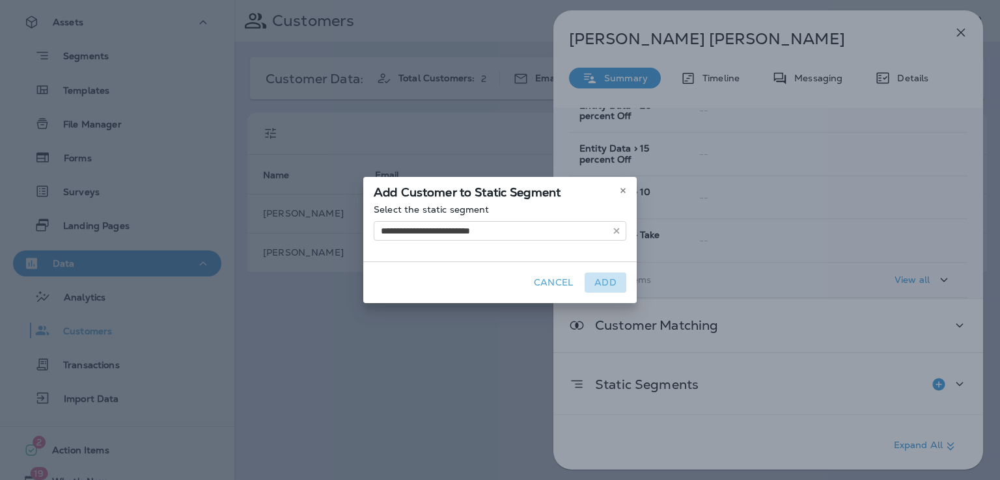
click at [612, 282] on button "Add" at bounding box center [605, 283] width 42 height 20
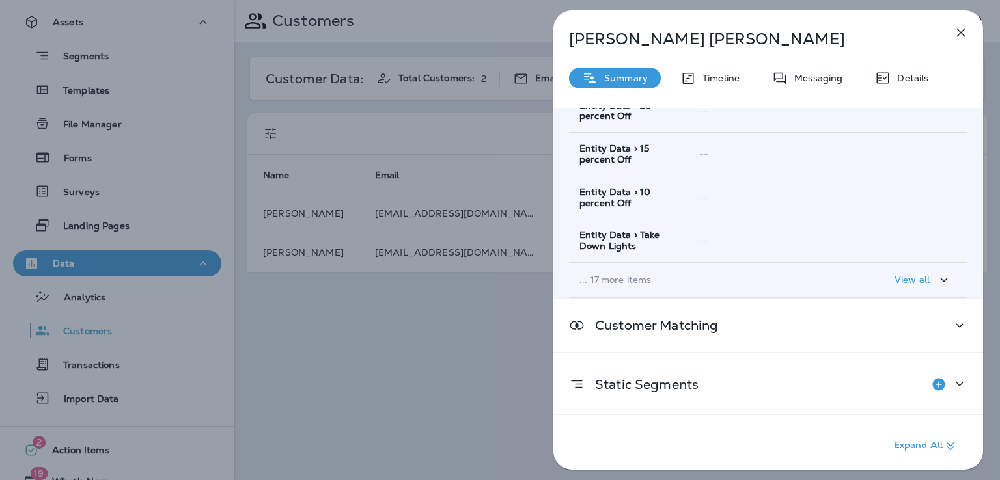
click at [526, 349] on div "[PERSON_NAME] Summary Timeline Messaging Details Customer Info Basic Info Opt S…" at bounding box center [500, 240] width 1000 height 480
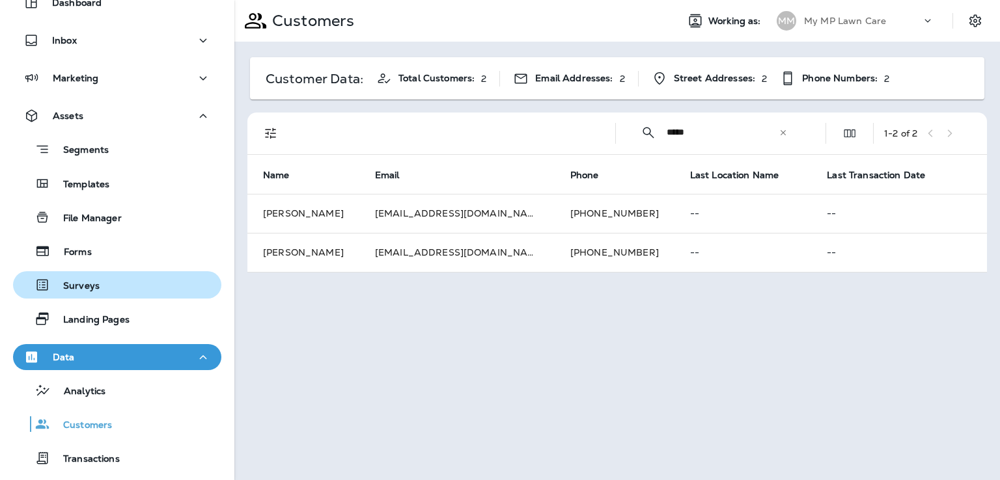
scroll to position [62, 0]
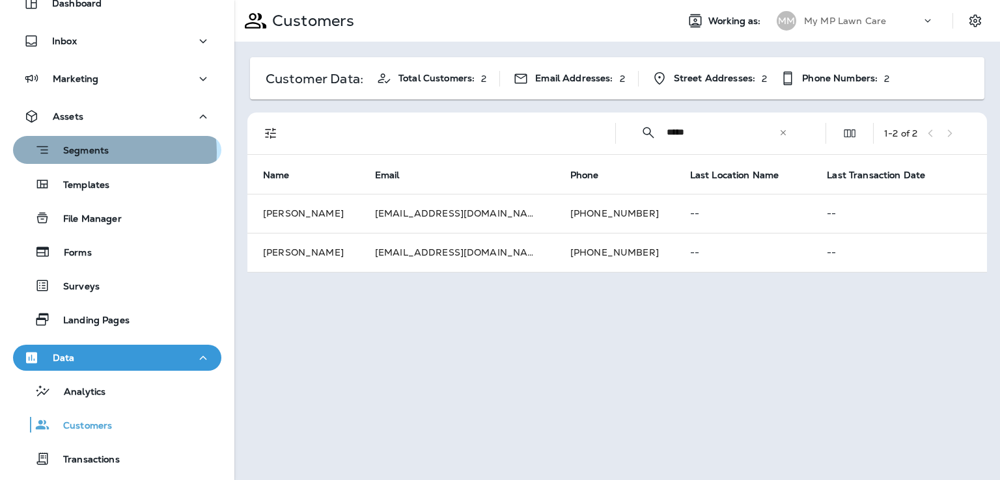
click at [99, 152] on p "Segments" at bounding box center [79, 151] width 59 height 13
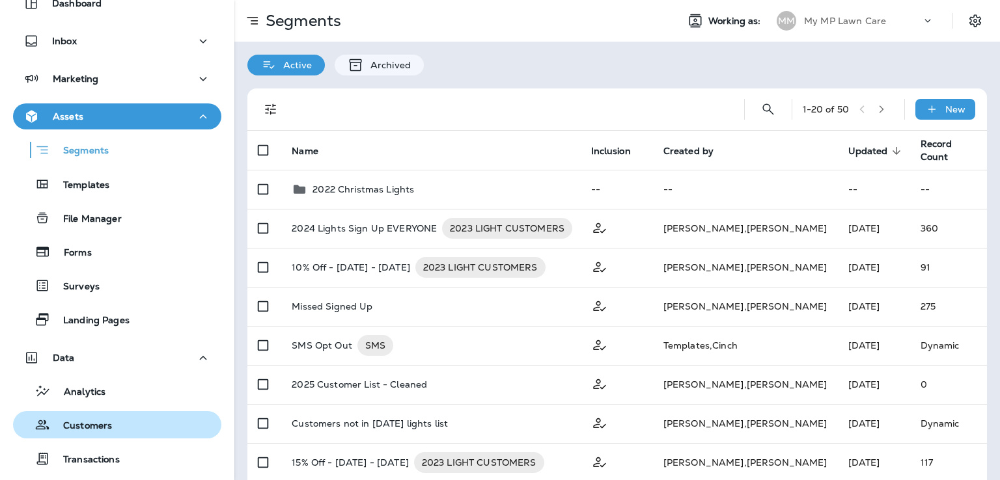
click at [86, 428] on p "Customers" at bounding box center [81, 426] width 62 height 12
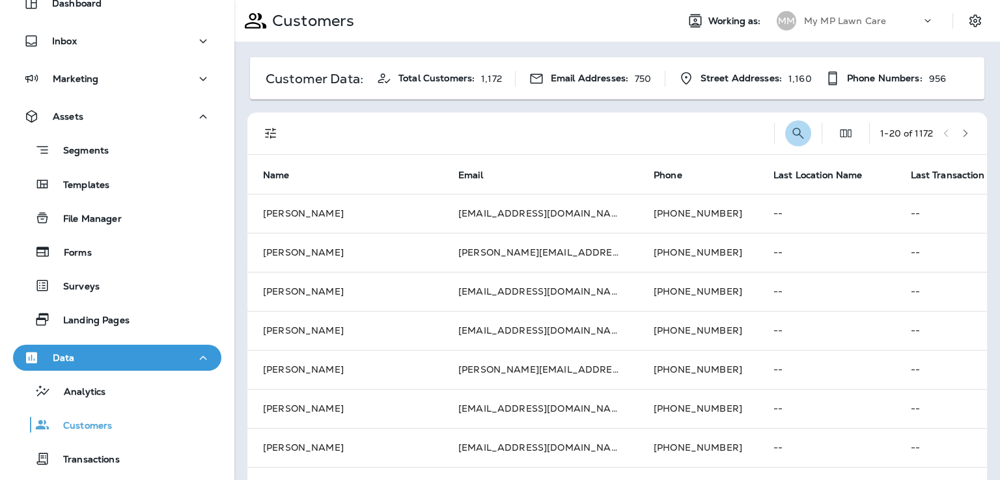
click at [790, 131] on icon "Search Customers" at bounding box center [798, 134] width 16 height 16
click at [714, 133] on input "text" at bounding box center [730, 132] width 135 height 34
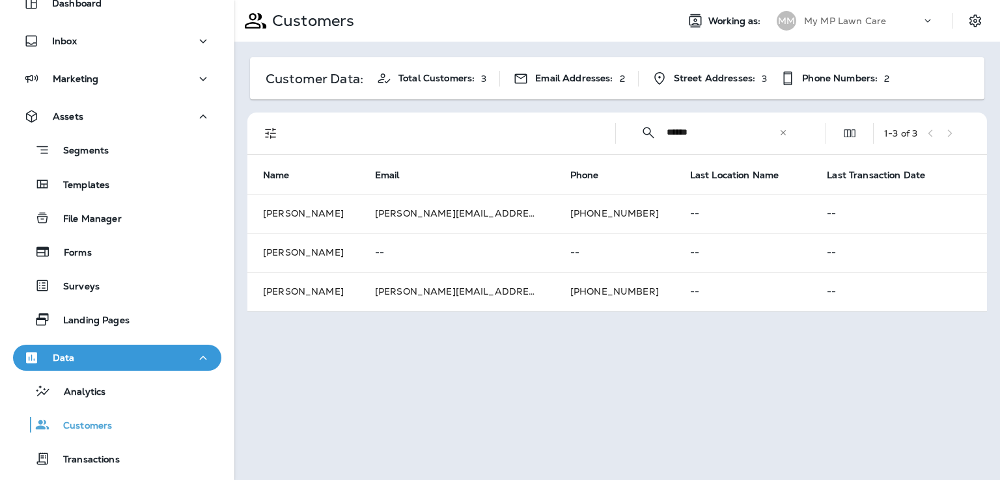
type input "******"
click at [782, 126] on div "​" at bounding box center [782, 132] width 9 height 13
click at [722, 131] on input "text" at bounding box center [733, 132] width 135 height 34
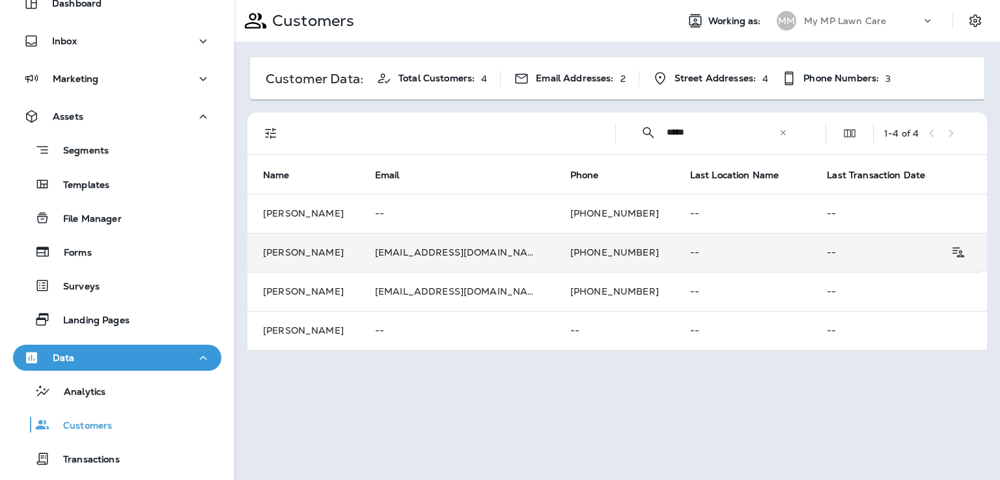
type input "*****"
click at [604, 258] on td "[PHONE_NUMBER]" at bounding box center [614, 252] width 120 height 39
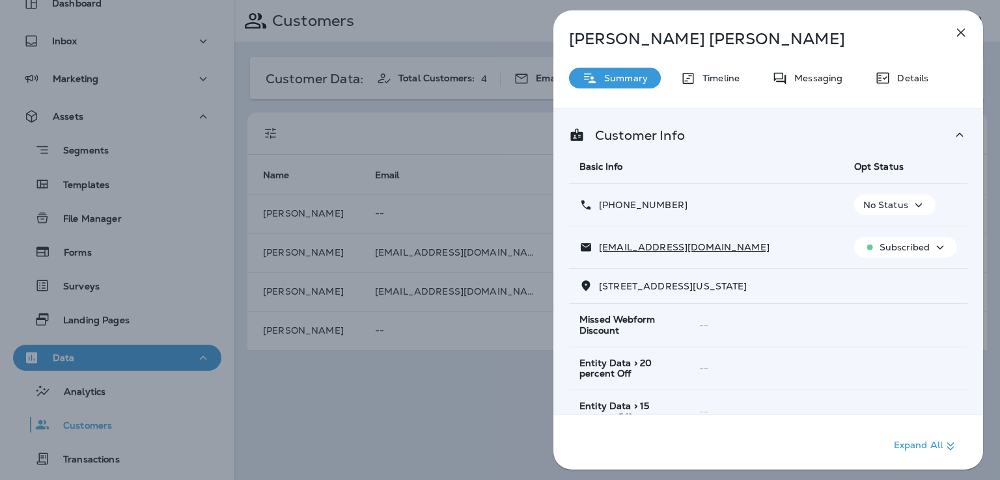
scroll to position [258, 0]
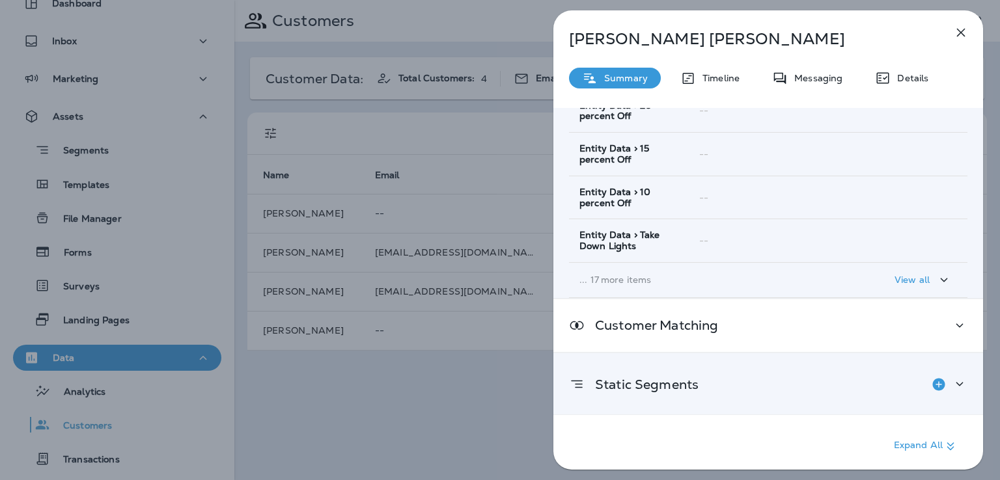
click at [718, 379] on div "Static Segments" at bounding box center [768, 385] width 398 height 26
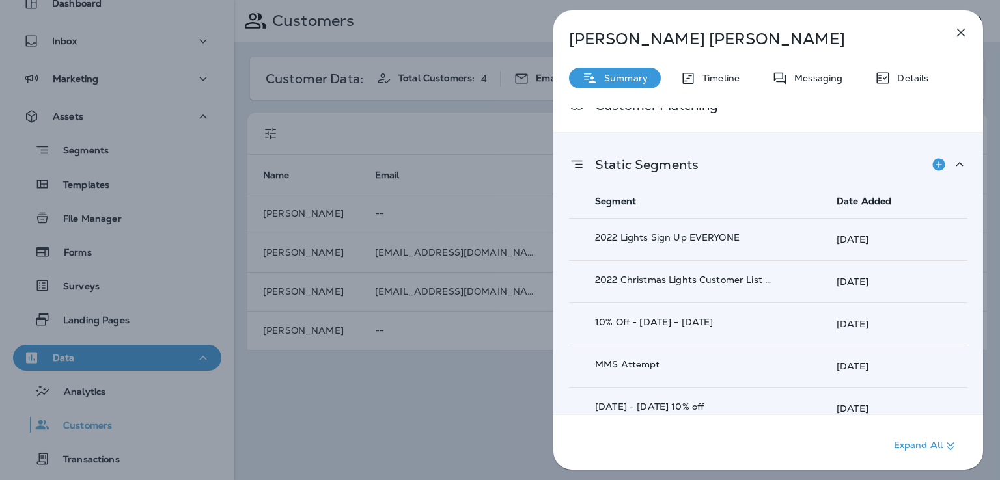
scroll to position [523, 0]
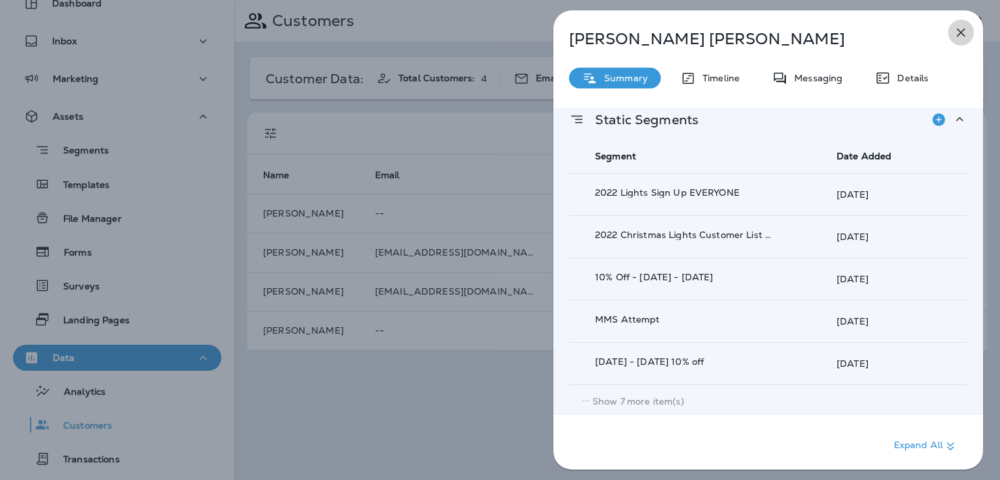
click at [958, 24] on button "button" at bounding box center [961, 33] width 26 height 26
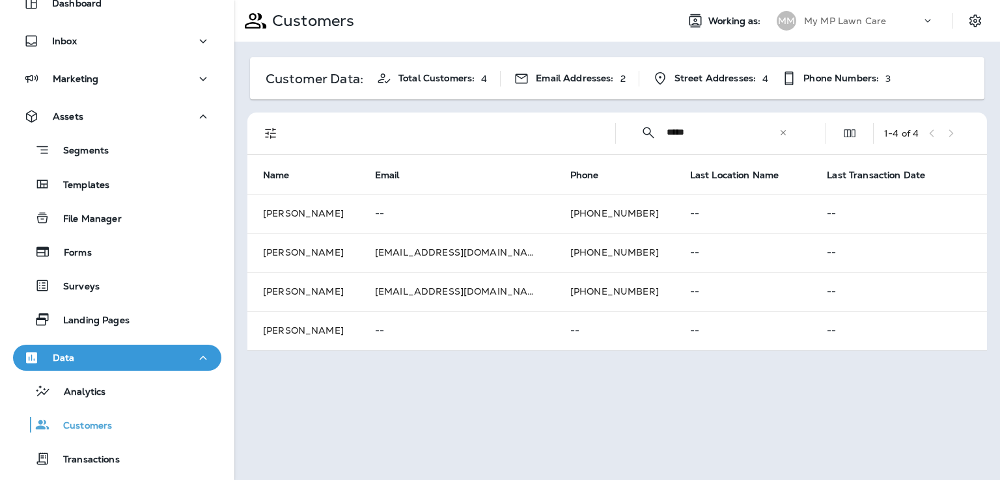
click at [784, 129] on icon at bounding box center [782, 132] width 9 height 9
click at [712, 134] on input "text" at bounding box center [733, 132] width 135 height 34
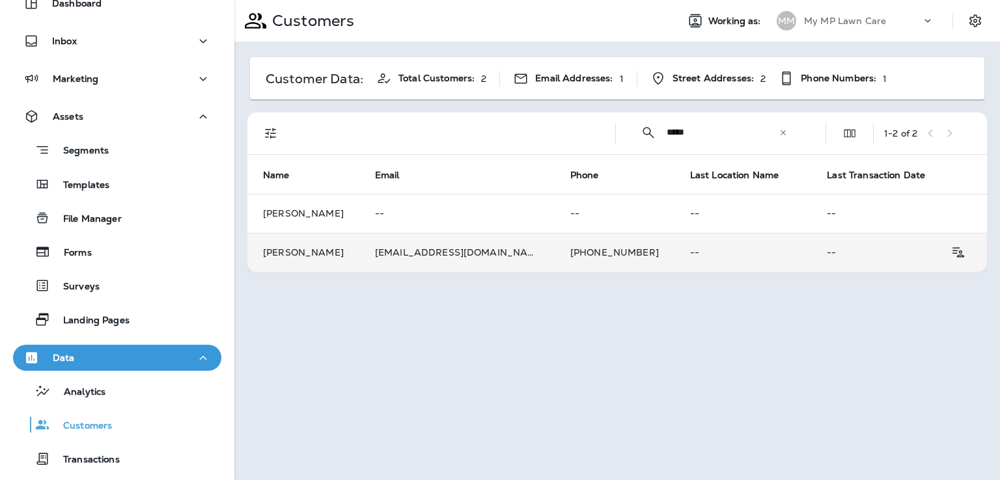
type input "*****"
click at [578, 261] on td "[PHONE_NUMBER]" at bounding box center [614, 252] width 120 height 39
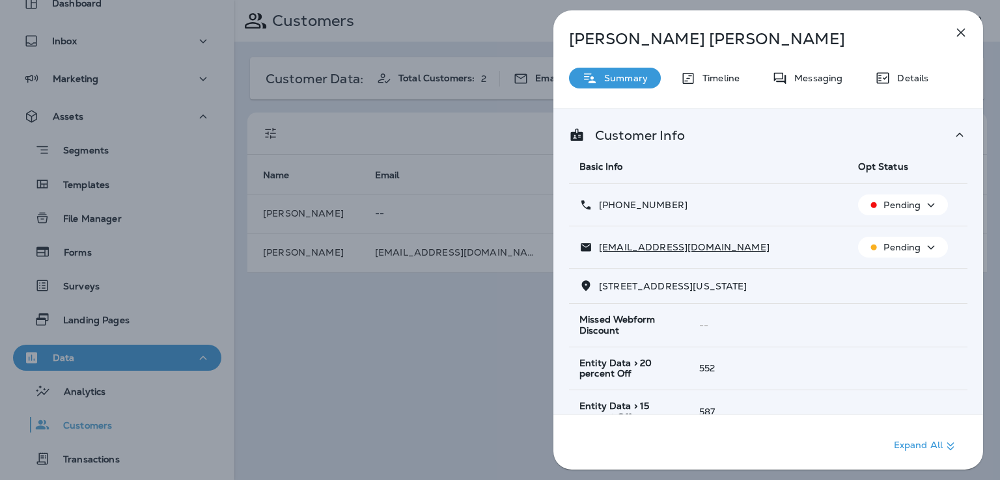
scroll to position [258, 0]
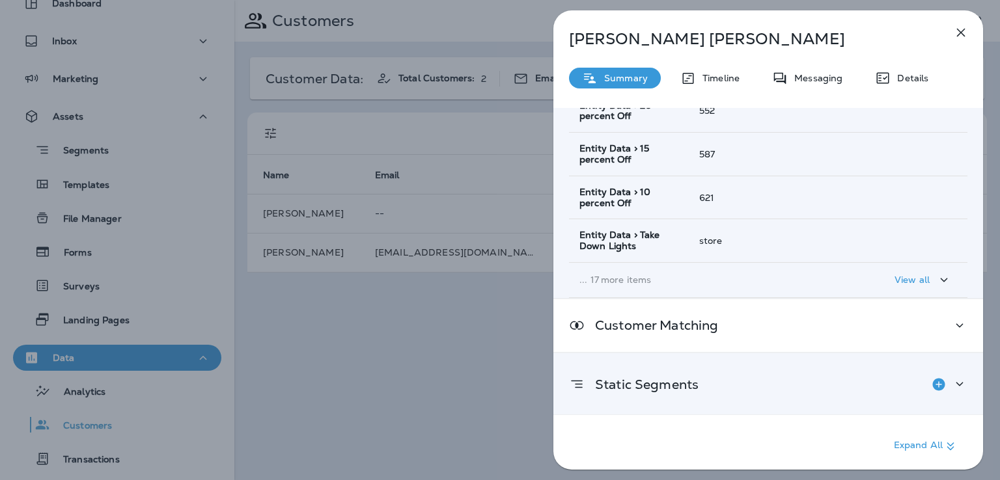
click at [723, 392] on div "Static Segments" at bounding box center [768, 385] width 398 height 26
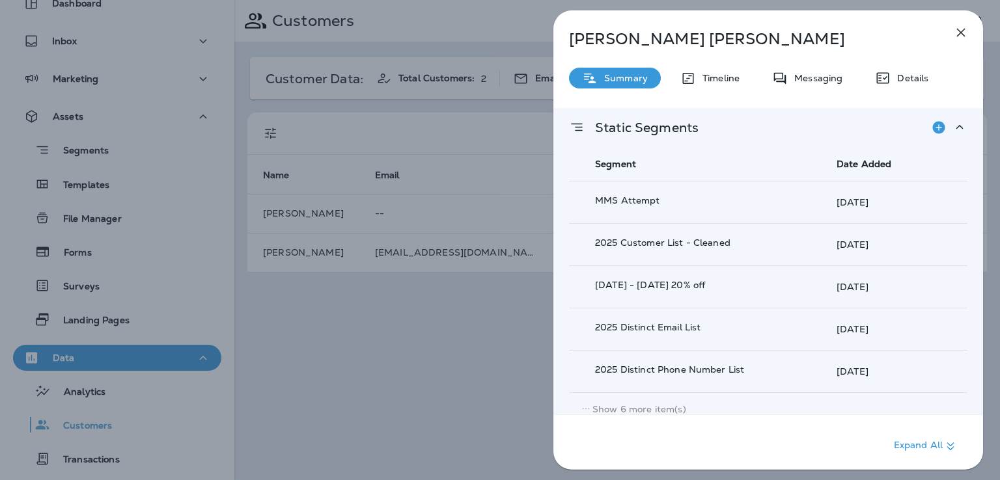
scroll to position [523, 0]
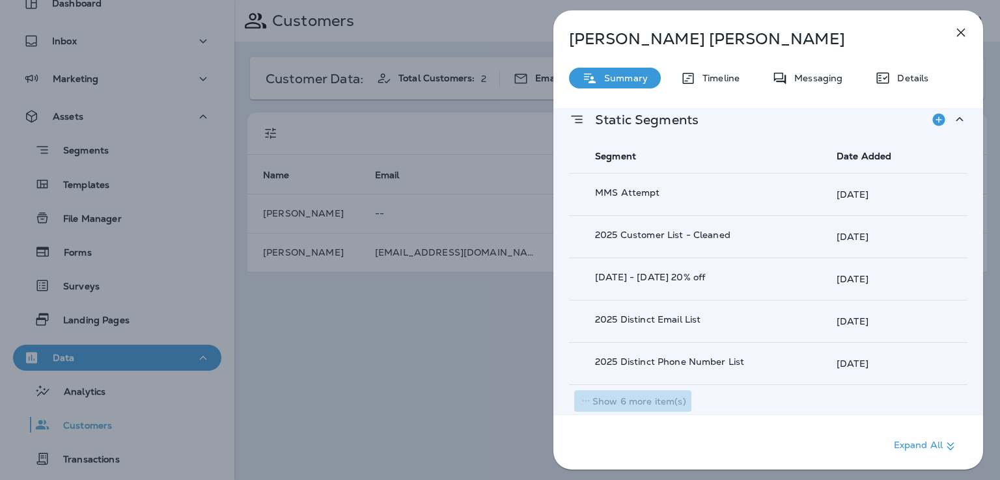
click at [664, 401] on p "Show 6 more item(s)" at bounding box center [639, 401] width 94 height 10
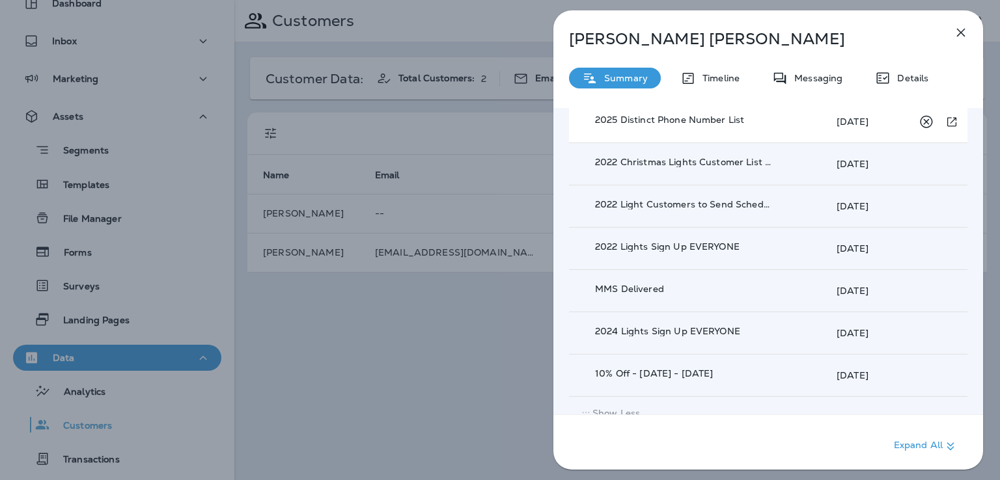
scroll to position [776, 0]
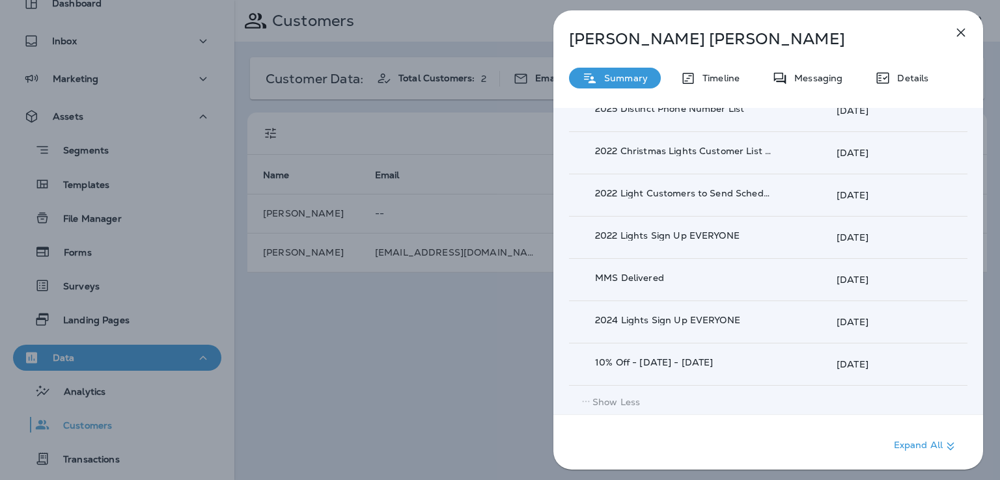
click at [493, 322] on div "[PERSON_NAME] Summary Timeline Messaging Details Customer Info Basic Info Opt S…" at bounding box center [500, 240] width 1000 height 480
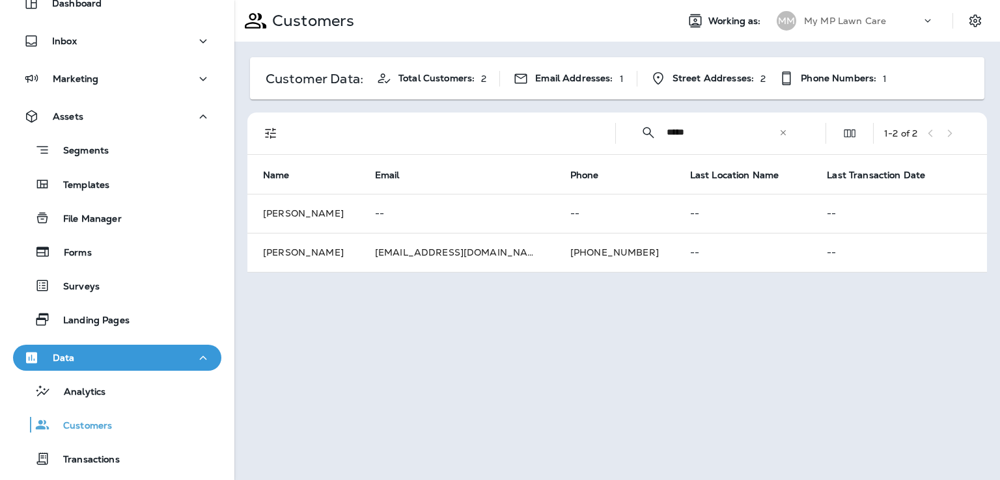
click at [781, 131] on icon at bounding box center [782, 132] width 9 height 9
click at [743, 132] on input "text" at bounding box center [733, 132] width 135 height 34
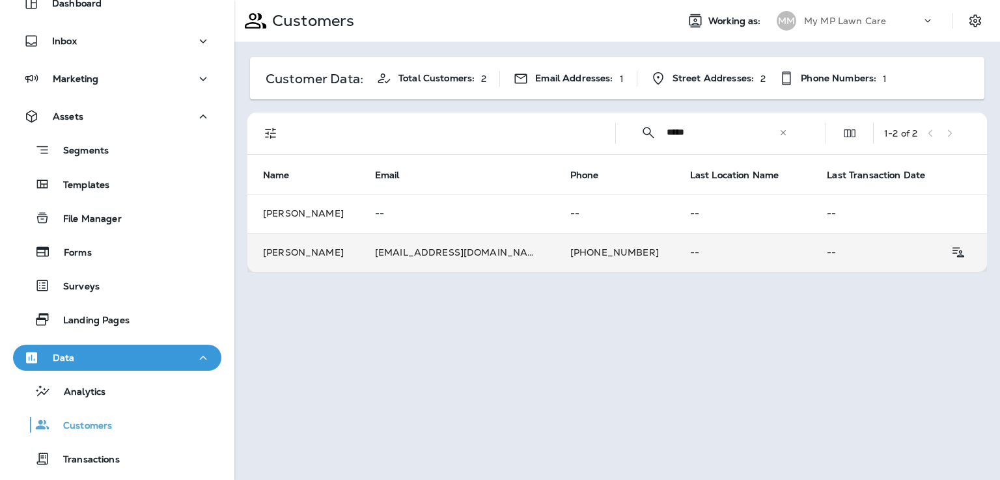
type input "*****"
click at [579, 251] on td "[PHONE_NUMBER]" at bounding box center [614, 252] width 120 height 39
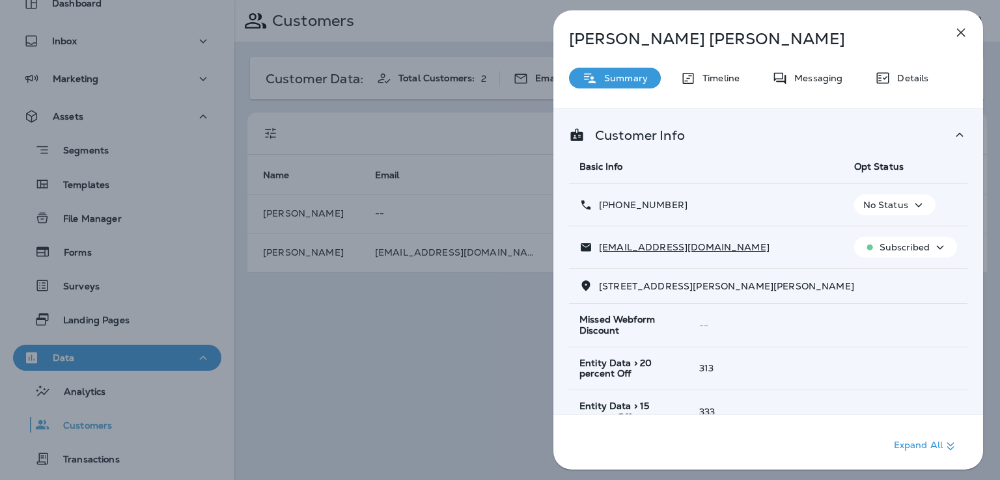
scroll to position [258, 0]
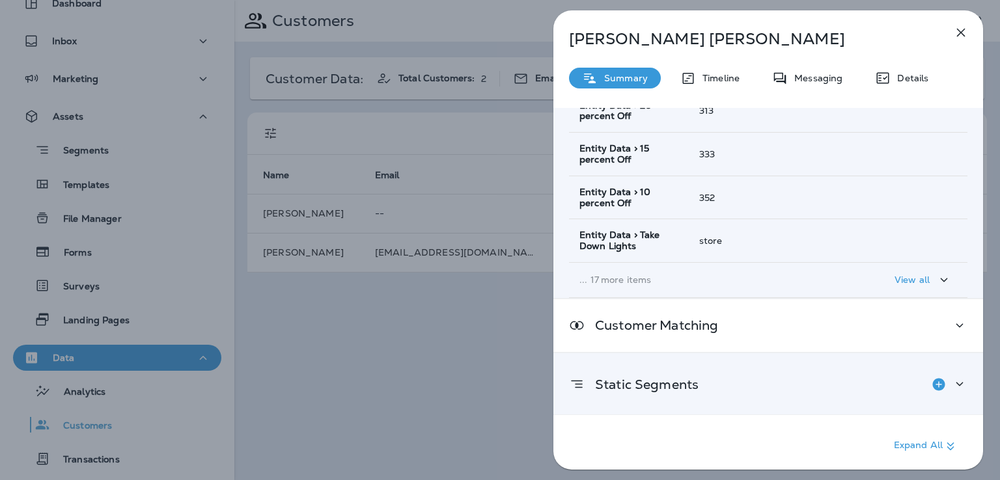
click at [707, 381] on div "Static Segments" at bounding box center [768, 385] width 398 height 26
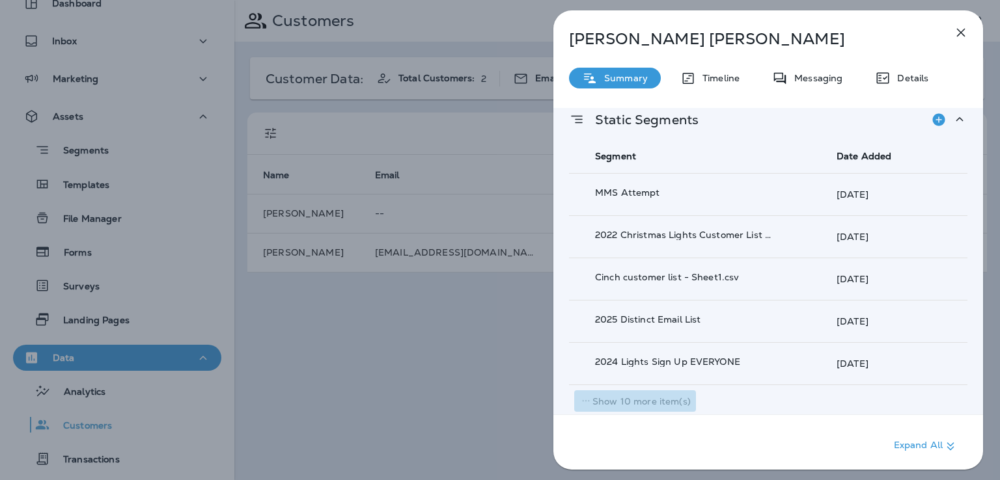
click at [663, 402] on p "Show 10 more item(s)" at bounding box center [641, 401] width 98 height 10
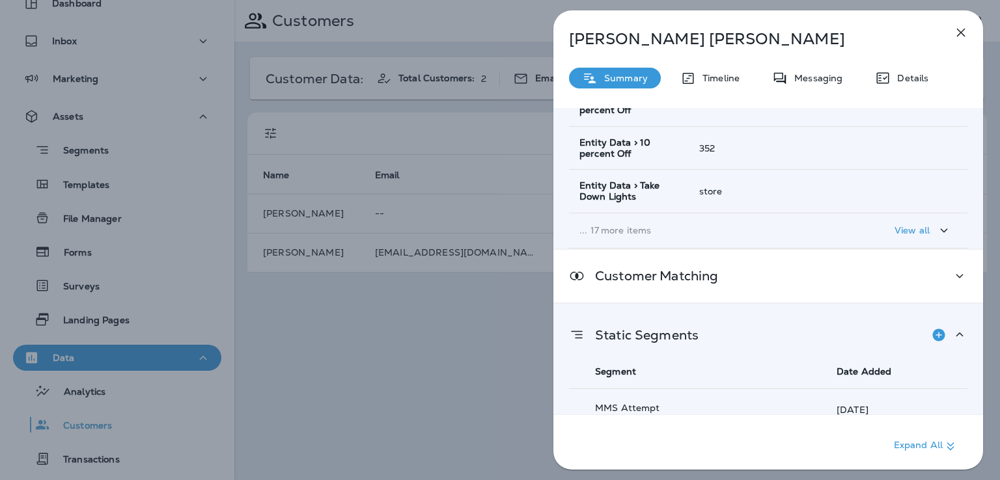
scroll to position [258, 0]
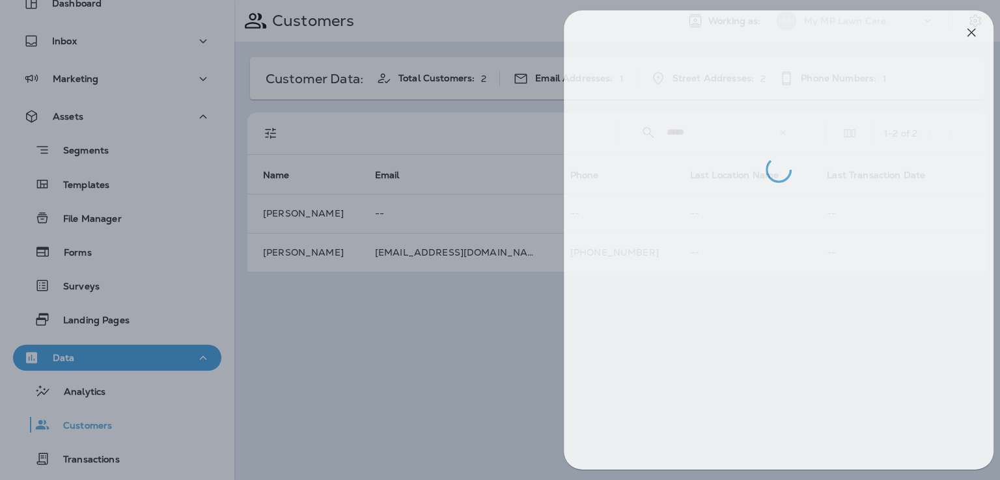
click at [469, 354] on div at bounding box center [510, 240] width 1000 height 480
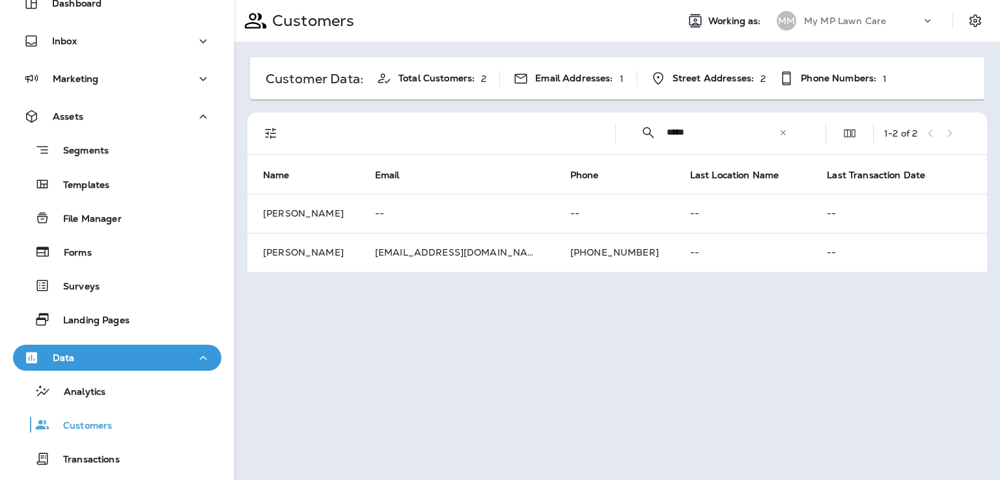
click at [787, 131] on icon at bounding box center [782, 132] width 9 height 9
click at [758, 133] on input "text" at bounding box center [733, 132] width 135 height 34
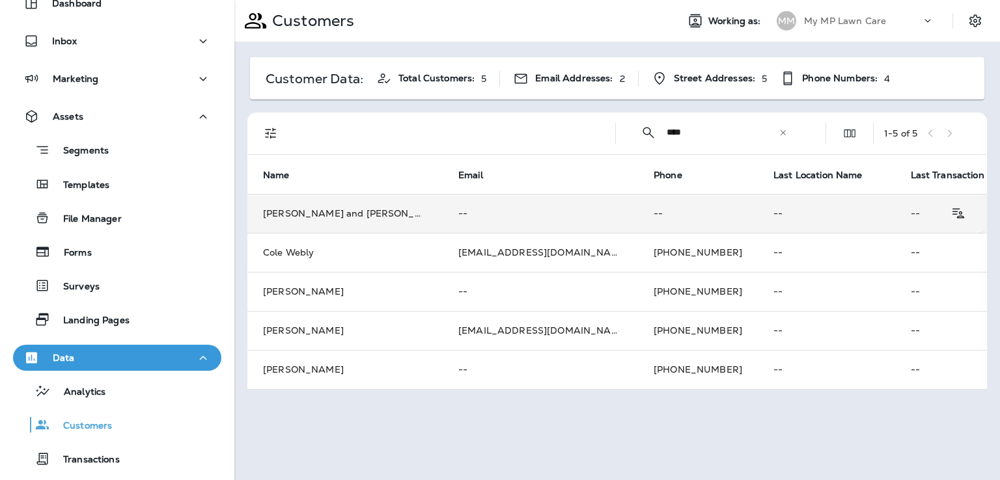
type input "****"
click at [653, 212] on p "--" at bounding box center [697, 213] width 89 height 10
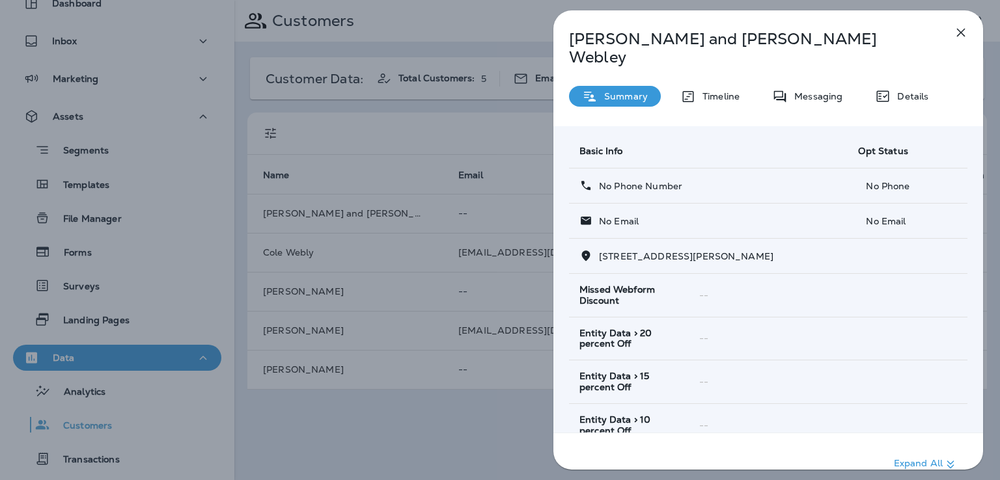
scroll to position [243, 0]
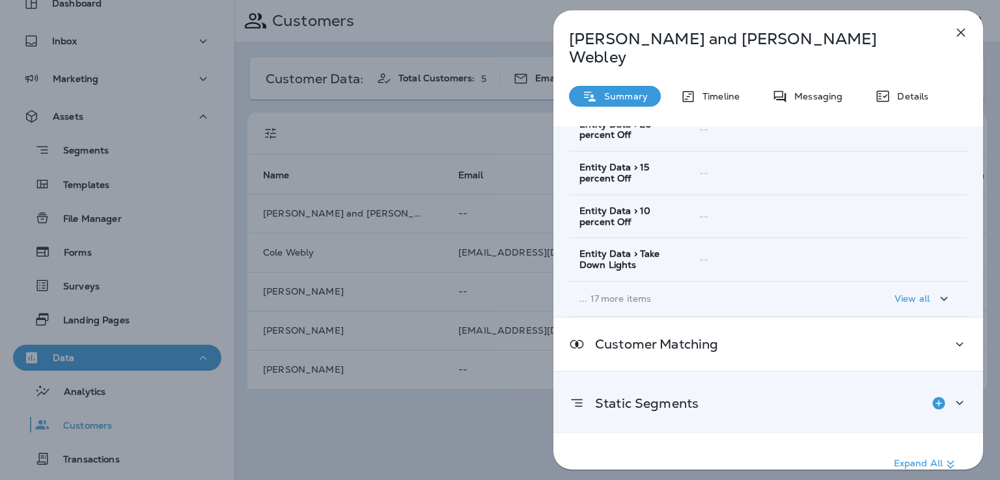
click at [716, 390] on div "Static Segments" at bounding box center [768, 403] width 398 height 26
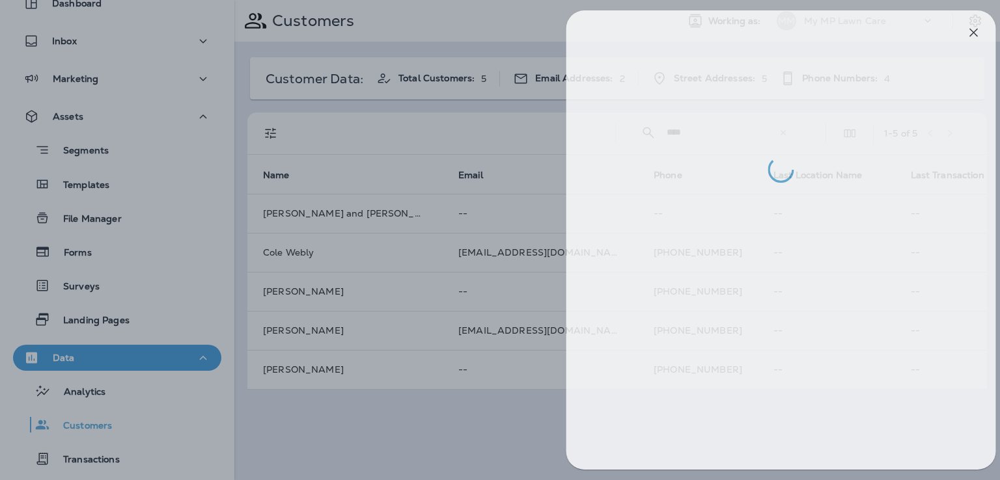
click at [500, 365] on div at bounding box center [513, 240] width 1000 height 480
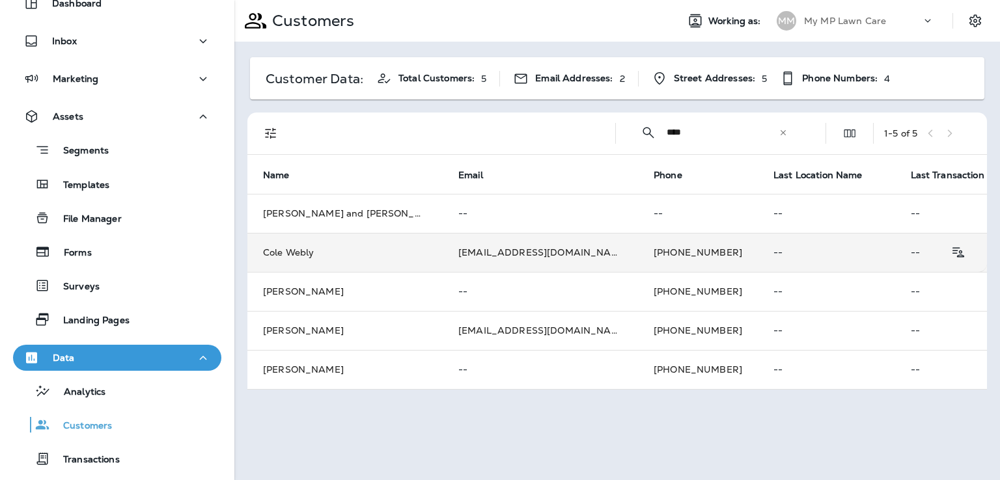
click at [638, 252] on td "[PHONE_NUMBER]" at bounding box center [698, 252] width 120 height 39
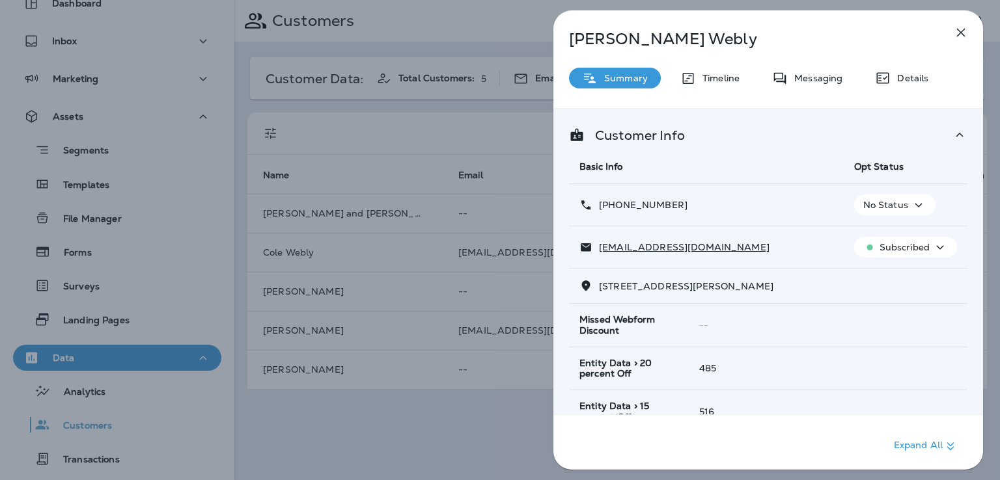
scroll to position [258, 0]
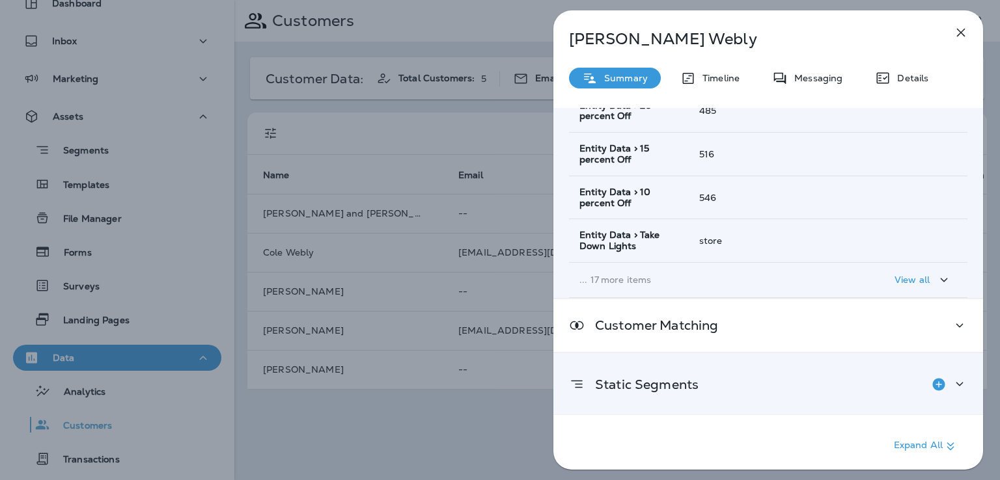
click at [679, 391] on div "Static Segments" at bounding box center [634, 385] width 130 height 26
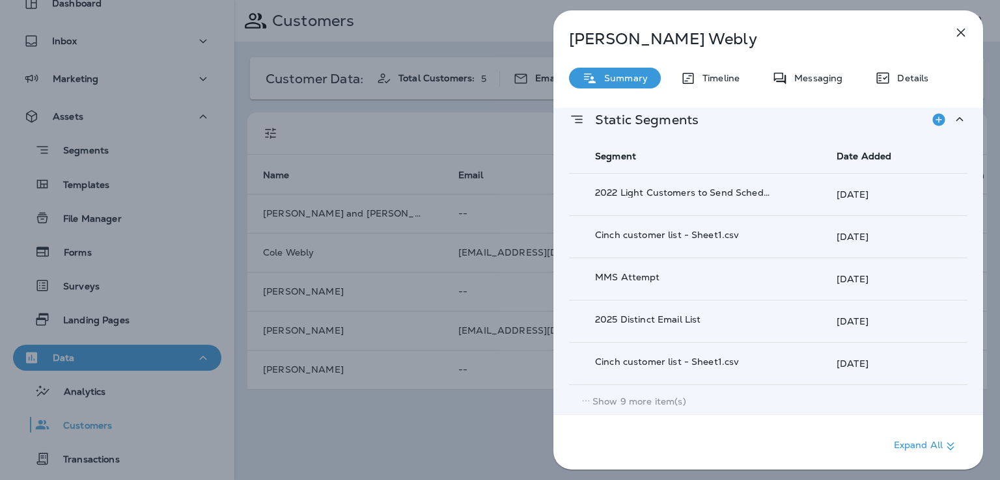
click at [657, 396] on p "Show 9 more item(s)" at bounding box center [639, 401] width 94 height 10
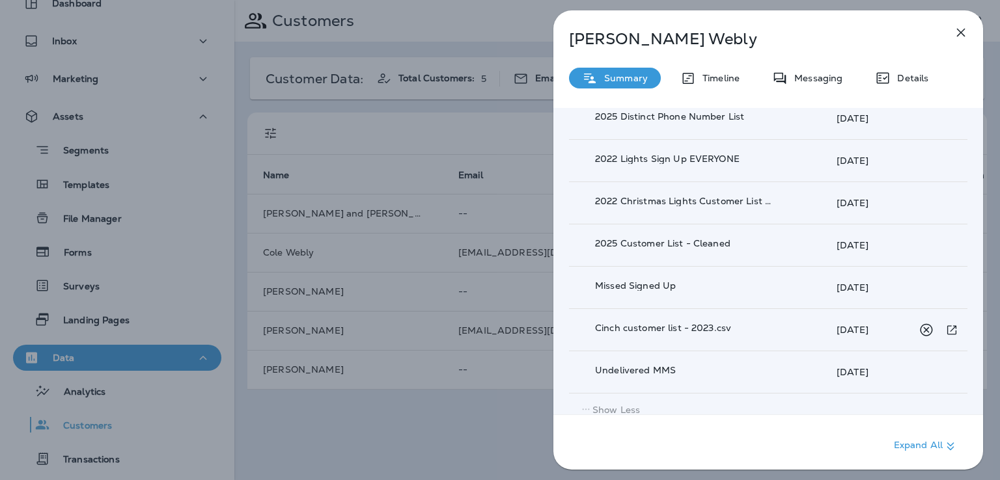
scroll to position [902, 0]
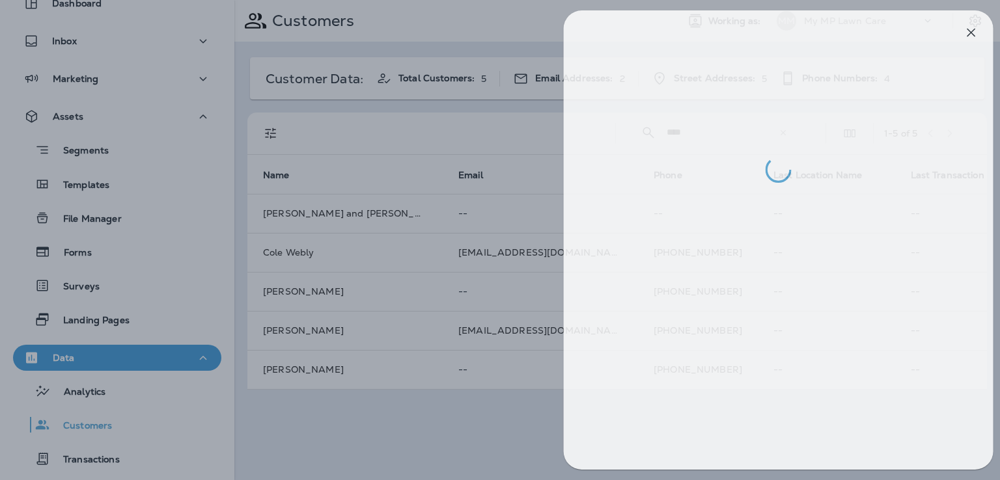
click at [522, 403] on div at bounding box center [510, 240] width 1000 height 480
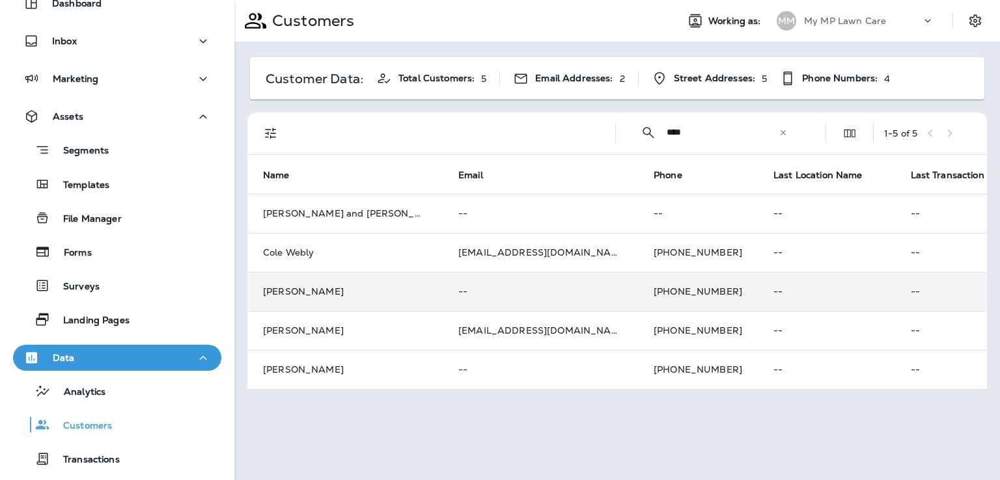
click at [638, 295] on td "[PHONE_NUMBER]" at bounding box center [698, 291] width 120 height 39
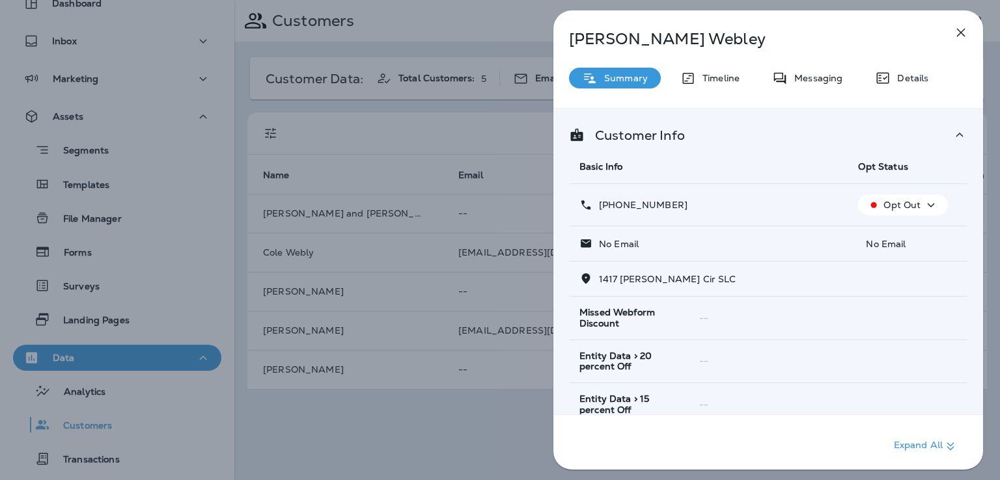
scroll to position [250, 0]
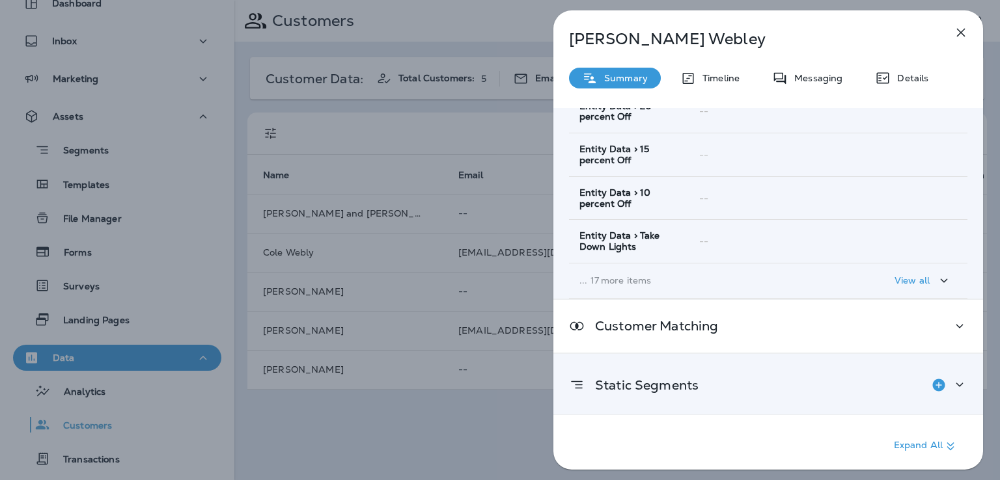
click at [664, 392] on div "Static Segments" at bounding box center [634, 385] width 130 height 26
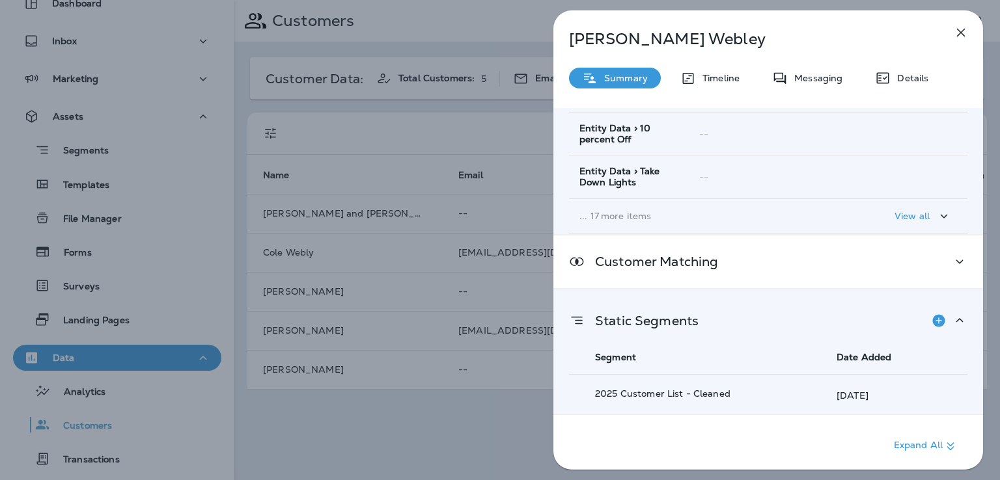
click at [517, 409] on div "[PERSON_NAME] Summary Timeline Messaging Details Customer Info Basic Info Opt S…" at bounding box center [500, 240] width 1000 height 480
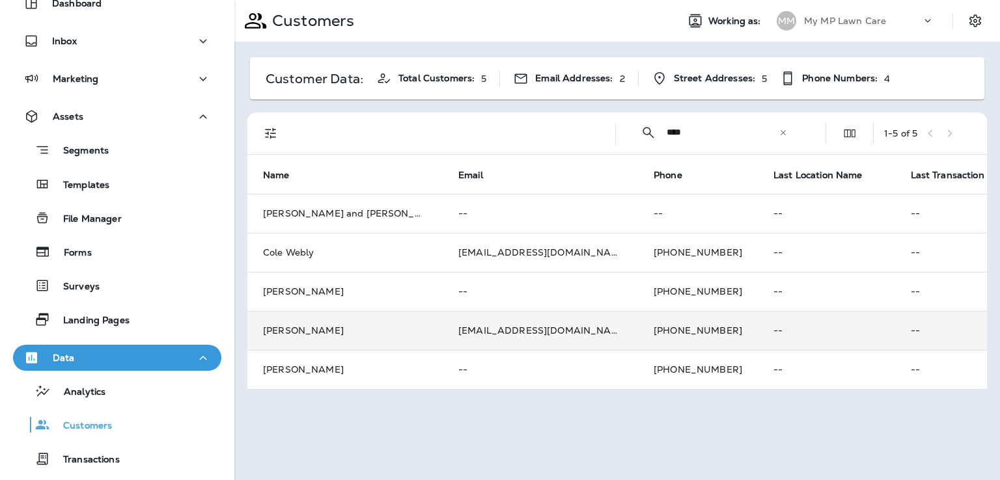
click at [638, 319] on td "[PHONE_NUMBER]" at bounding box center [698, 330] width 120 height 39
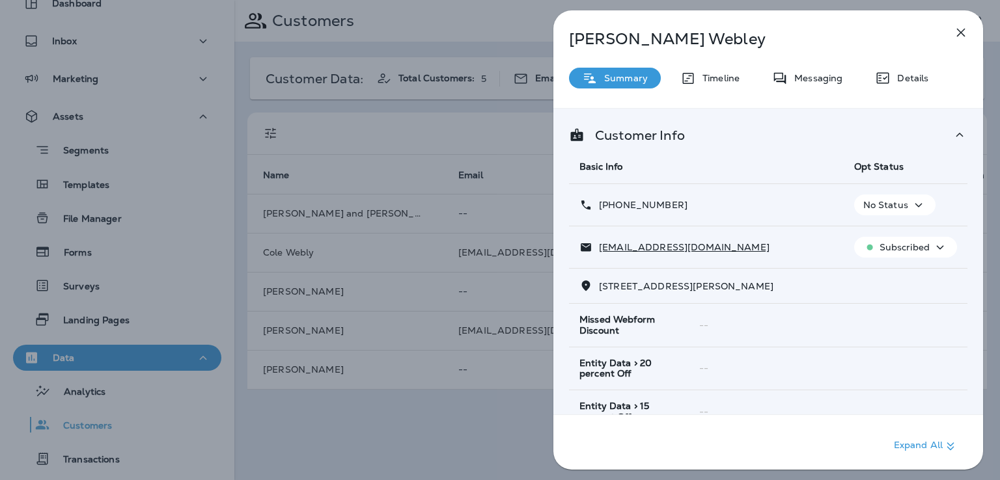
scroll to position [258, 0]
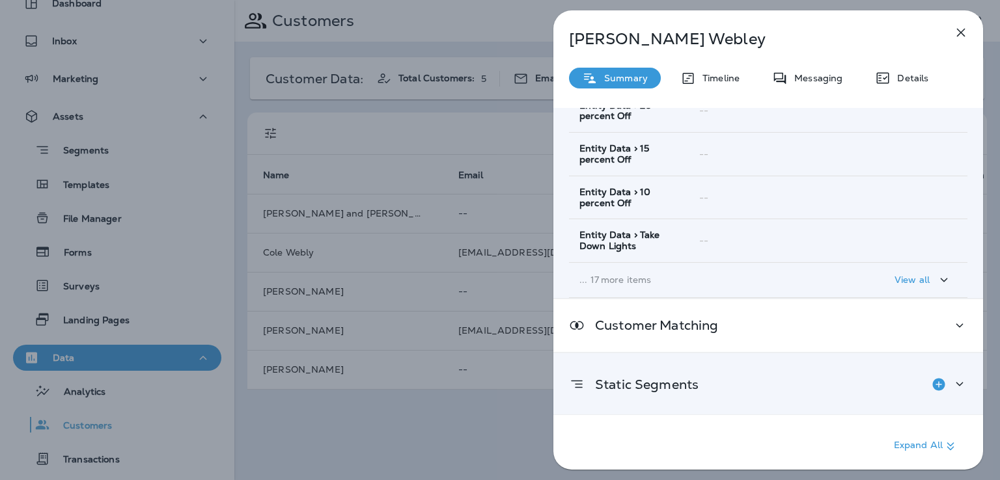
click at [679, 381] on p "Static Segments" at bounding box center [641, 384] width 114 height 10
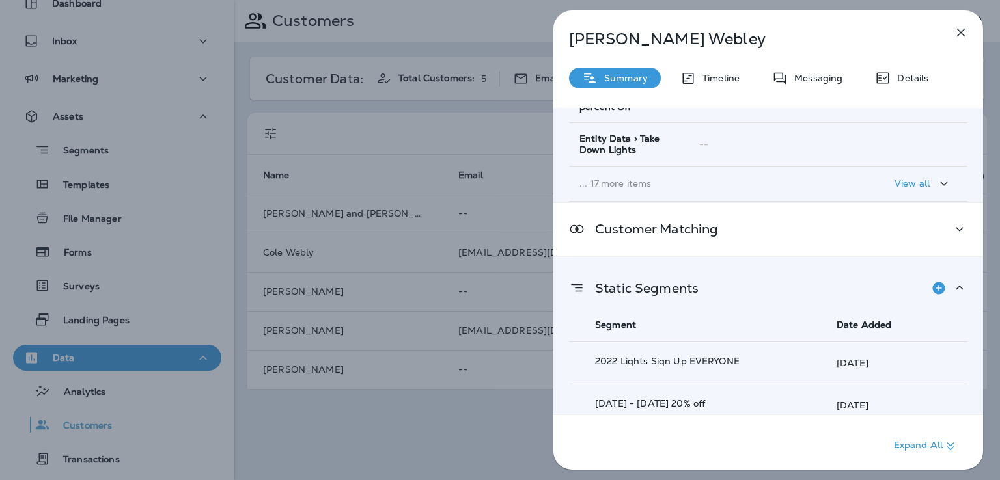
scroll to position [364, 0]
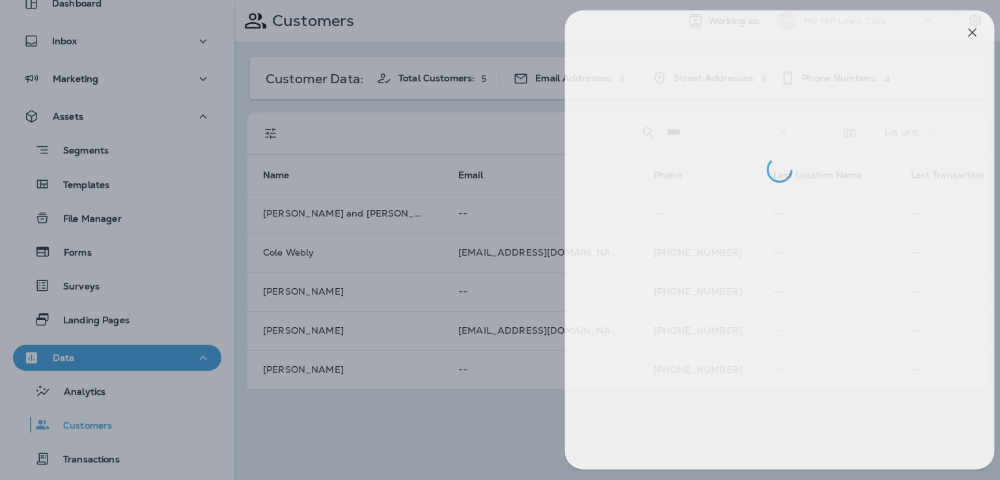
click at [532, 391] on div at bounding box center [512, 240] width 1000 height 480
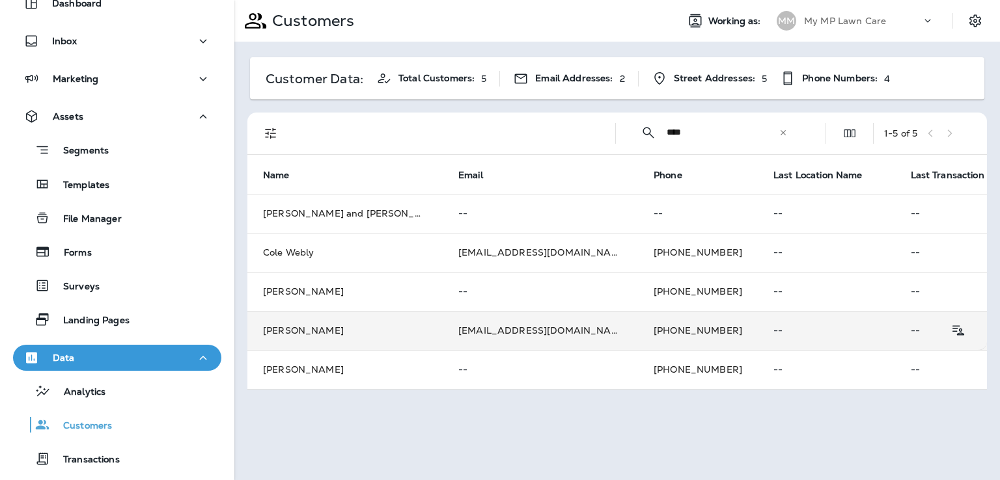
click at [638, 333] on td "[PHONE_NUMBER]" at bounding box center [698, 330] width 120 height 39
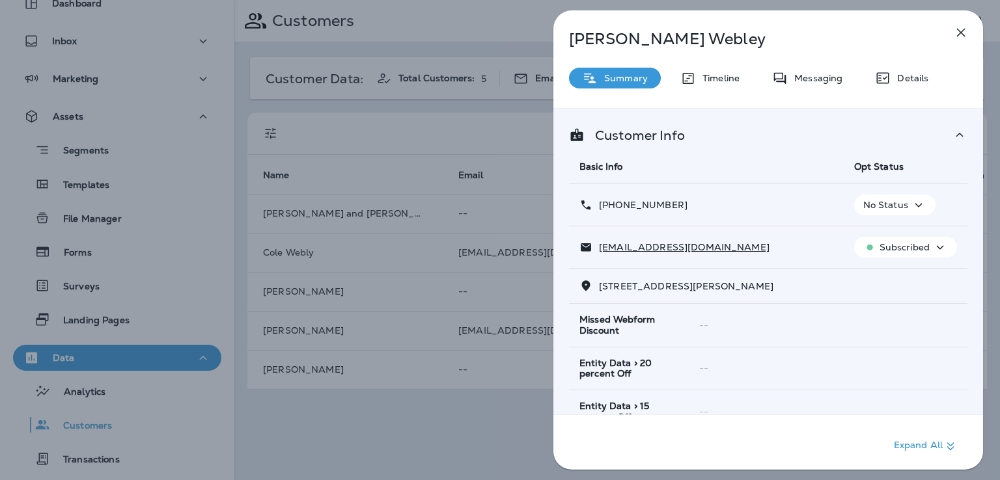
scroll to position [258, 0]
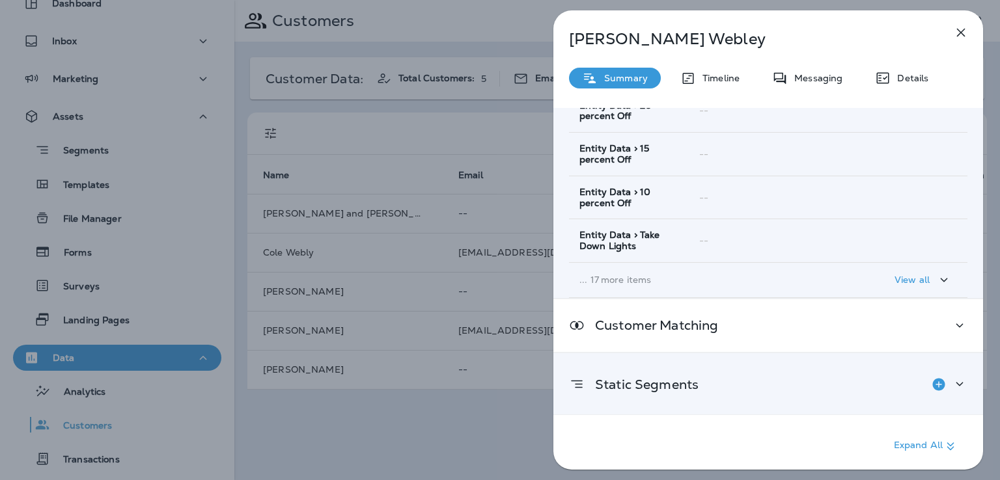
click at [632, 385] on p "Static Segments" at bounding box center [641, 384] width 114 height 10
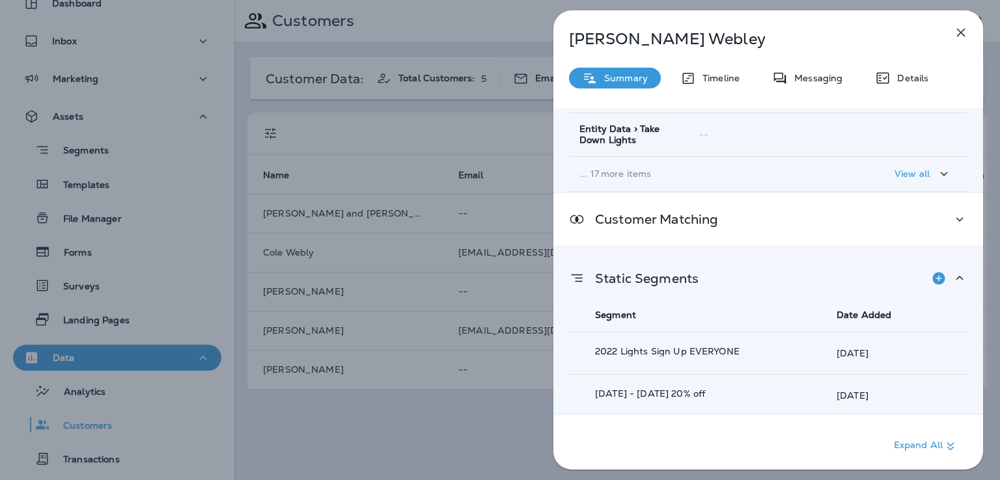
click at [544, 394] on div "[PERSON_NAME] Summary Timeline Messaging Details Customer Info Basic Info Opt S…" at bounding box center [500, 240] width 1000 height 480
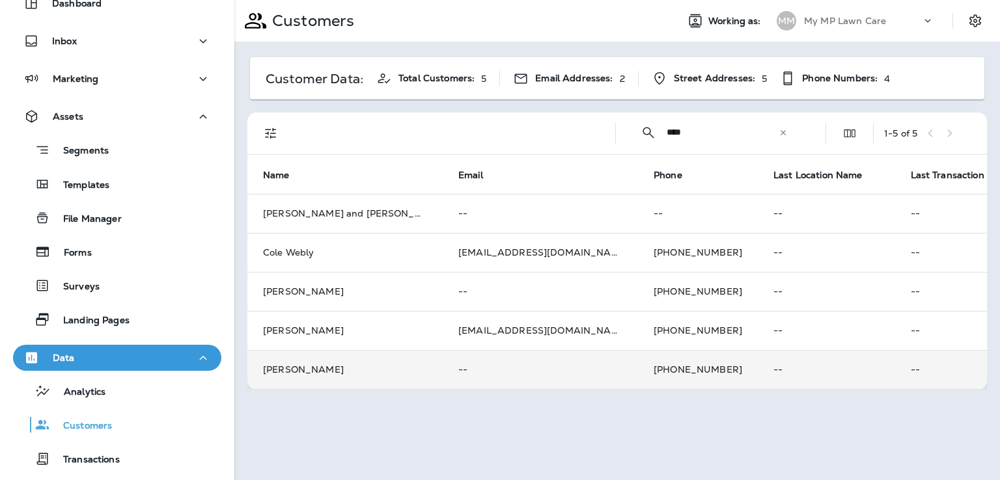
click at [638, 372] on td "[PHONE_NUMBER]" at bounding box center [698, 369] width 120 height 39
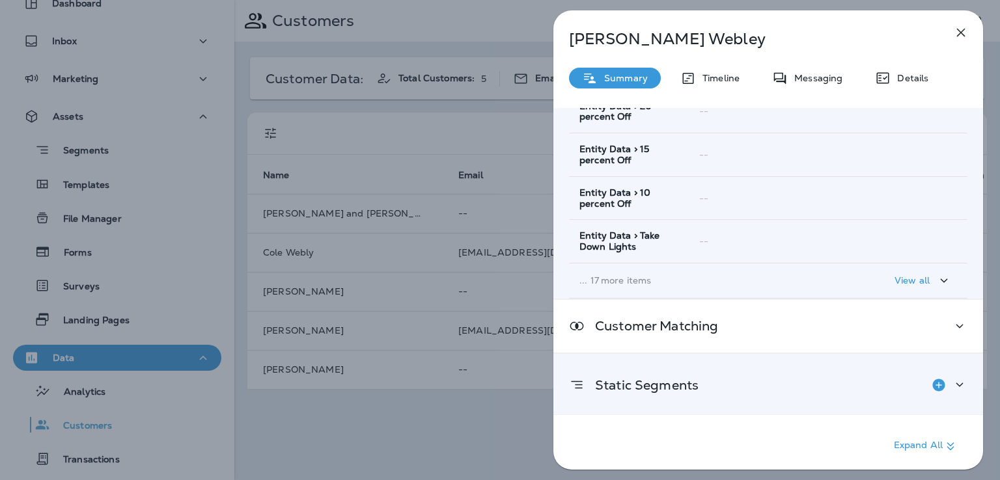
click at [662, 381] on p "Static Segments" at bounding box center [641, 385] width 114 height 10
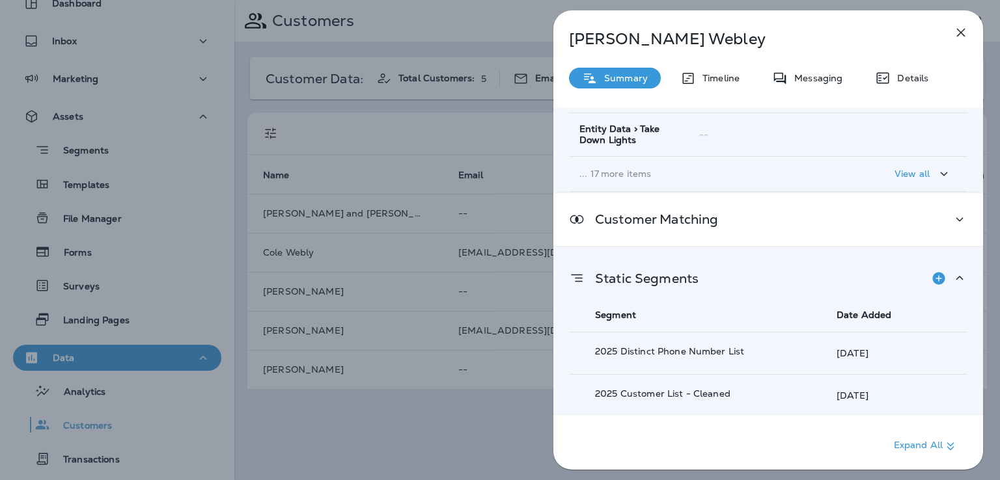
click at [517, 378] on div "[PERSON_NAME] Summary Timeline Messaging Details Customer Info Basic Info Opt S…" at bounding box center [500, 240] width 1000 height 480
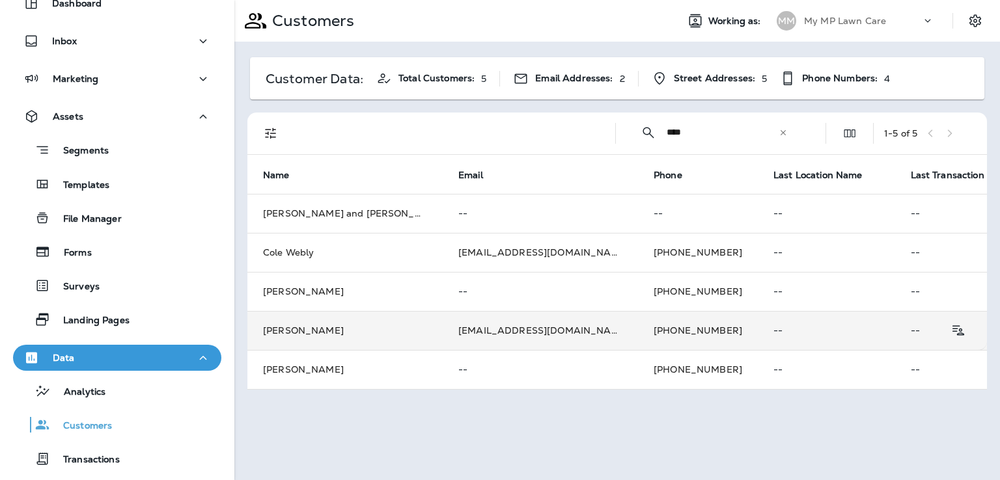
click at [638, 329] on td "[PHONE_NUMBER]" at bounding box center [698, 330] width 120 height 39
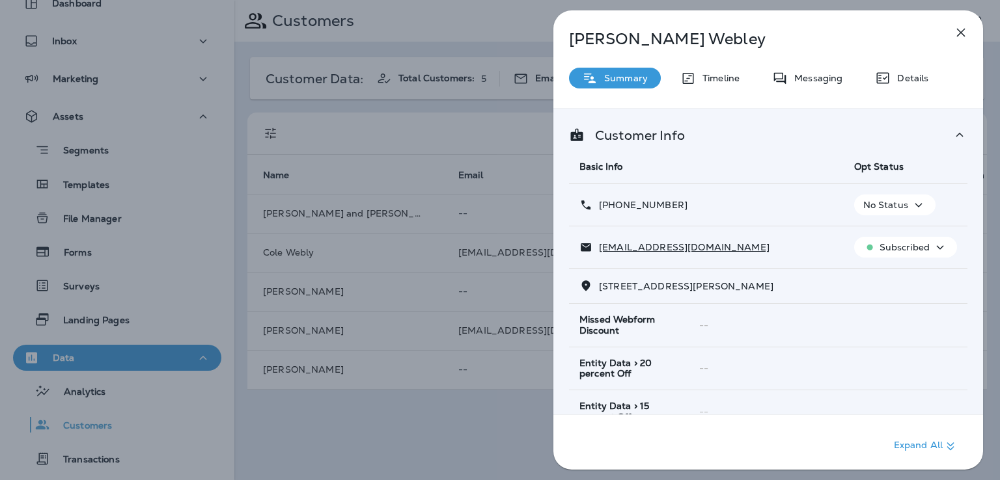
click at [512, 256] on div "[PERSON_NAME] Summary Timeline Messaging Details Customer Info Basic Info Opt S…" at bounding box center [500, 240] width 1000 height 480
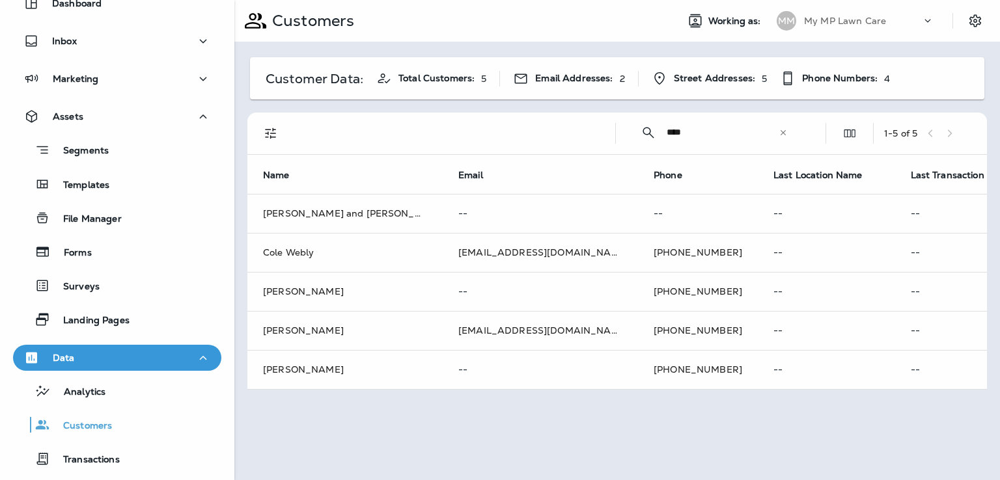
click at [529, 252] on div at bounding box center [500, 240] width 1000 height 480
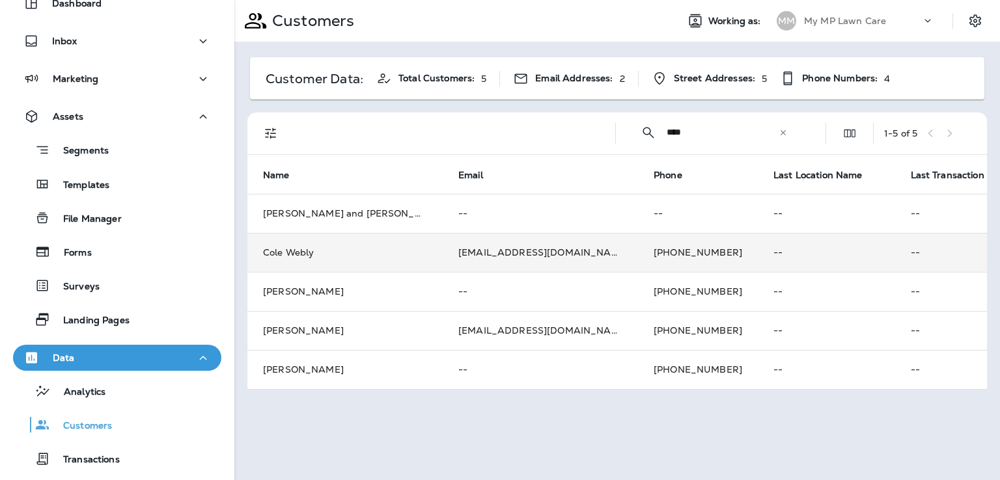
click at [638, 256] on td "[PHONE_NUMBER]" at bounding box center [698, 252] width 120 height 39
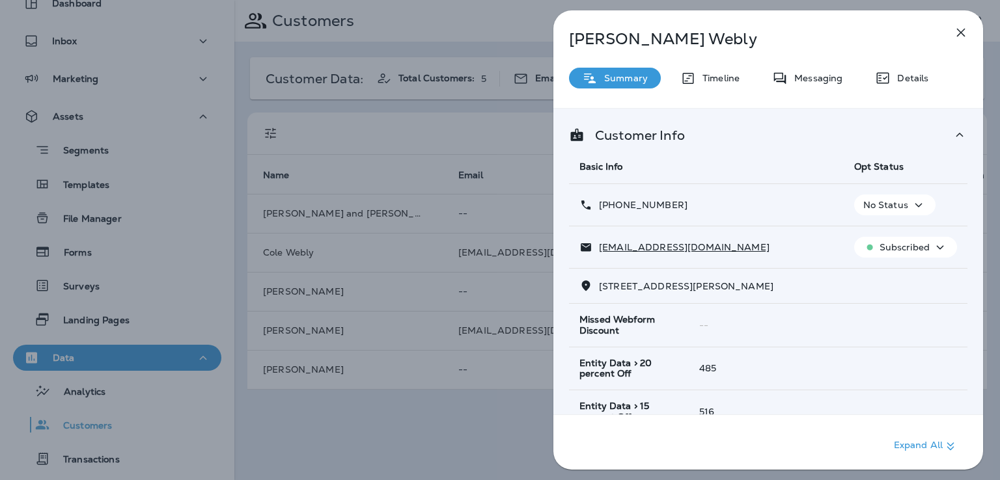
scroll to position [258, 0]
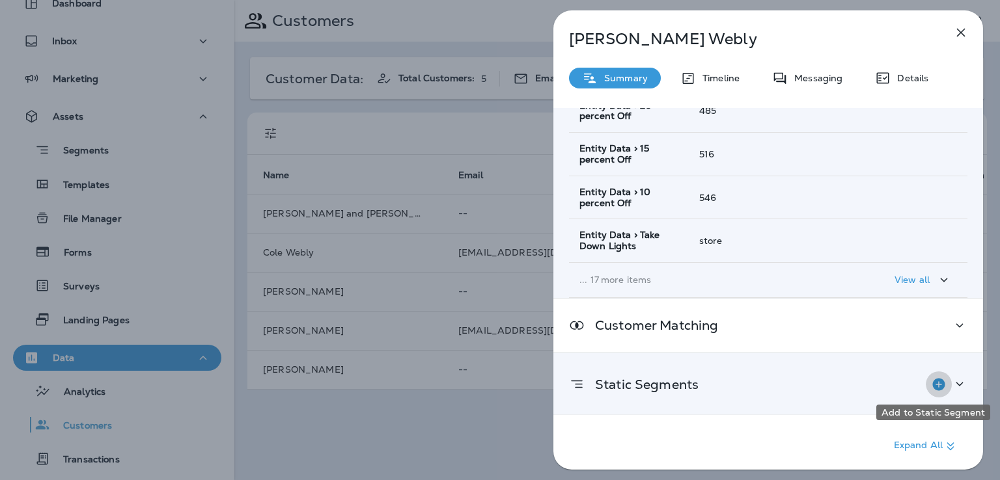
click at [935, 381] on icon "Add to Static Segment" at bounding box center [938, 384] width 12 height 12
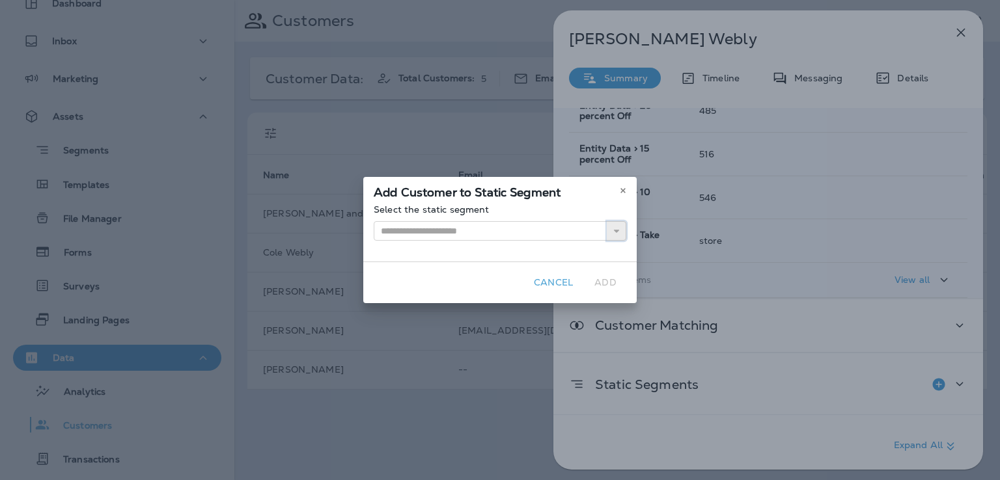
click at [618, 230] on use "button" at bounding box center [616, 231] width 5 height 3
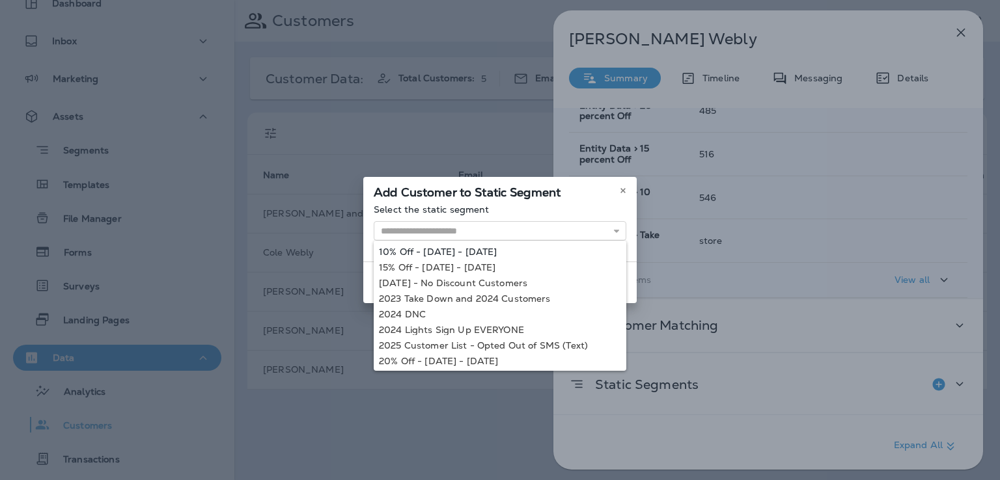
type input "**********"
click at [523, 248] on div "**********" at bounding box center [499, 232] width 273 height 57
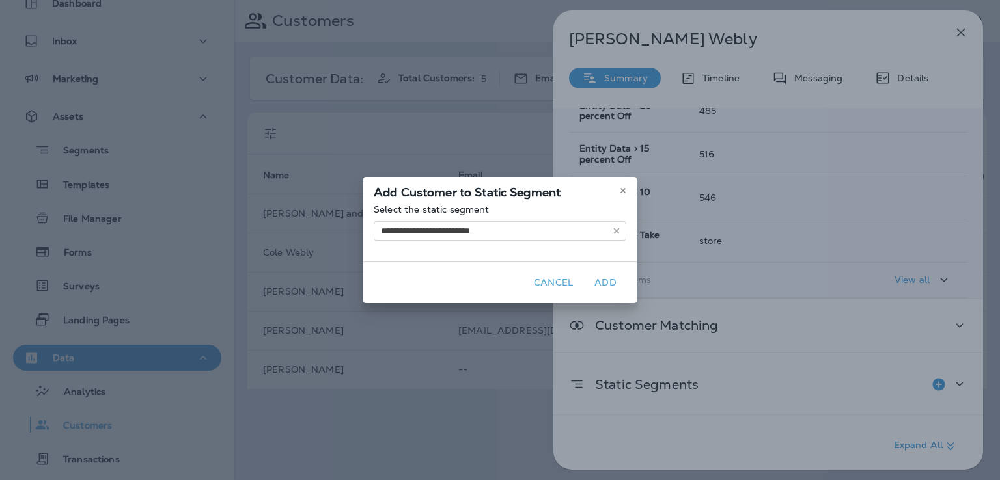
click at [601, 281] on button "Add" at bounding box center [605, 283] width 42 height 20
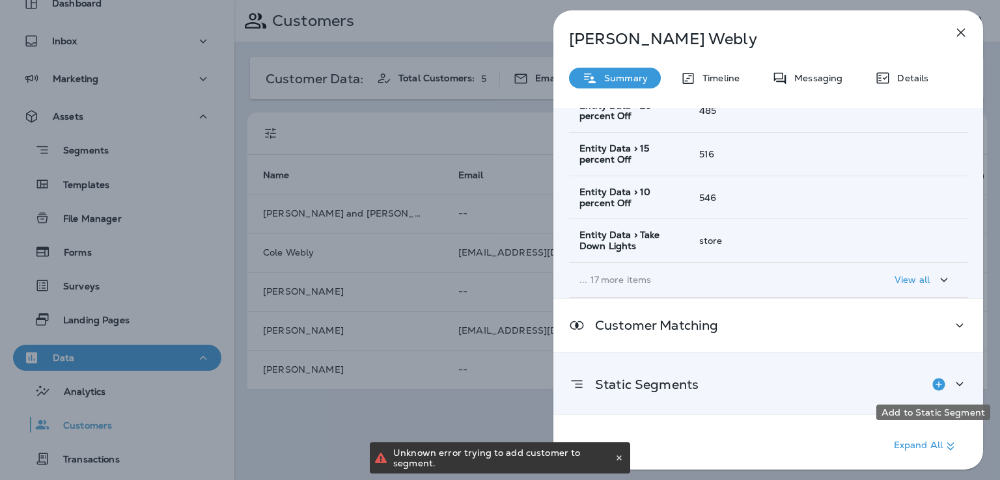
click at [934, 383] on icon "Add to Static Segment" at bounding box center [938, 384] width 12 height 12
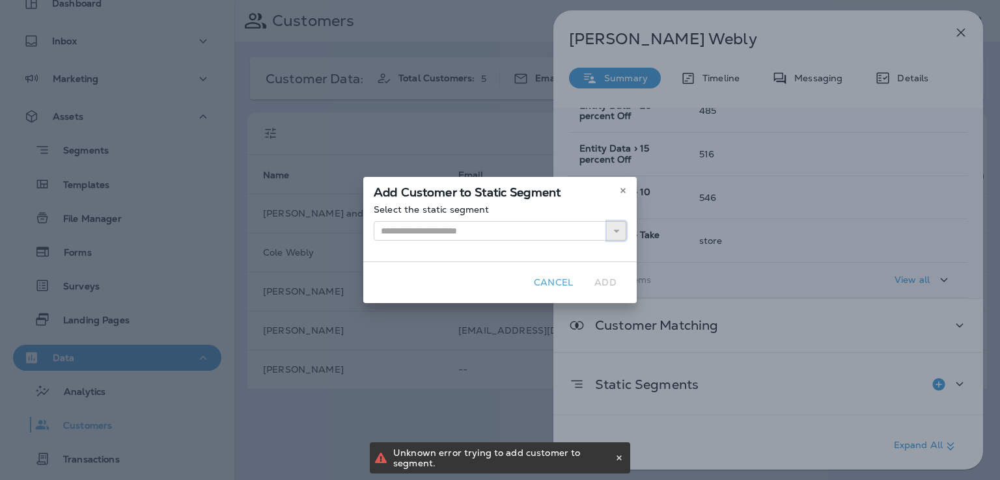
click at [613, 231] on icon "button" at bounding box center [616, 230] width 9 height 9
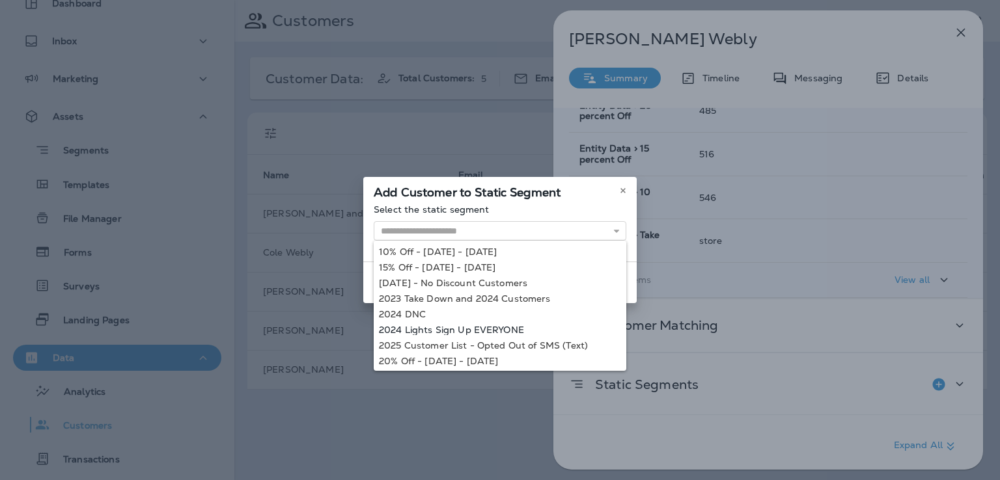
type input "**********"
click at [506, 329] on div "**********" at bounding box center [500, 240] width 1000 height 480
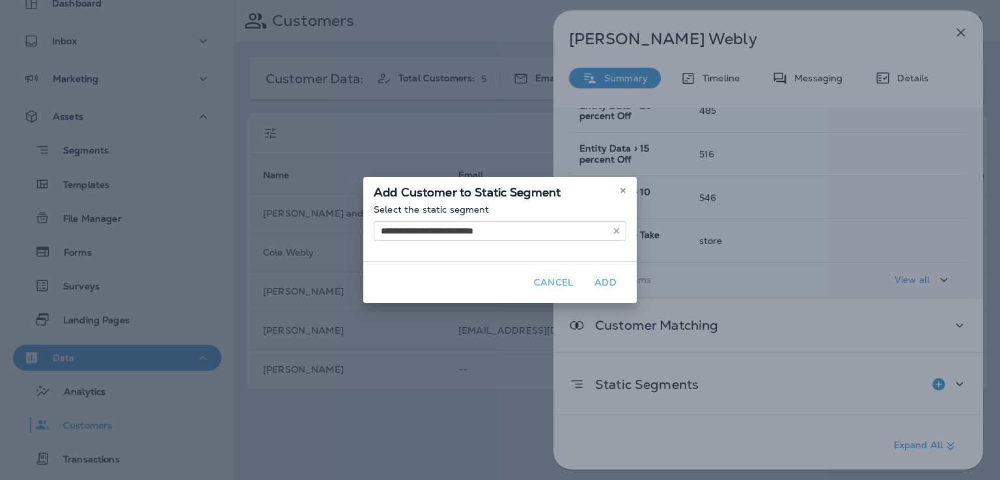
click at [599, 282] on button "Add" at bounding box center [605, 283] width 42 height 20
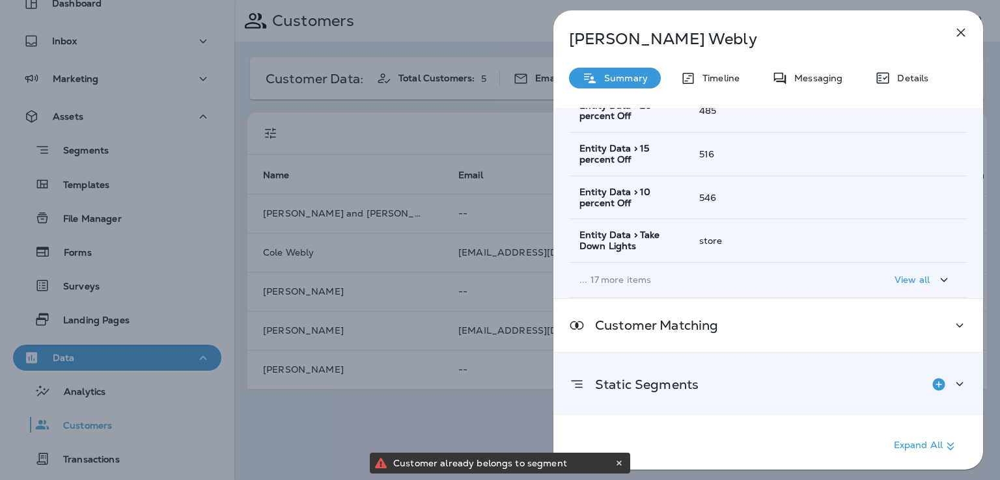
click at [893, 384] on div "Static Segments" at bounding box center [768, 385] width 398 height 26
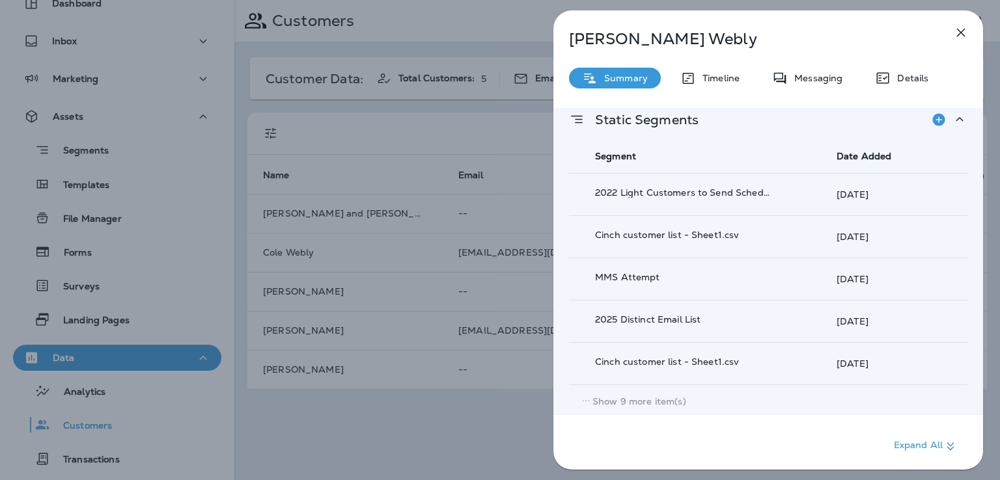
click at [633, 396] on p "Show 9 more item(s)" at bounding box center [639, 401] width 94 height 10
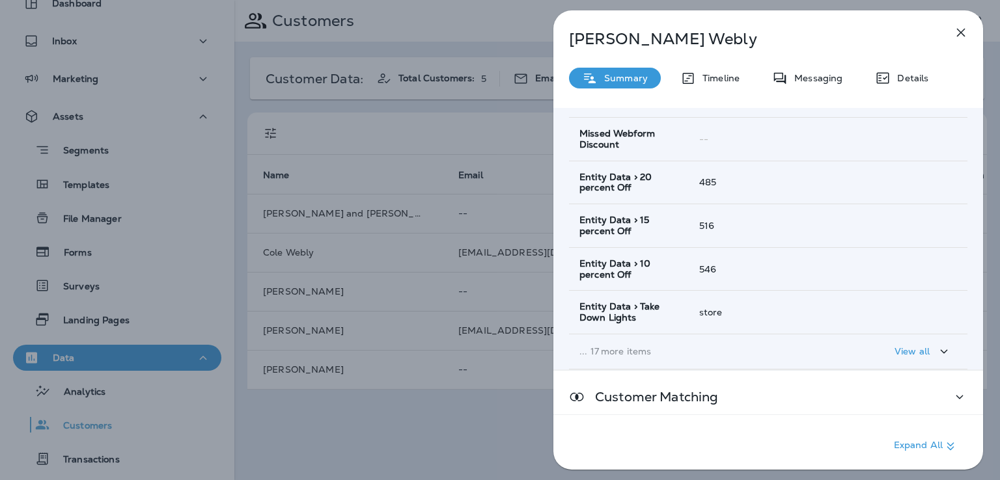
scroll to position [0, 0]
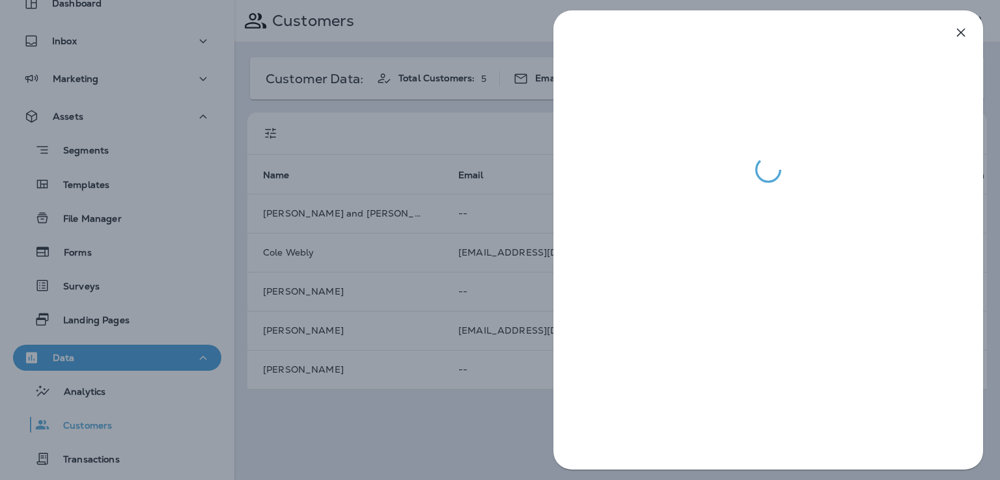
click at [495, 412] on div at bounding box center [500, 240] width 1000 height 480
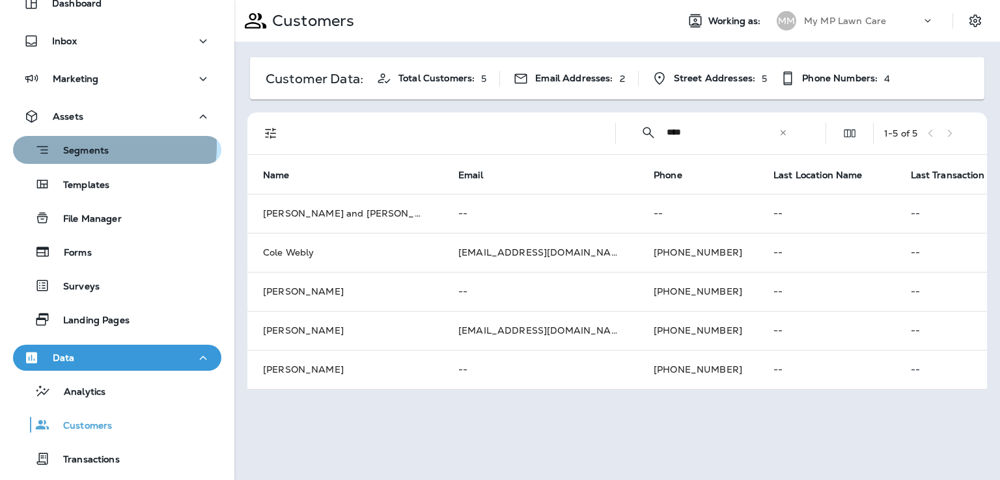
click at [96, 146] on p "Segments" at bounding box center [79, 151] width 59 height 13
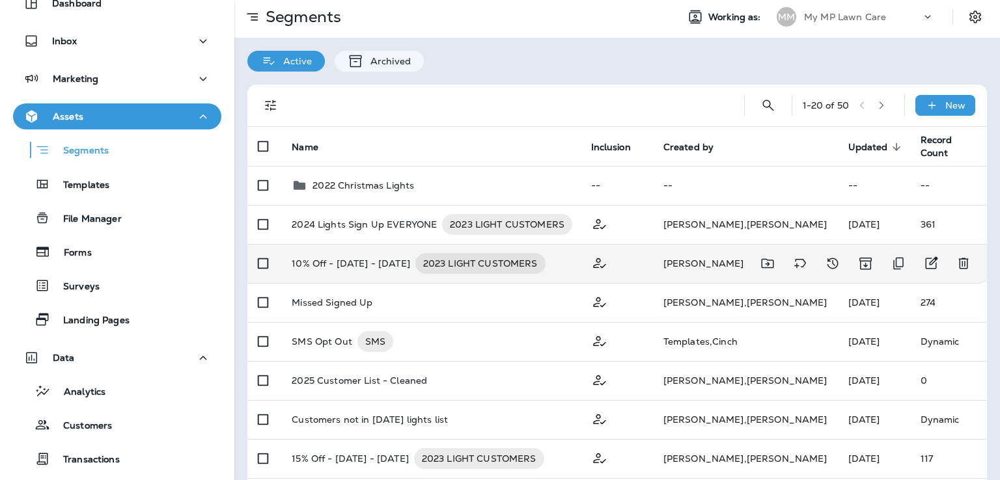
scroll to position [7, 0]
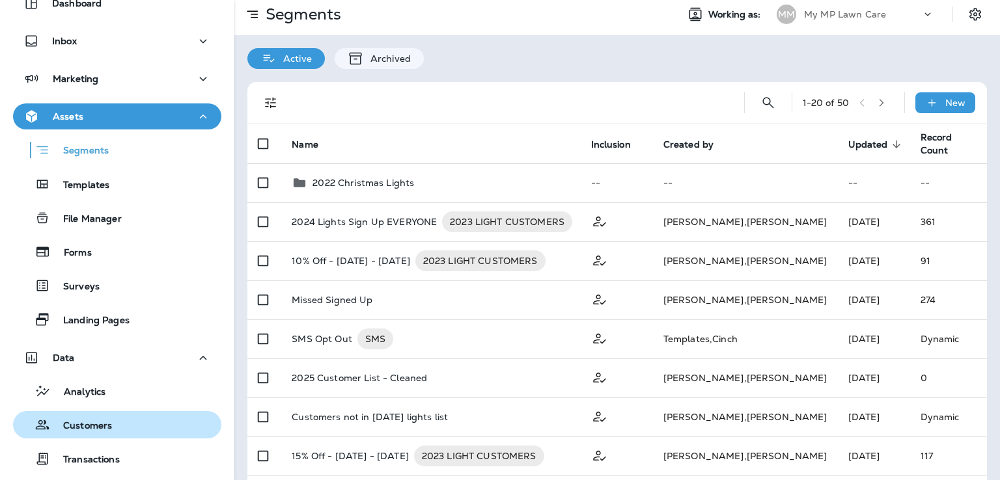
click at [92, 425] on p "Customers" at bounding box center [81, 426] width 62 height 12
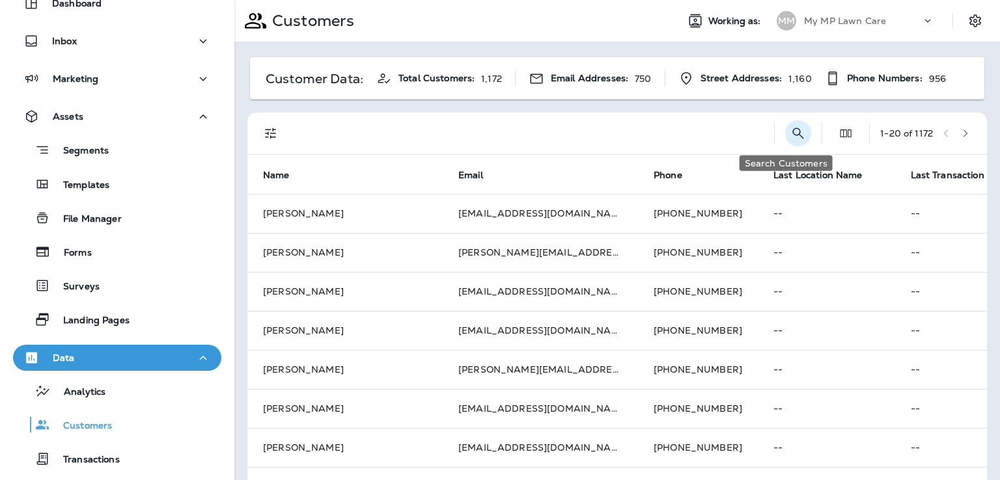
click at [790, 126] on icon "Search Customers" at bounding box center [798, 134] width 16 height 16
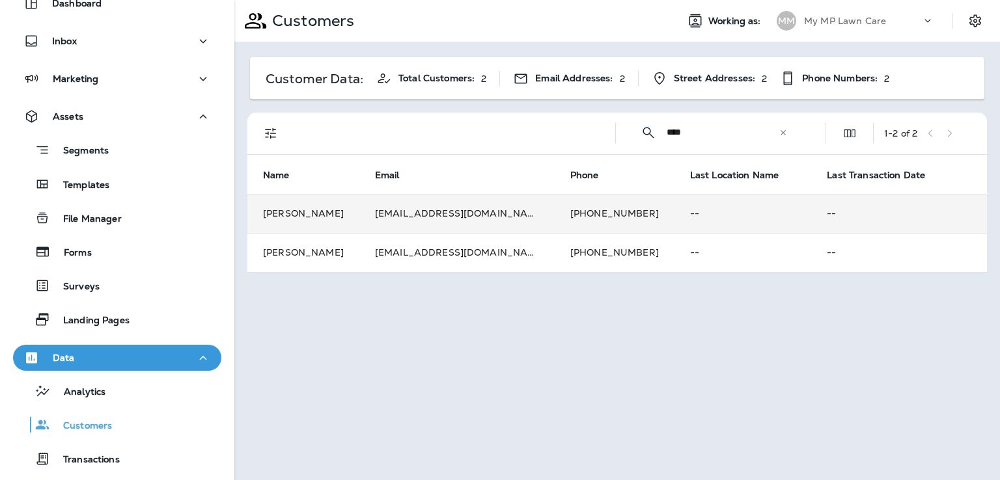
type input "****"
click at [510, 215] on td "[EMAIL_ADDRESS][DOMAIN_NAME]" at bounding box center [456, 213] width 195 height 39
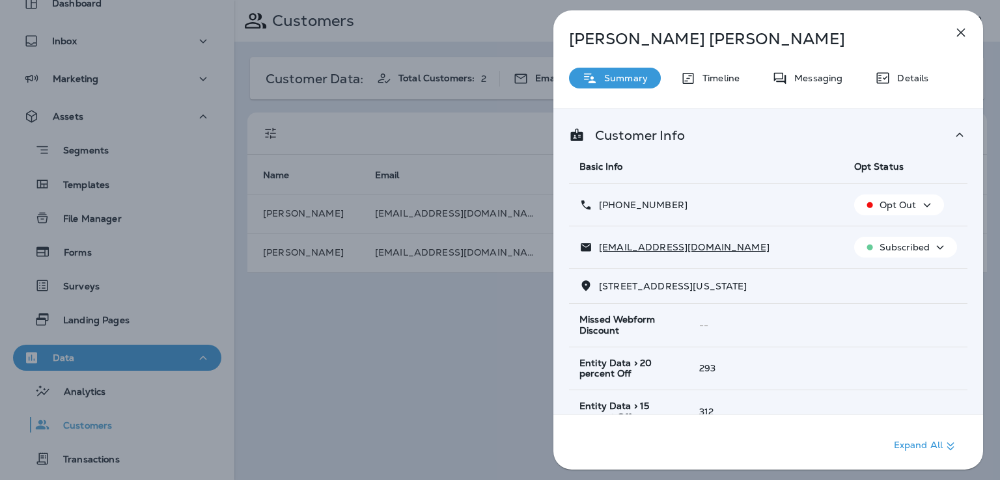
scroll to position [258, 0]
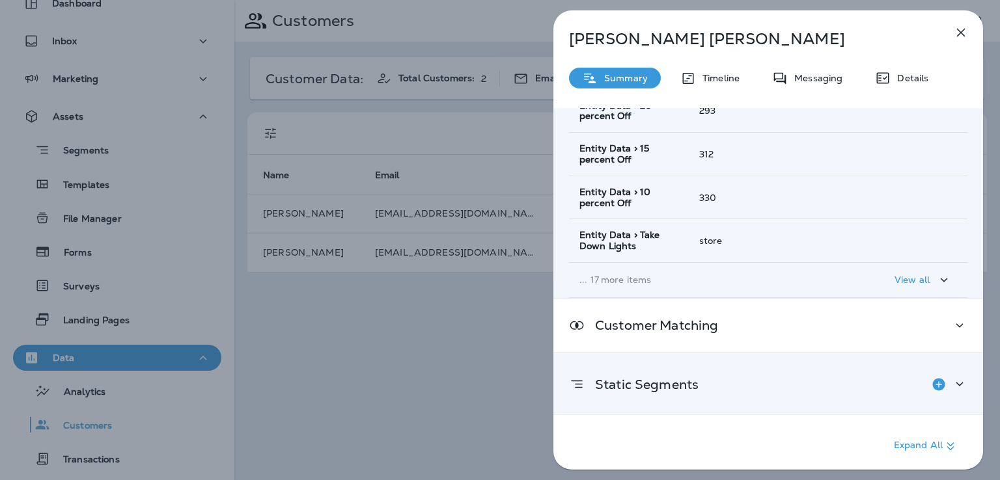
click at [655, 389] on p "Static Segments" at bounding box center [641, 384] width 114 height 10
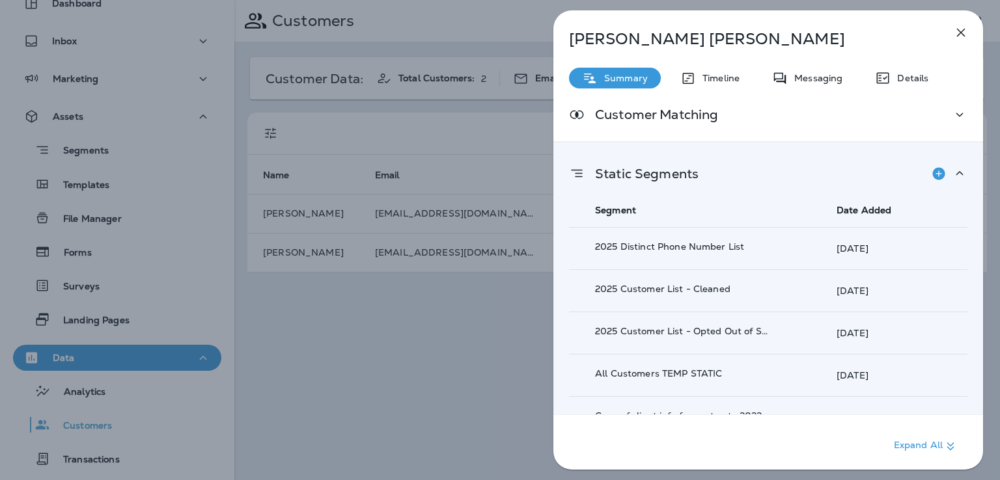
scroll to position [523, 0]
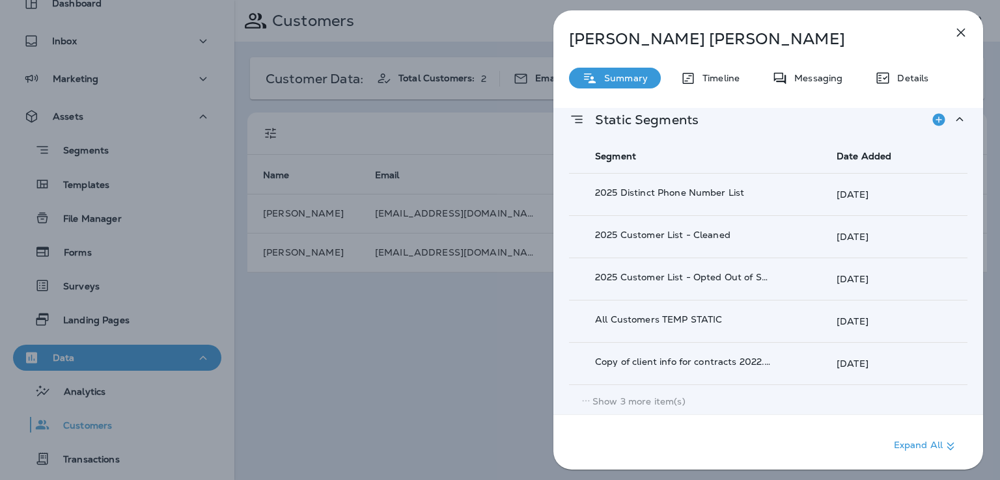
click at [655, 397] on p "Show 3 more item(s)" at bounding box center [638, 401] width 93 height 10
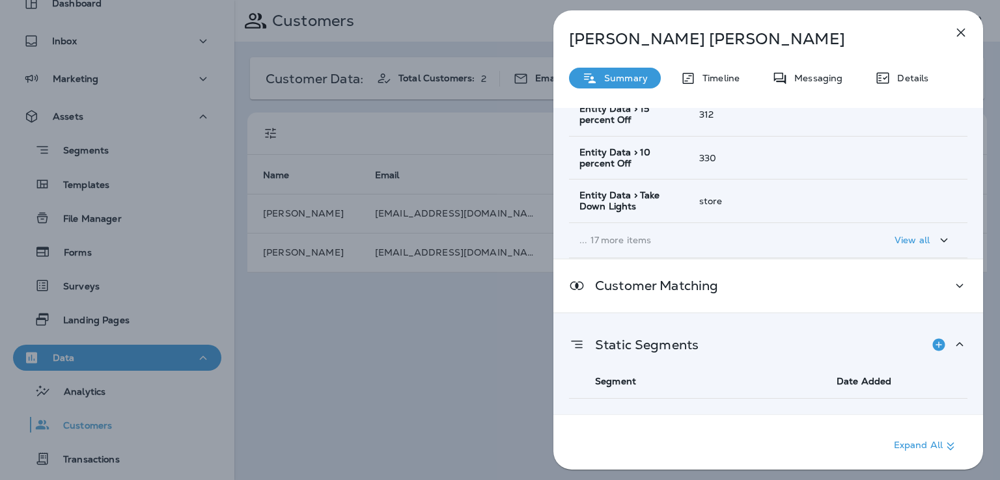
scroll to position [241, 0]
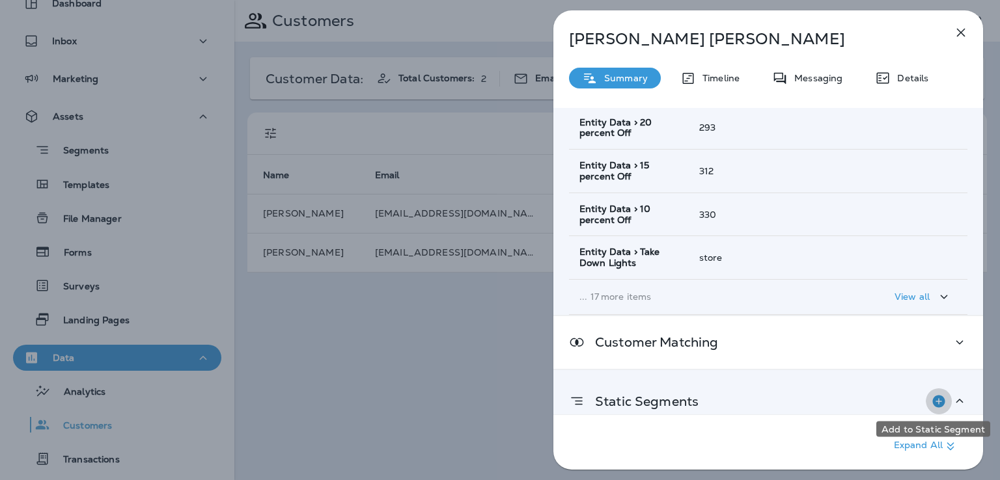
click at [935, 402] on icon "Add to Static Segment" at bounding box center [938, 401] width 12 height 12
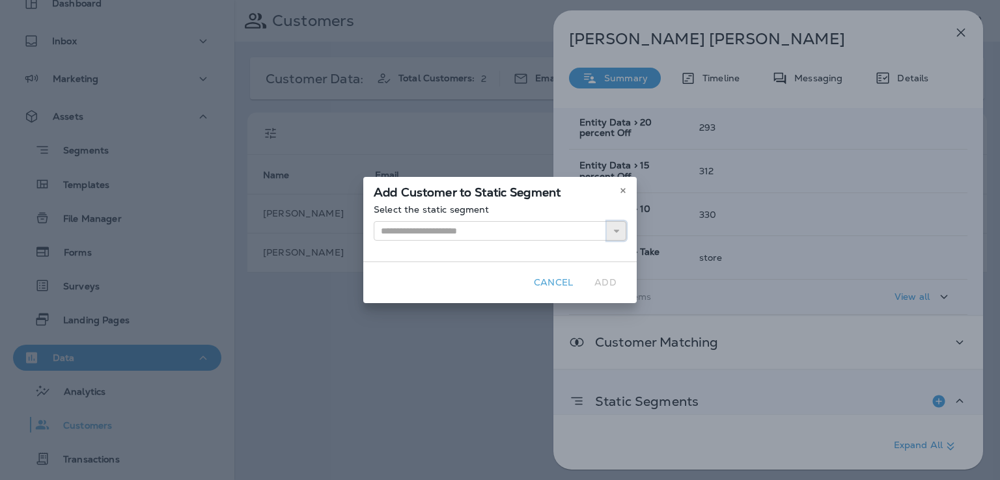
click at [612, 225] on button "button" at bounding box center [617, 231] width 20 height 20
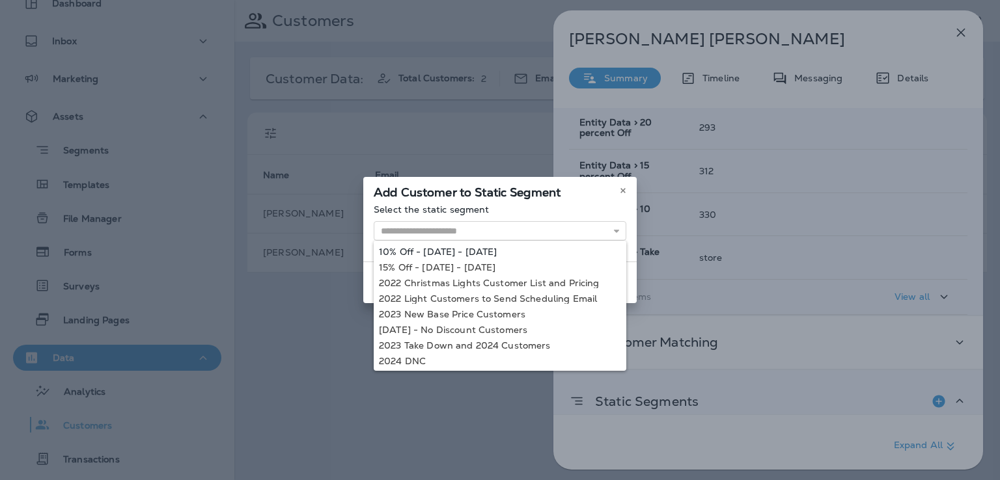
type input "**********"
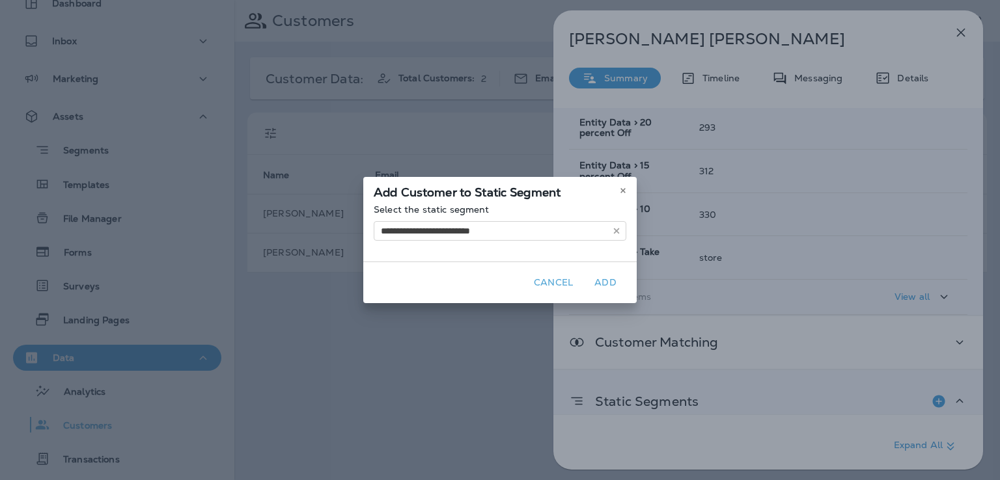
click at [487, 247] on div "**********" at bounding box center [499, 232] width 273 height 57
click at [612, 283] on button "Add" at bounding box center [605, 283] width 42 height 20
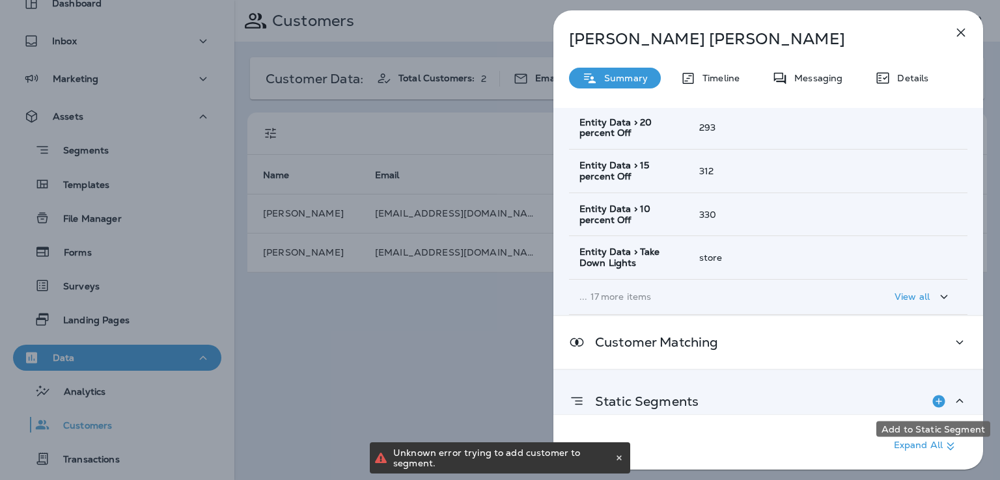
click at [932, 396] on icon "Add to Static Segment" at bounding box center [938, 401] width 12 height 12
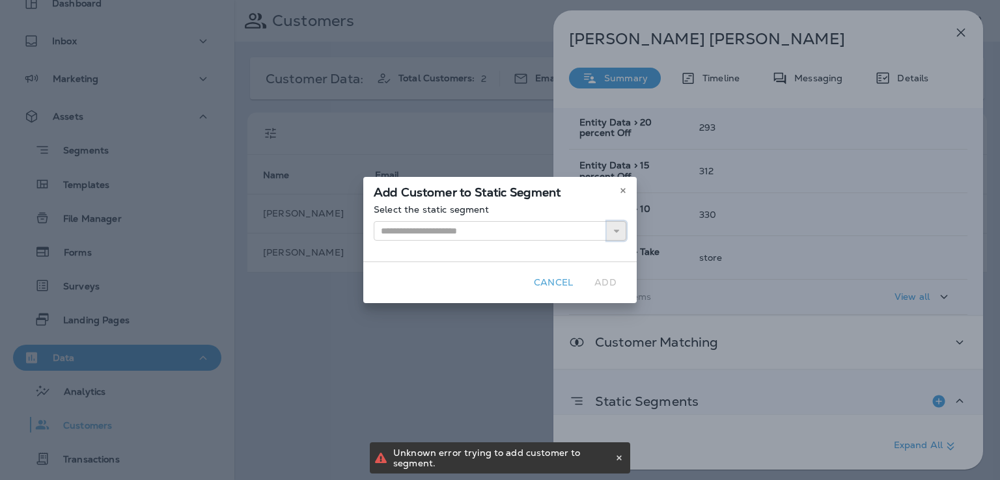
click at [614, 230] on use "button" at bounding box center [616, 231] width 5 height 3
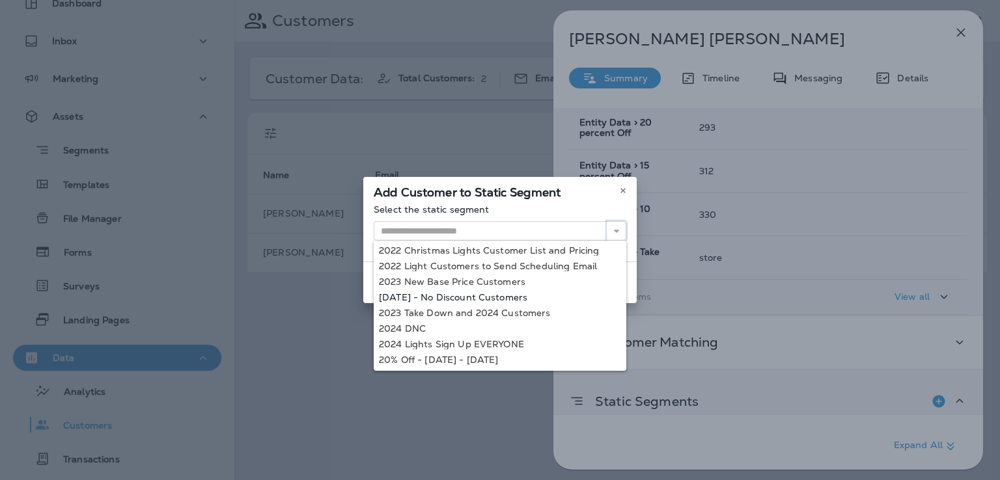
scroll to position [38, 0]
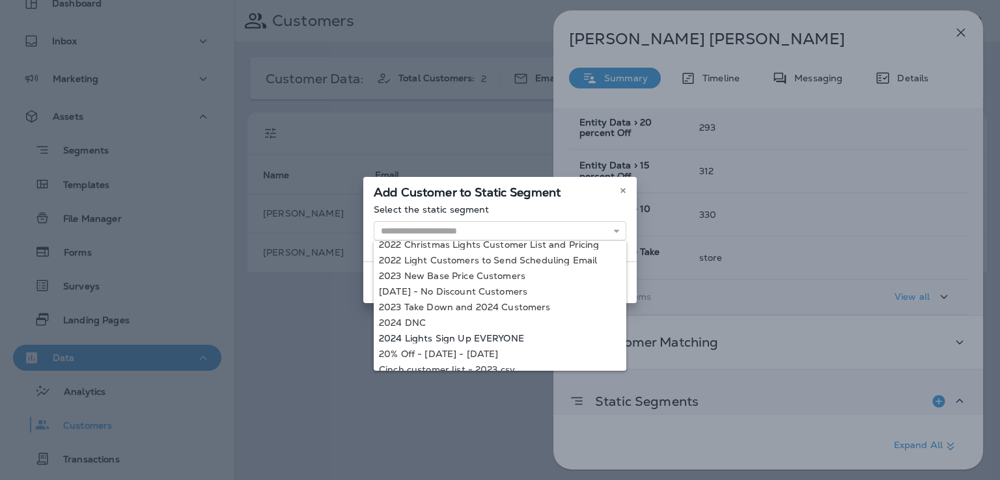
type input "**********"
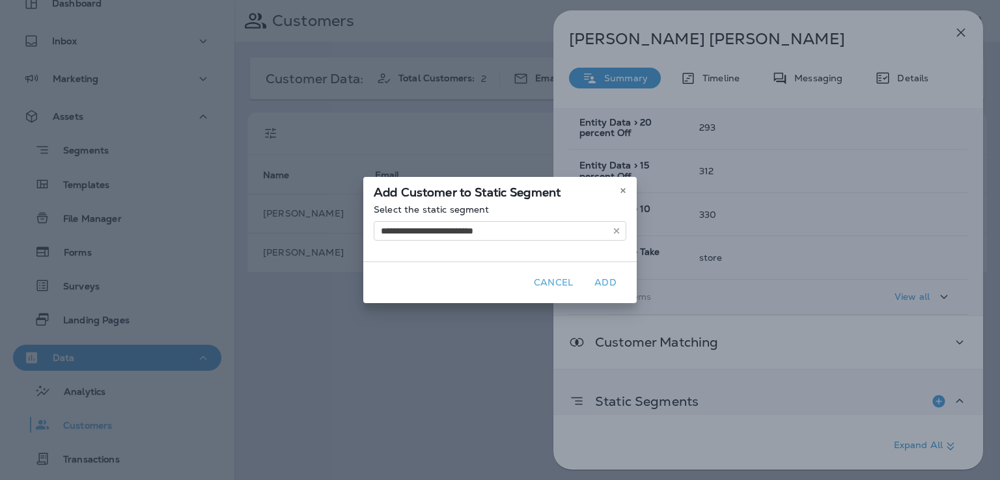
click at [501, 336] on div "**********" at bounding box center [500, 240] width 1000 height 480
click at [601, 282] on button "Add" at bounding box center [605, 283] width 42 height 20
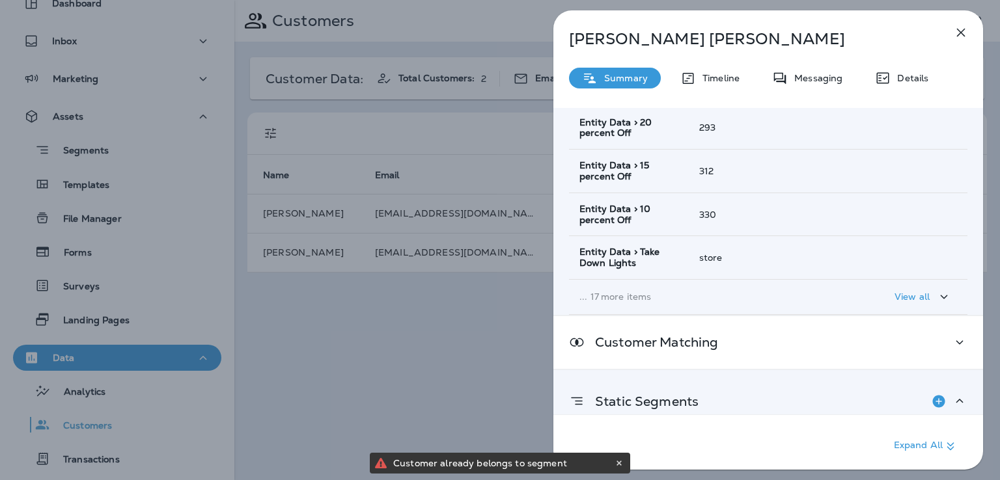
click at [408, 331] on div "[PERSON_NAME] Summary Timeline Messaging Details Customer Info Basic Info Opt S…" at bounding box center [500, 240] width 1000 height 480
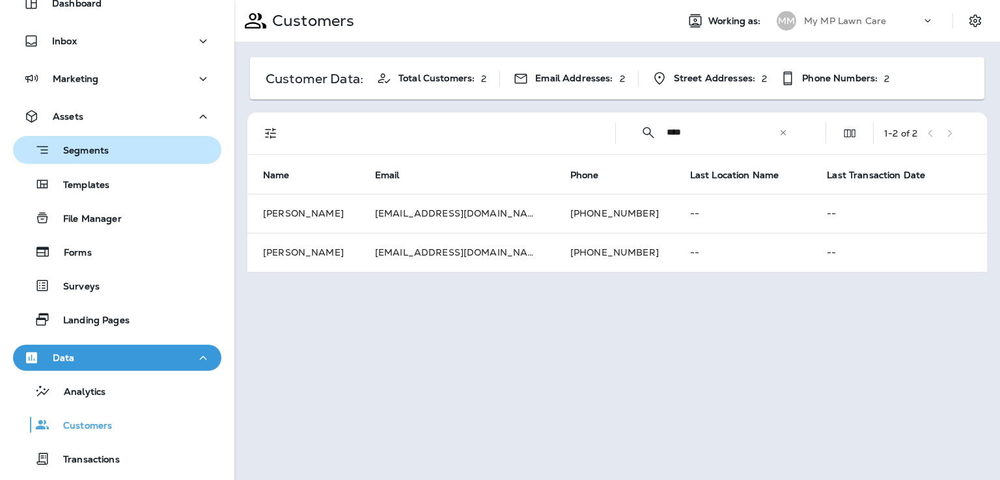
click at [92, 152] on p "Segments" at bounding box center [79, 151] width 59 height 13
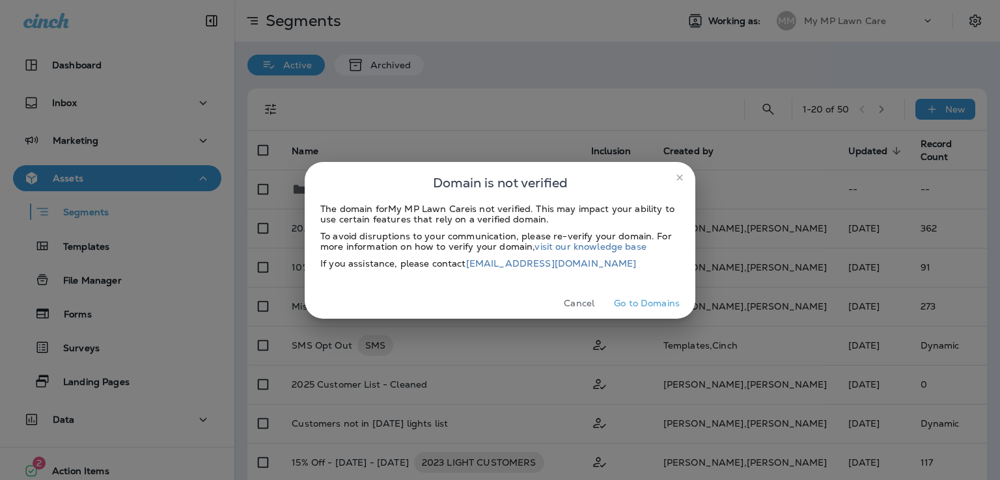
click at [580, 301] on button "Cancel" at bounding box center [578, 304] width 49 height 20
